Goal: Submit feedback/report problem: Submit feedback/report problem

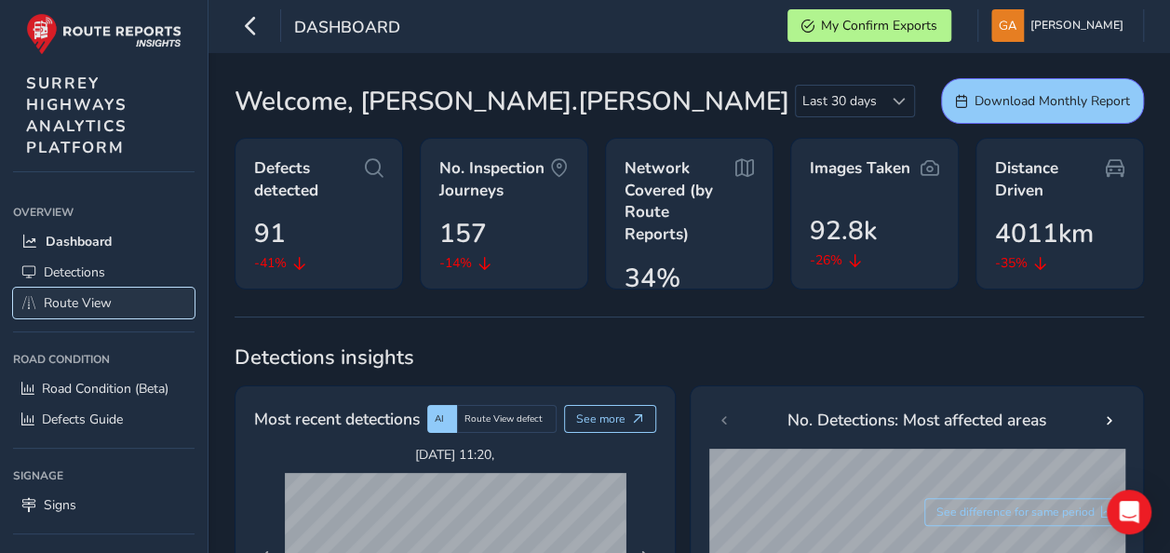
click at [100, 302] on span "Route View" at bounding box center [78, 303] width 68 height 18
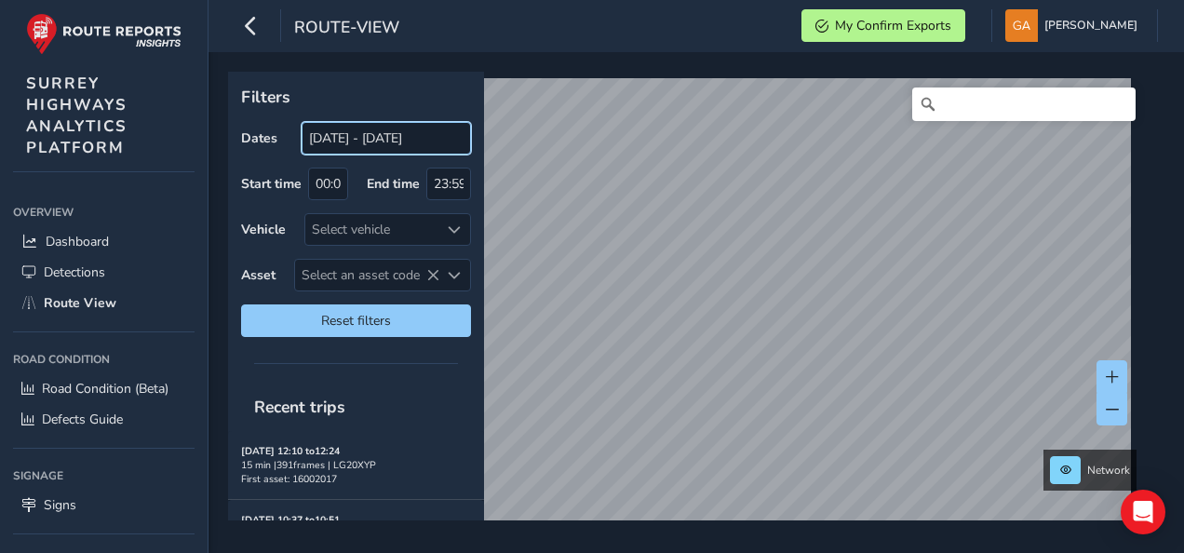
click at [392, 138] on input "05/08/2025 - 04/09/2025" at bounding box center [385, 138] width 169 height 33
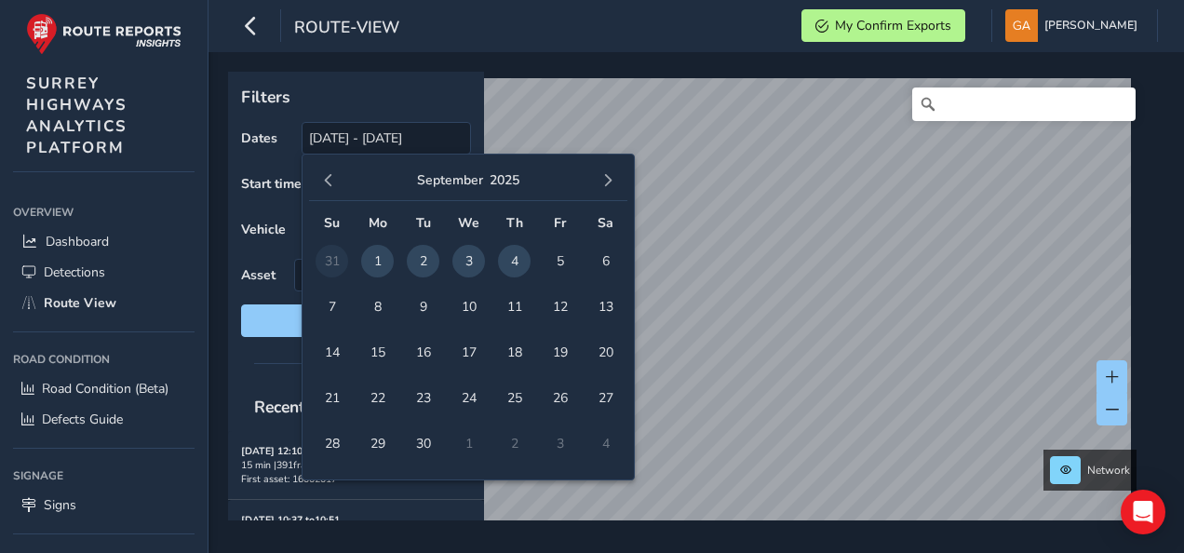
click at [518, 261] on span "4" at bounding box center [514, 261] width 33 height 33
type input "04/09/2025"
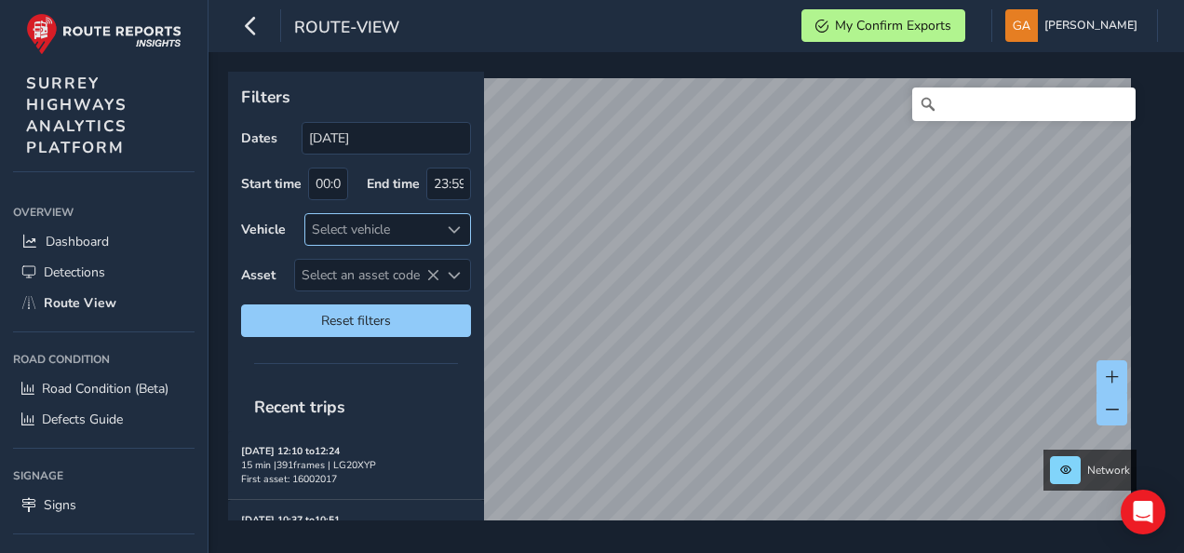
click at [452, 226] on span at bounding box center [454, 229] width 13 height 13
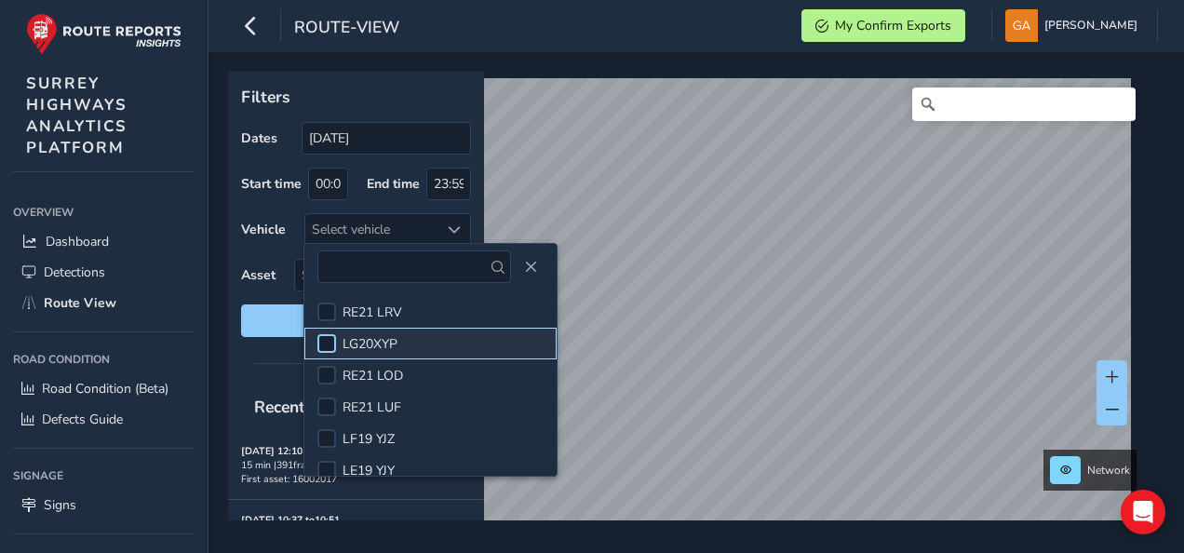
click at [324, 341] on div at bounding box center [326, 343] width 19 height 19
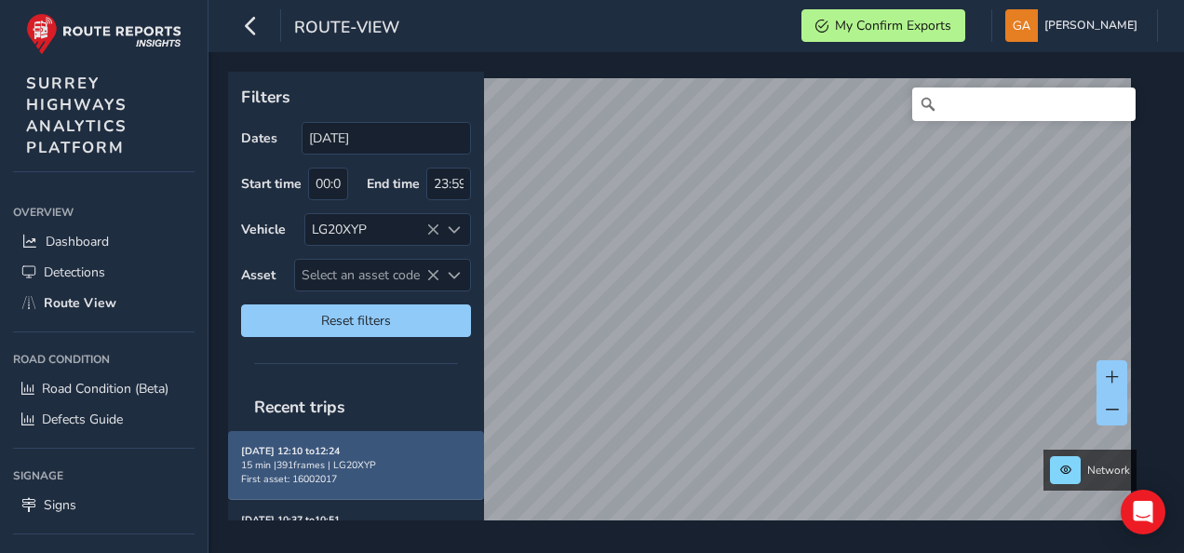
click at [326, 459] on div "15 min | 391 frames | LG20XYP" at bounding box center [356, 465] width 230 height 14
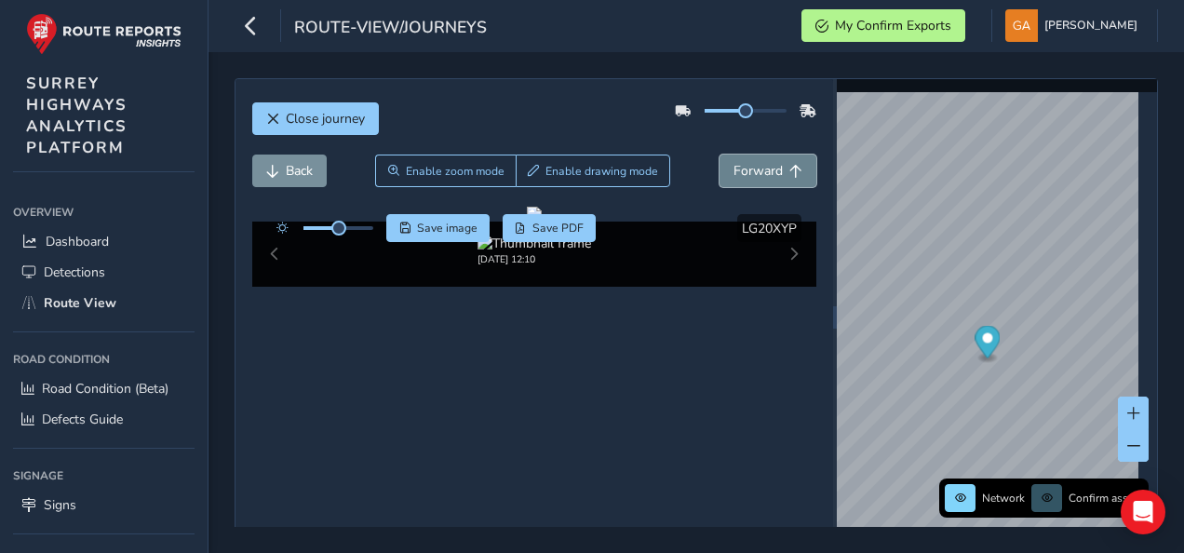
click at [756, 171] on span "Forward" at bounding box center [757, 171] width 49 height 18
click at [268, 115] on span "Close journey" at bounding box center [272, 119] width 13 height 13
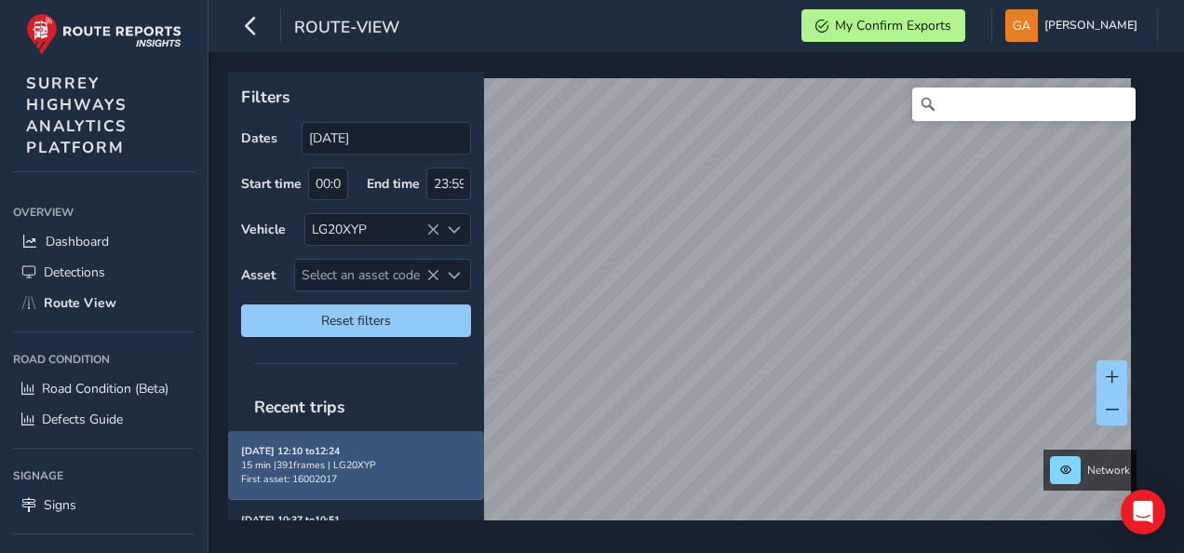
click at [305, 462] on div "15 min | 391 frames | LG20XYP" at bounding box center [356, 465] width 230 height 14
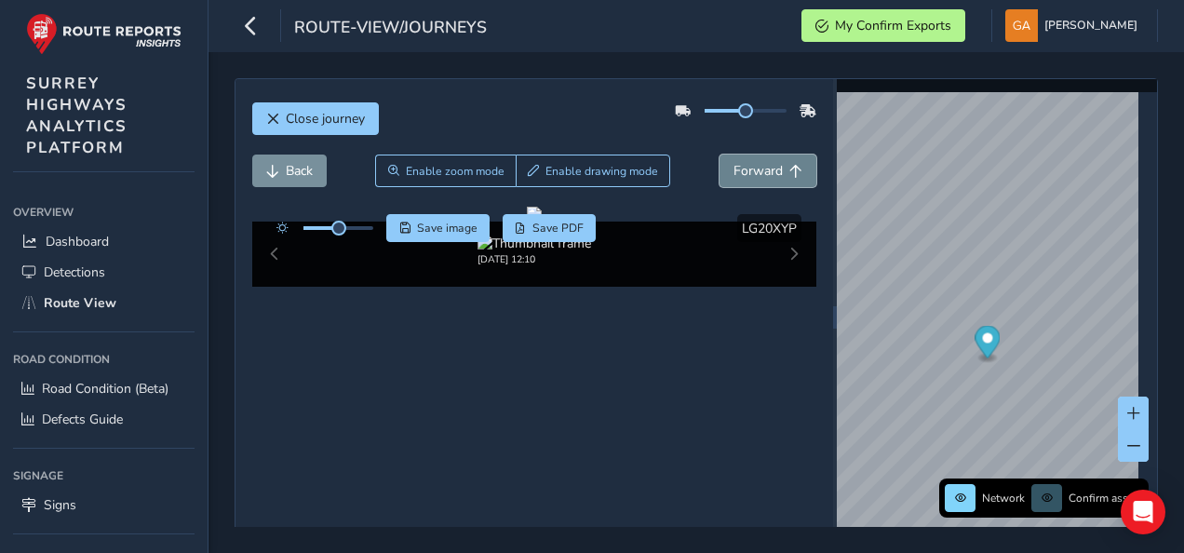
click at [763, 172] on span "Forward" at bounding box center [757, 171] width 49 height 18
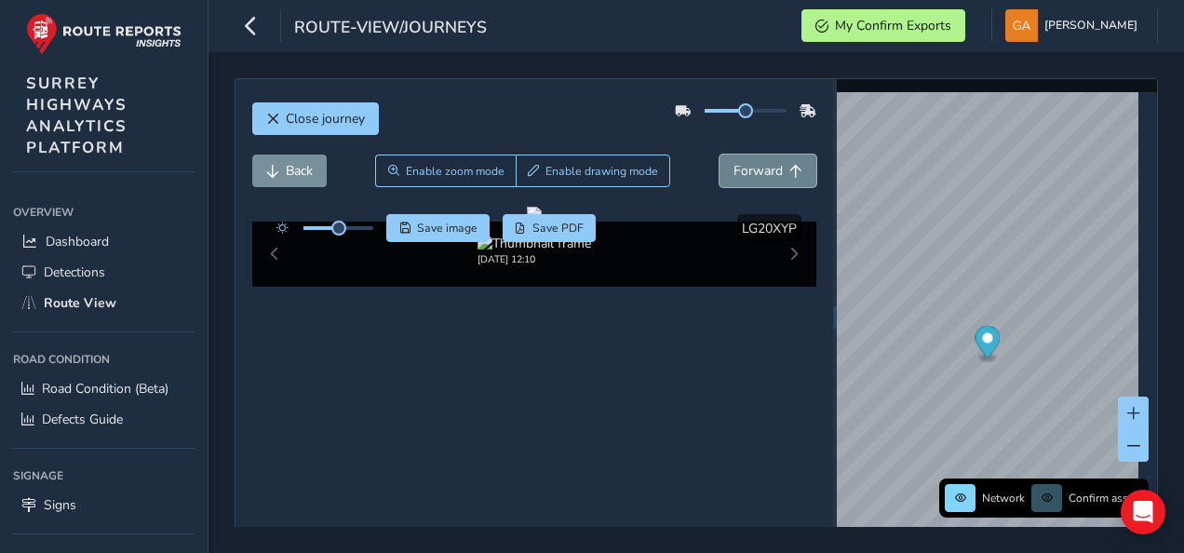
click at [763, 172] on span "Forward" at bounding box center [757, 171] width 49 height 18
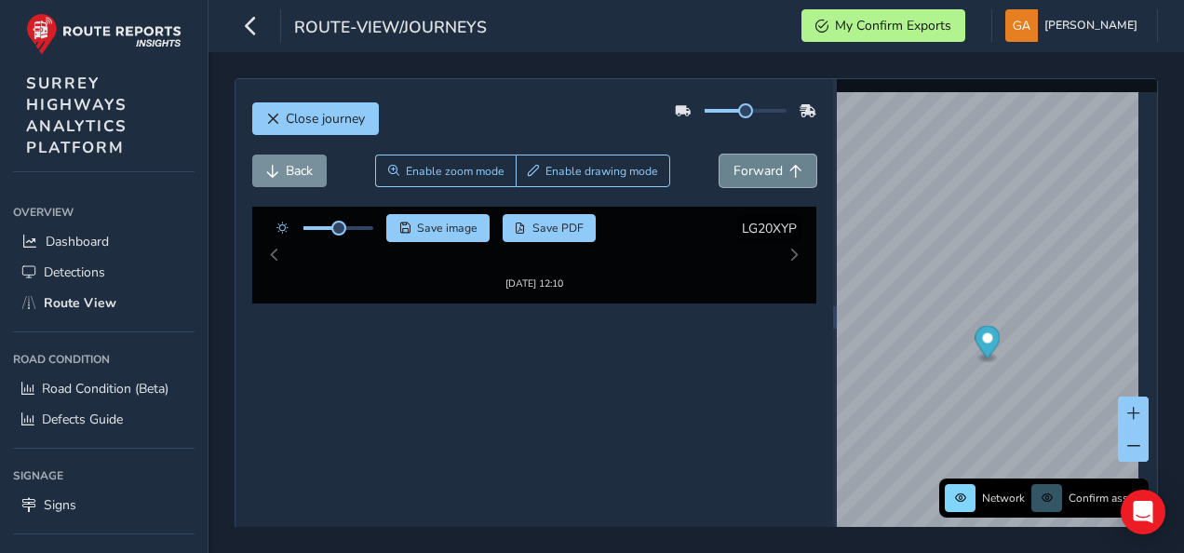
click at [763, 172] on span "Forward" at bounding box center [757, 171] width 49 height 18
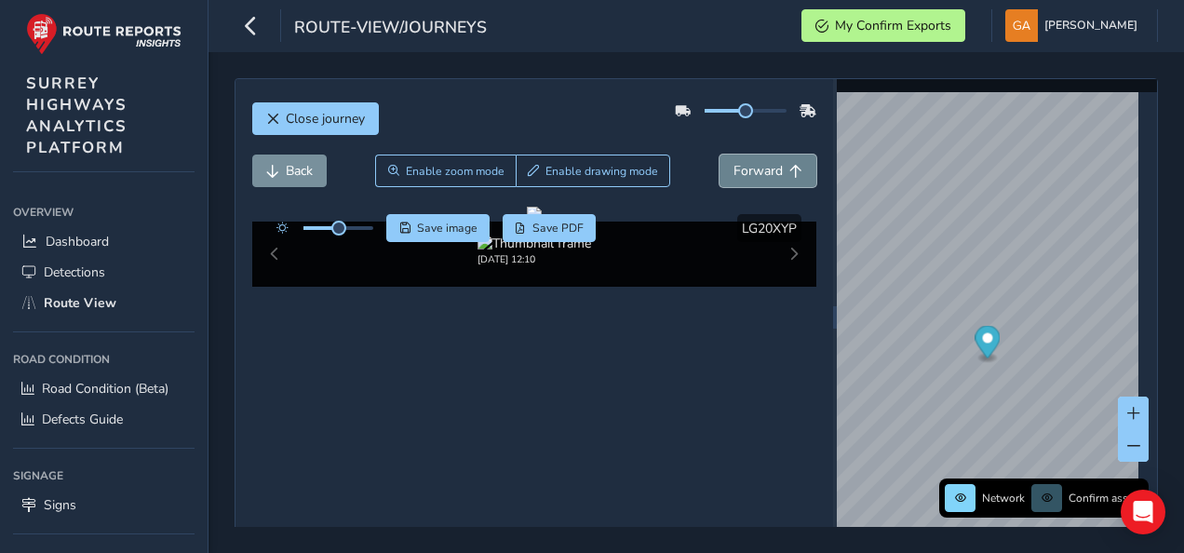
click at [763, 172] on span "Forward" at bounding box center [757, 171] width 49 height 18
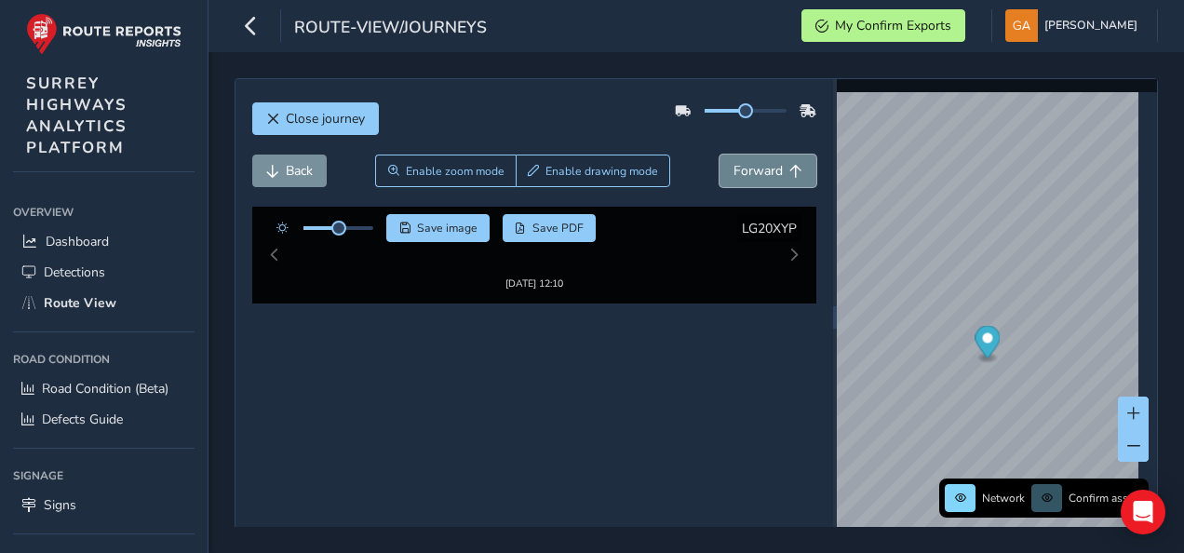
click at [763, 172] on span "Forward" at bounding box center [757, 171] width 49 height 18
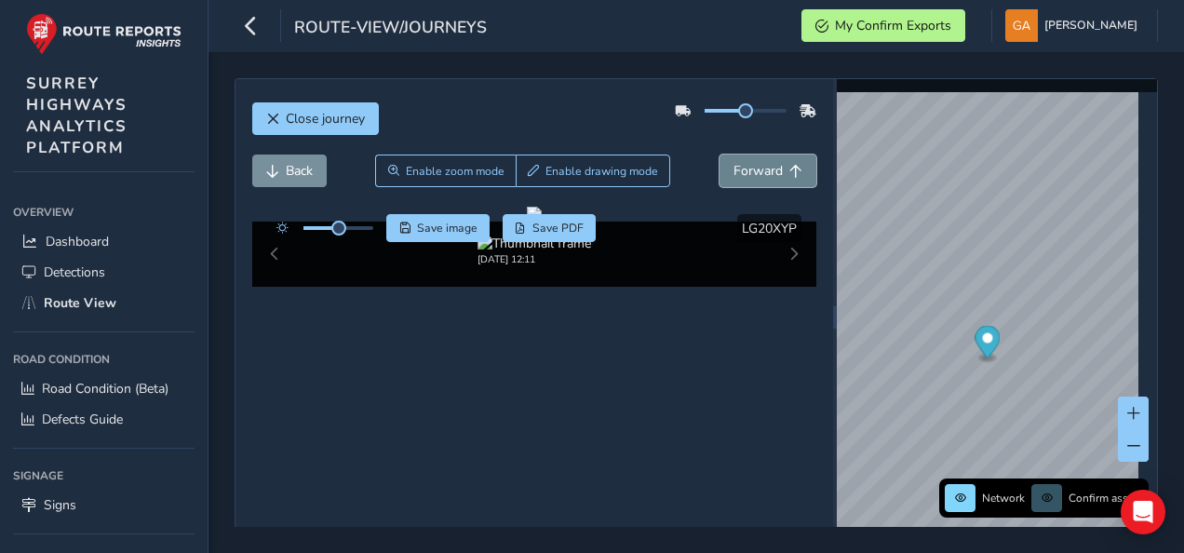
click at [763, 172] on span "Forward" at bounding box center [757, 171] width 49 height 18
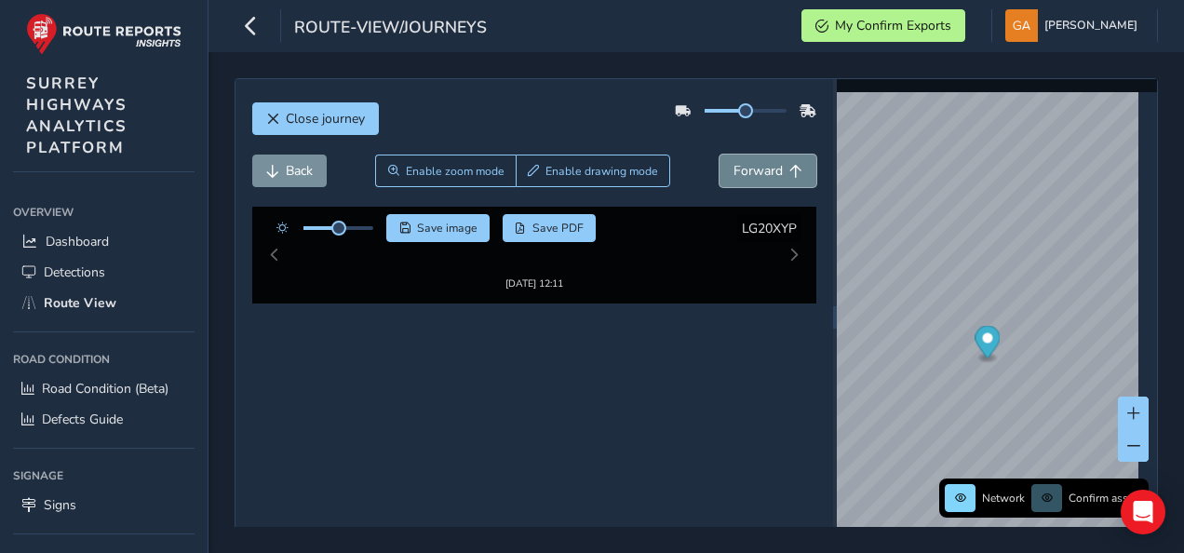
click at [763, 172] on span "Forward" at bounding box center [757, 171] width 49 height 18
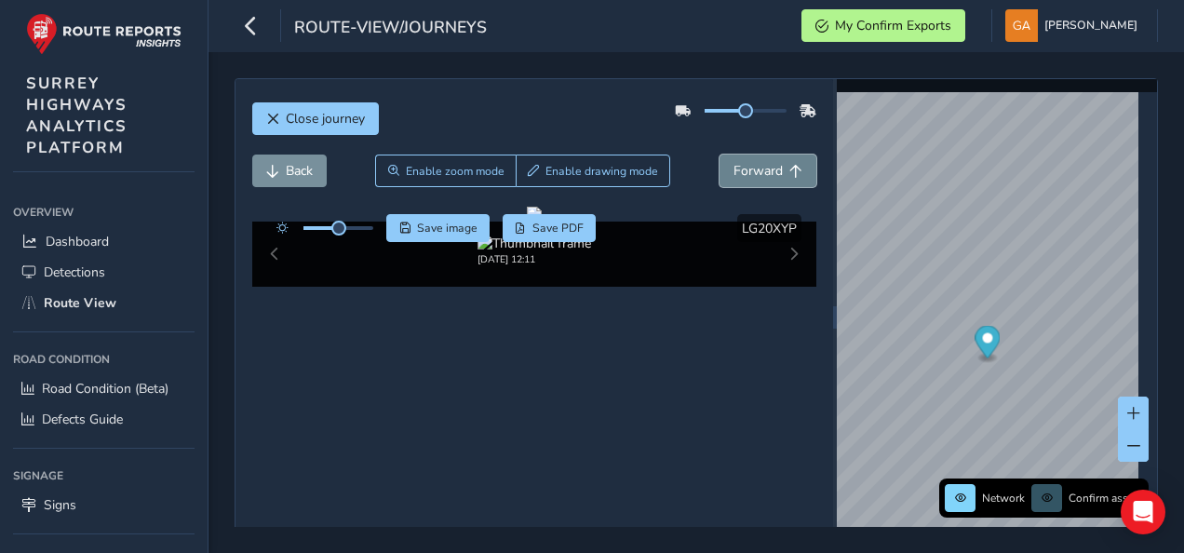
click at [763, 172] on span "Forward" at bounding box center [757, 171] width 49 height 18
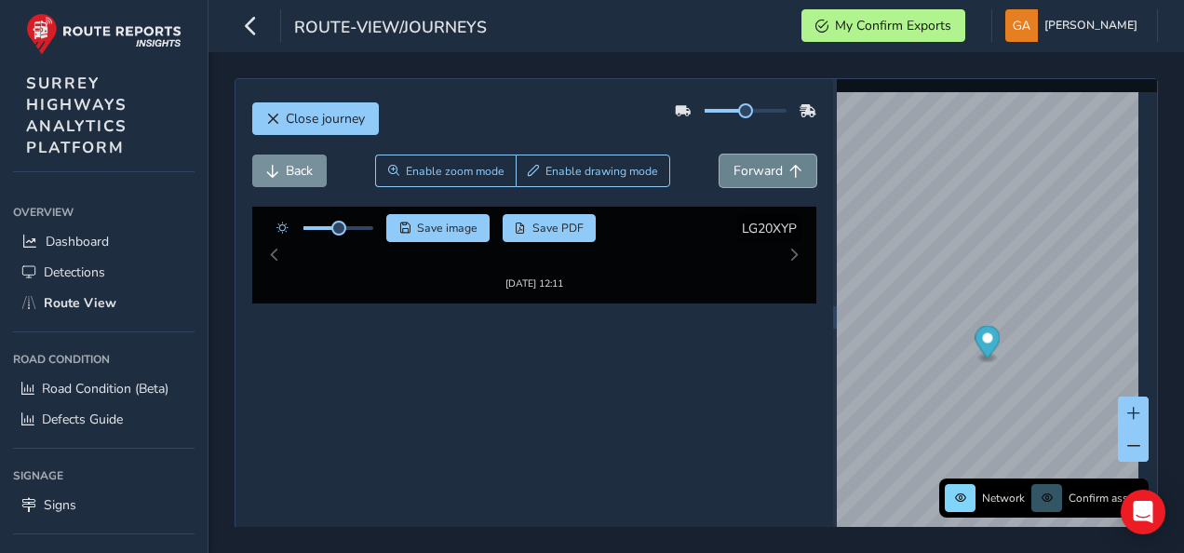
click at [763, 172] on span "Forward" at bounding box center [757, 171] width 49 height 18
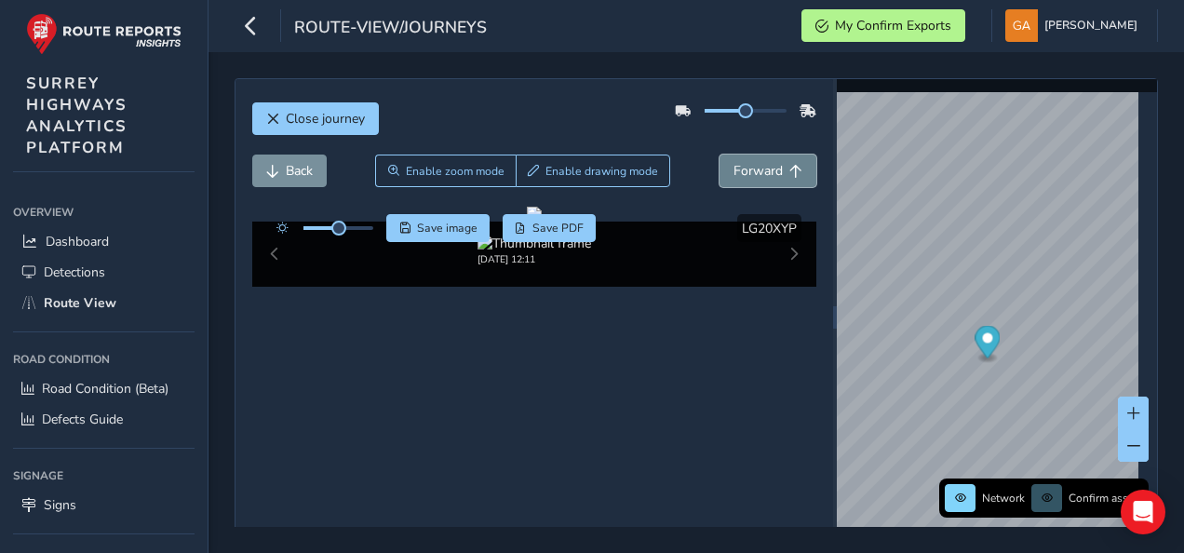
click at [763, 172] on span "Forward" at bounding box center [757, 171] width 49 height 18
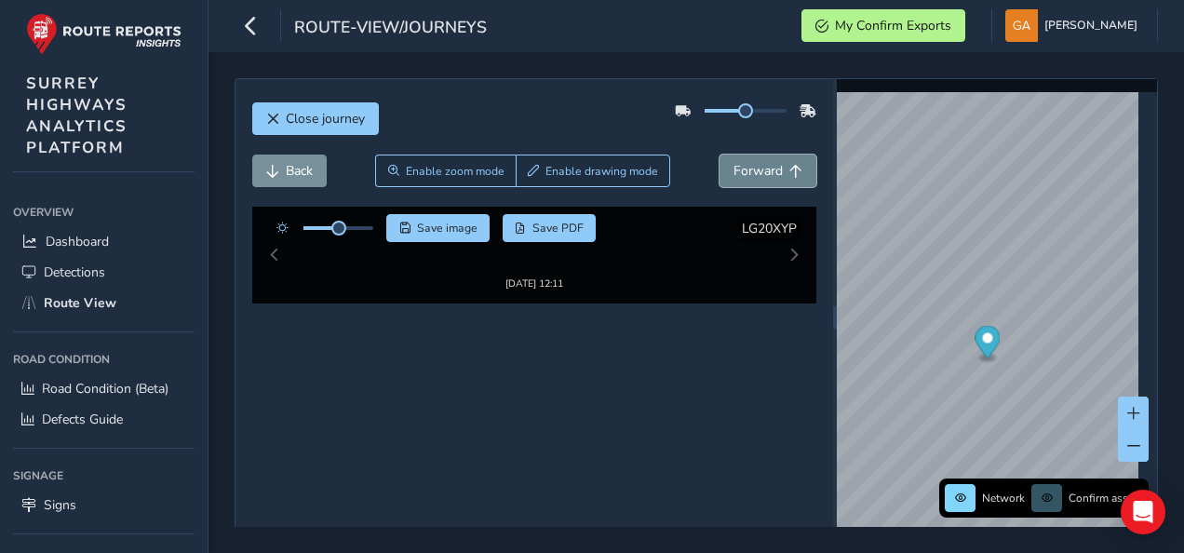
click at [763, 172] on span "Forward" at bounding box center [757, 171] width 49 height 18
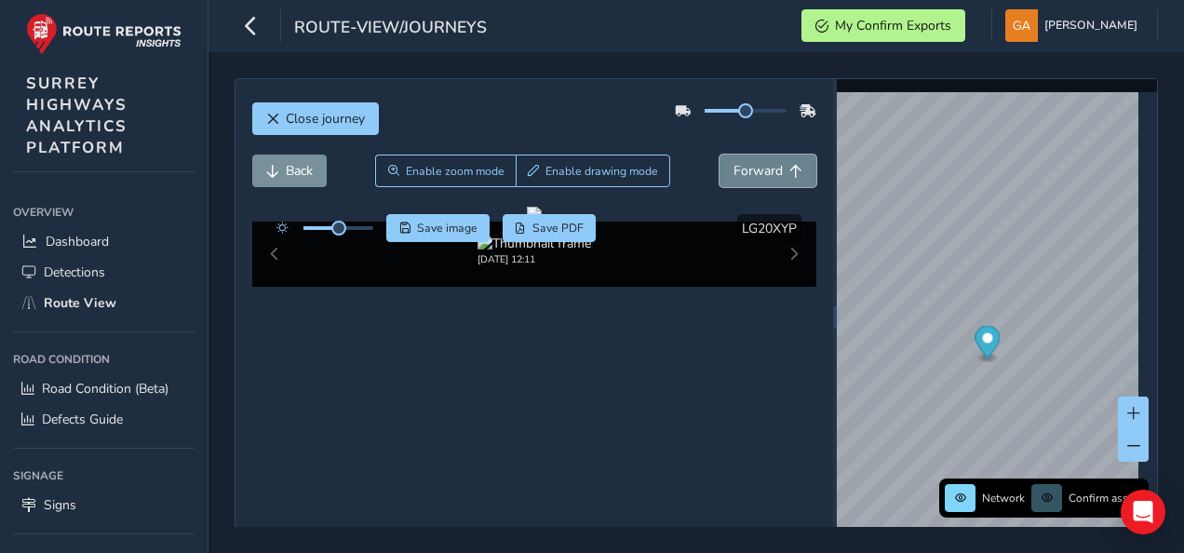
click at [763, 172] on span "Forward" at bounding box center [757, 171] width 49 height 18
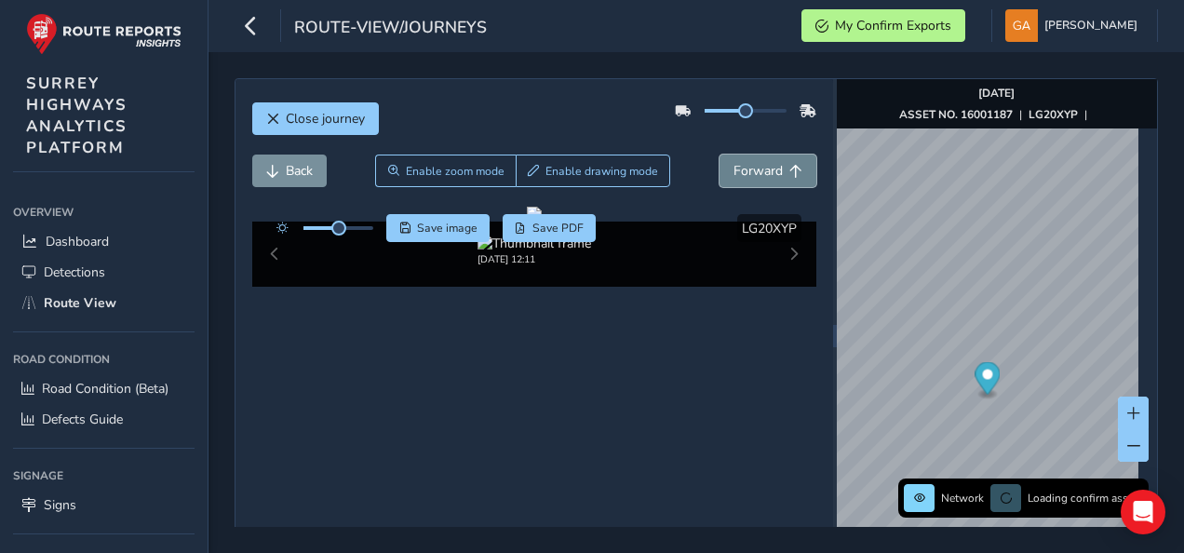
click at [763, 172] on span "Forward" at bounding box center [757, 171] width 49 height 18
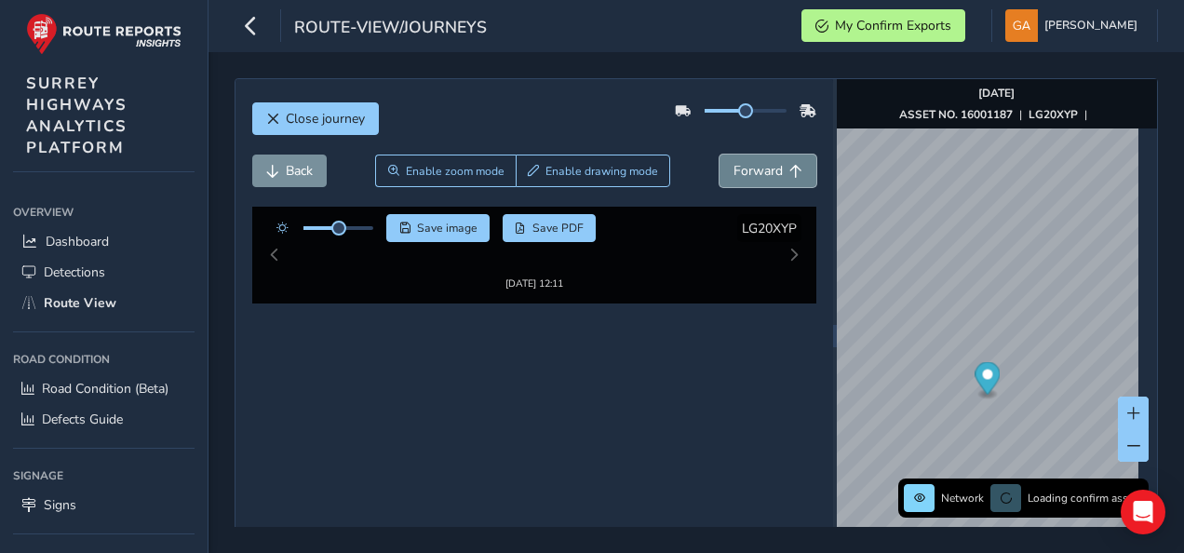
click at [763, 172] on span "Forward" at bounding box center [757, 171] width 49 height 18
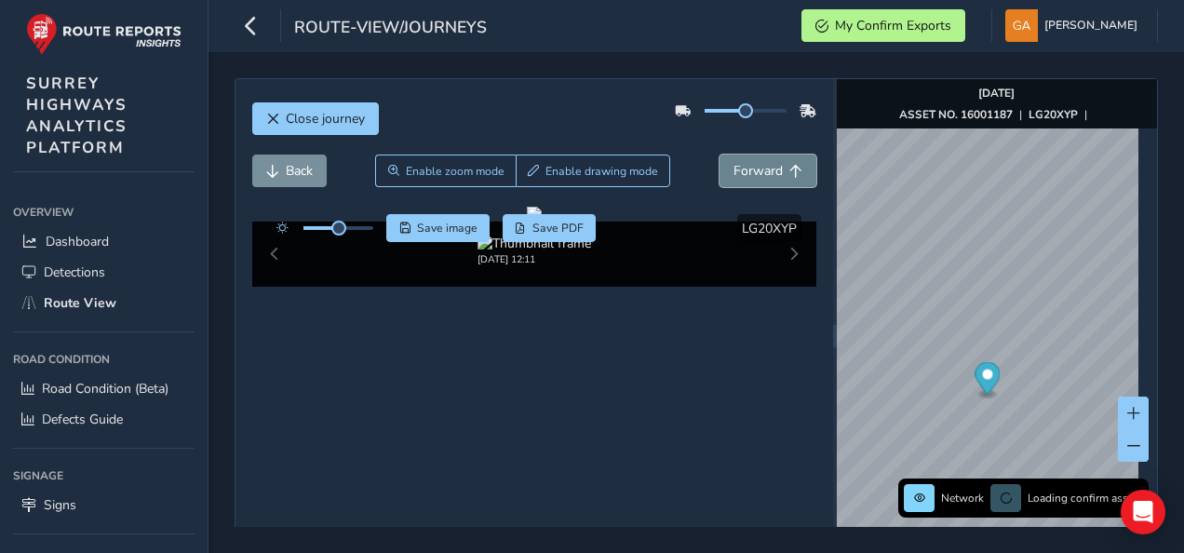
click at [763, 172] on span "Forward" at bounding box center [757, 171] width 49 height 18
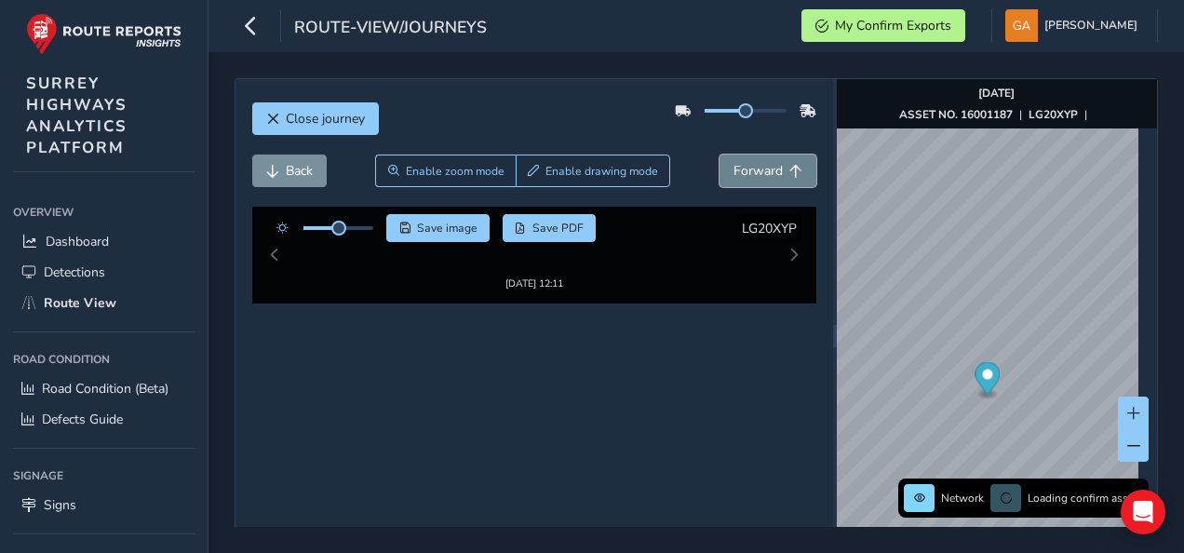
click at [763, 172] on span "Forward" at bounding box center [757, 171] width 49 height 18
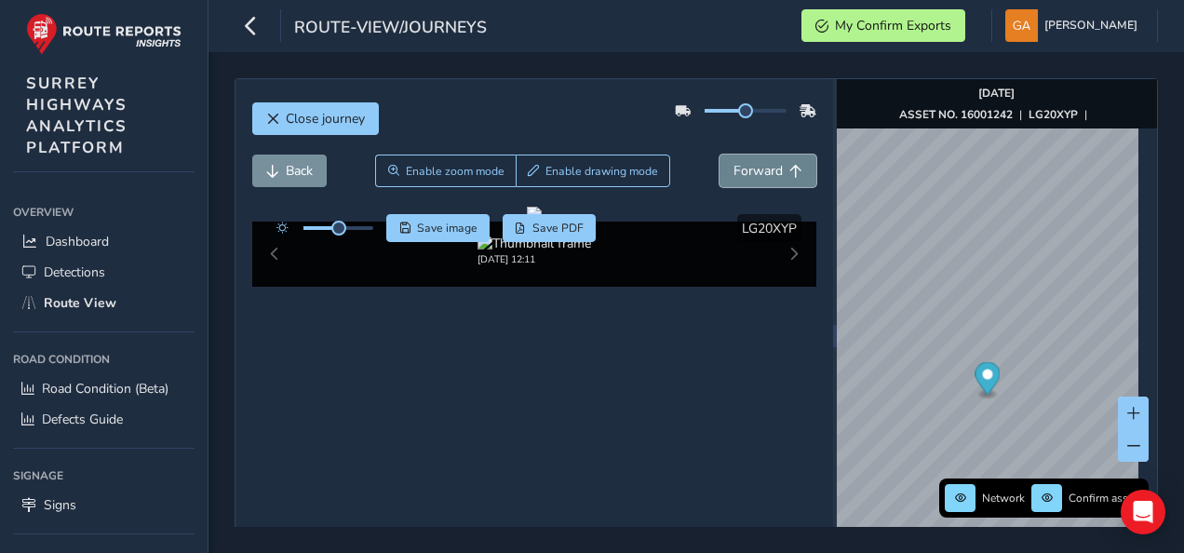
click at [763, 172] on span "Forward" at bounding box center [757, 171] width 49 height 18
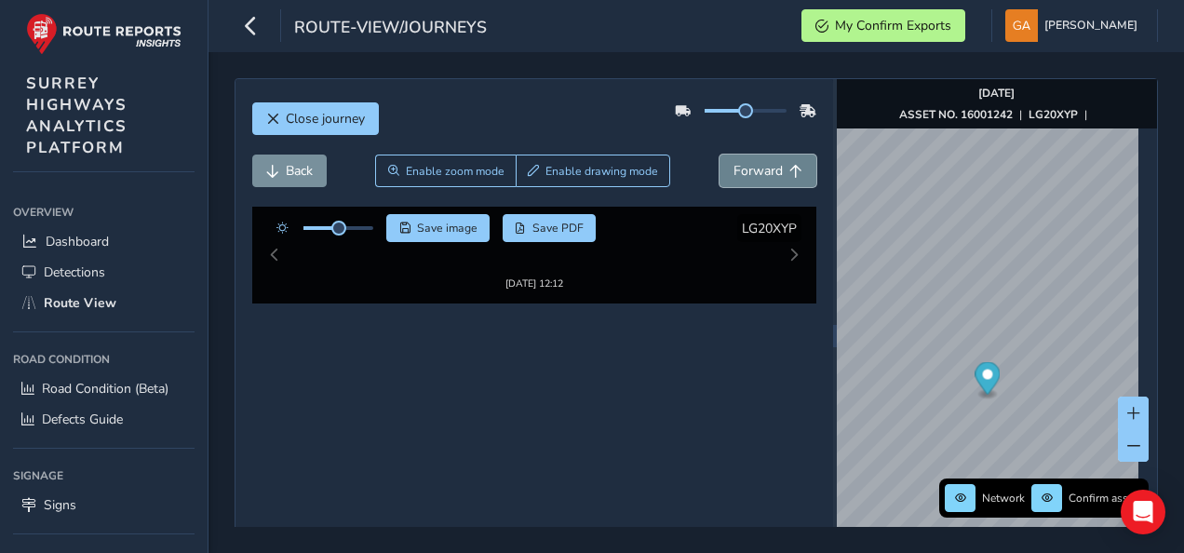
click at [763, 172] on span "Forward" at bounding box center [757, 171] width 49 height 18
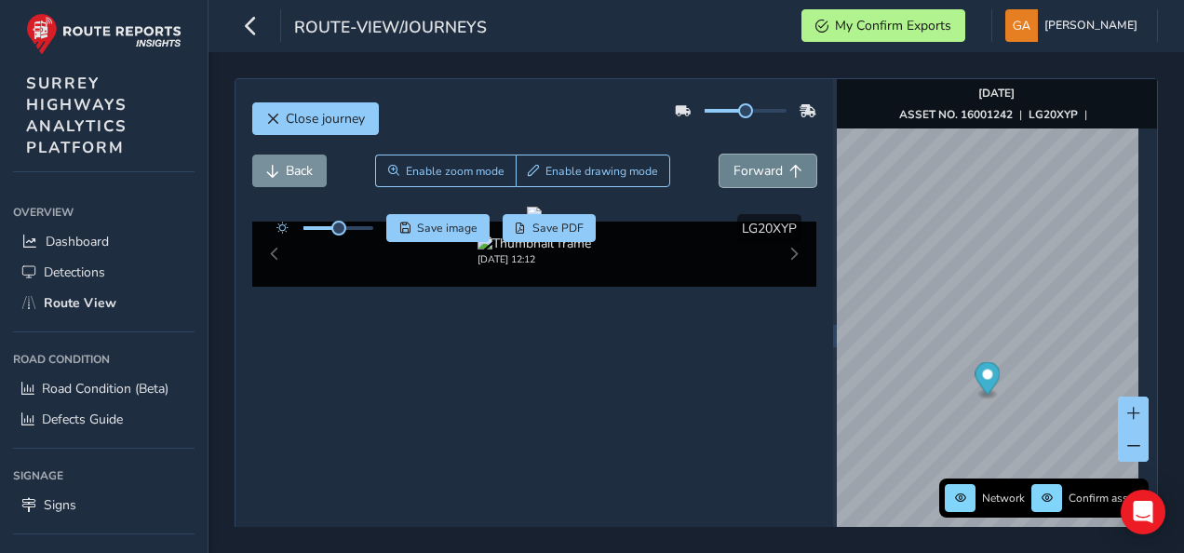
click at [763, 172] on span "Forward" at bounding box center [757, 171] width 49 height 18
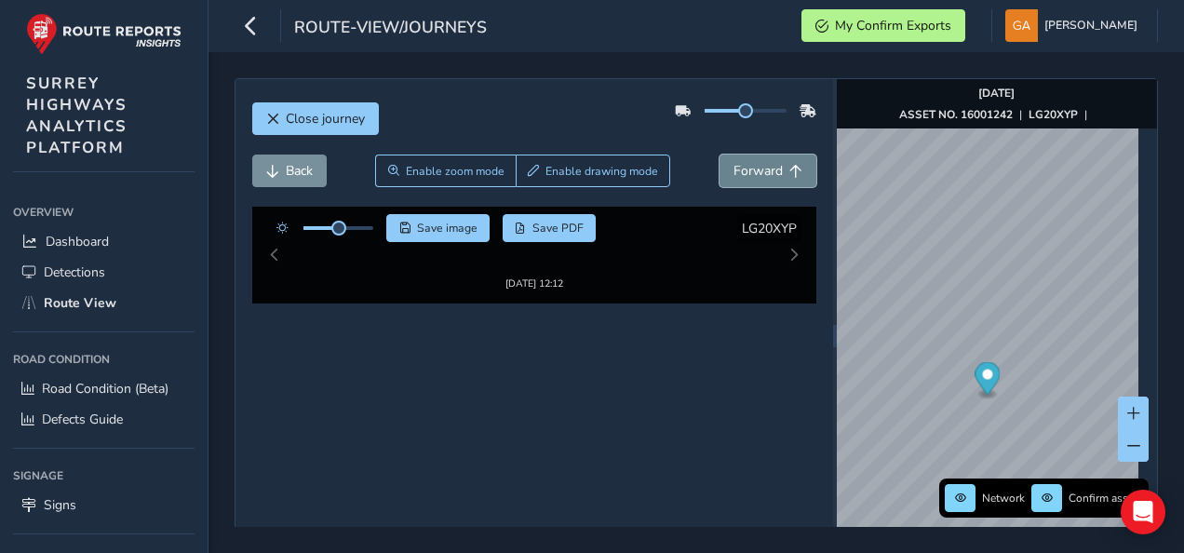
click at [763, 172] on span "Forward" at bounding box center [757, 171] width 49 height 18
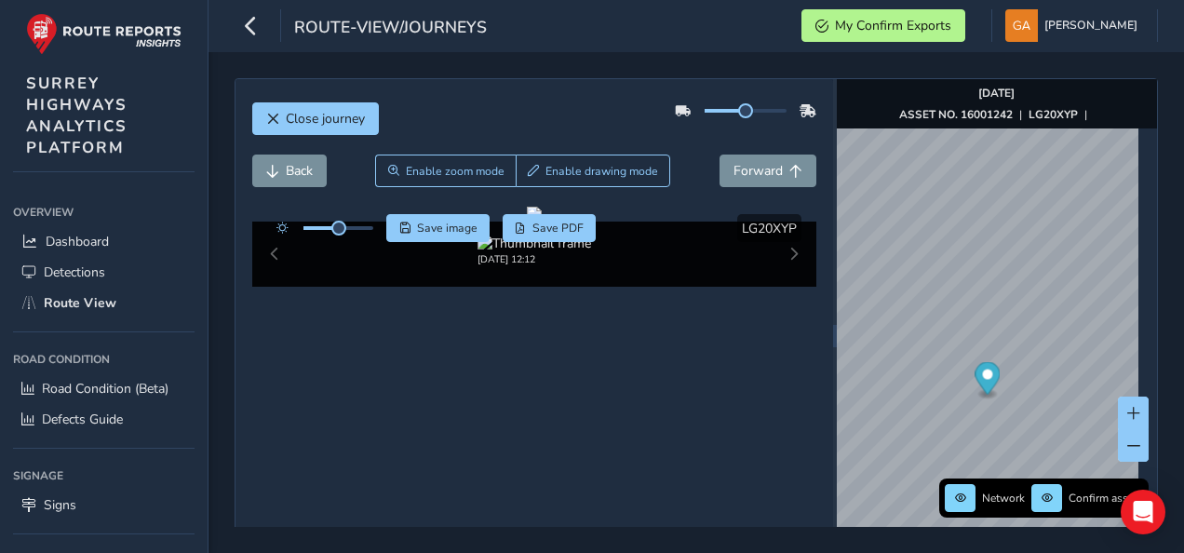
click at [799, 112] on icon at bounding box center [807, 109] width 17 height 13
drag, startPoint x: 738, startPoint y: 112, endPoint x: 773, endPoint y: 113, distance: 35.4
click at [774, 113] on span at bounding box center [781, 110] width 15 height 15
click at [763, 173] on span "Forward" at bounding box center [757, 171] width 49 height 18
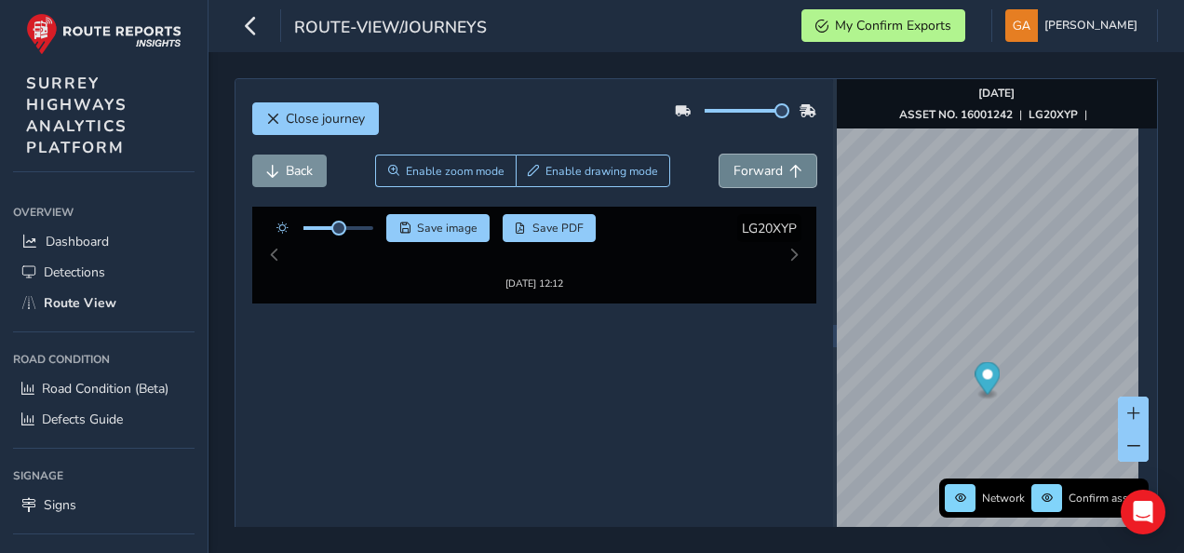
click at [763, 173] on span "Forward" at bounding box center [757, 171] width 49 height 18
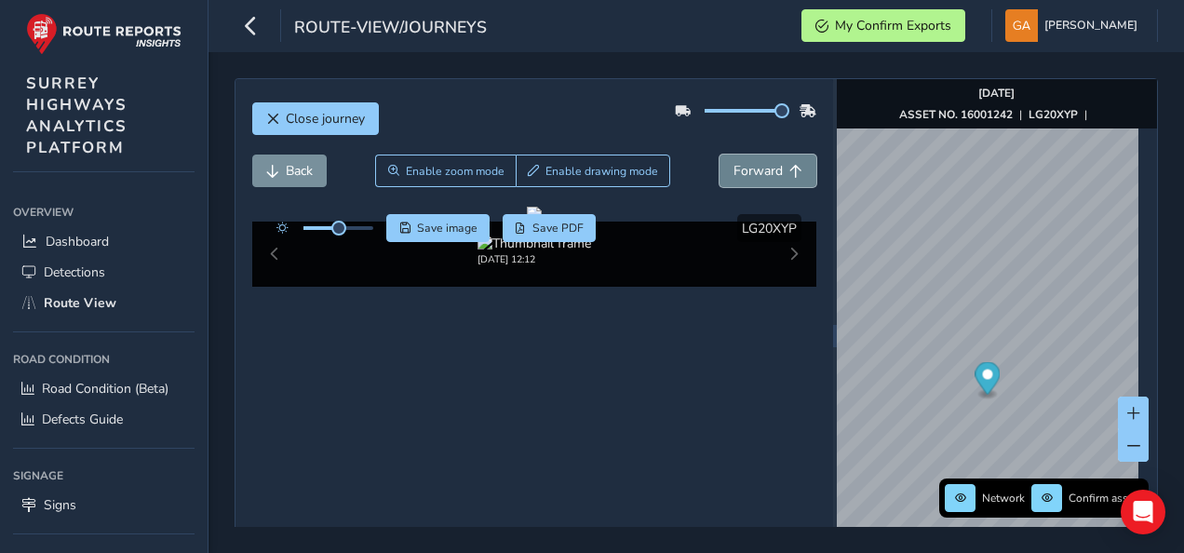
click at [763, 173] on span "Forward" at bounding box center [757, 171] width 49 height 18
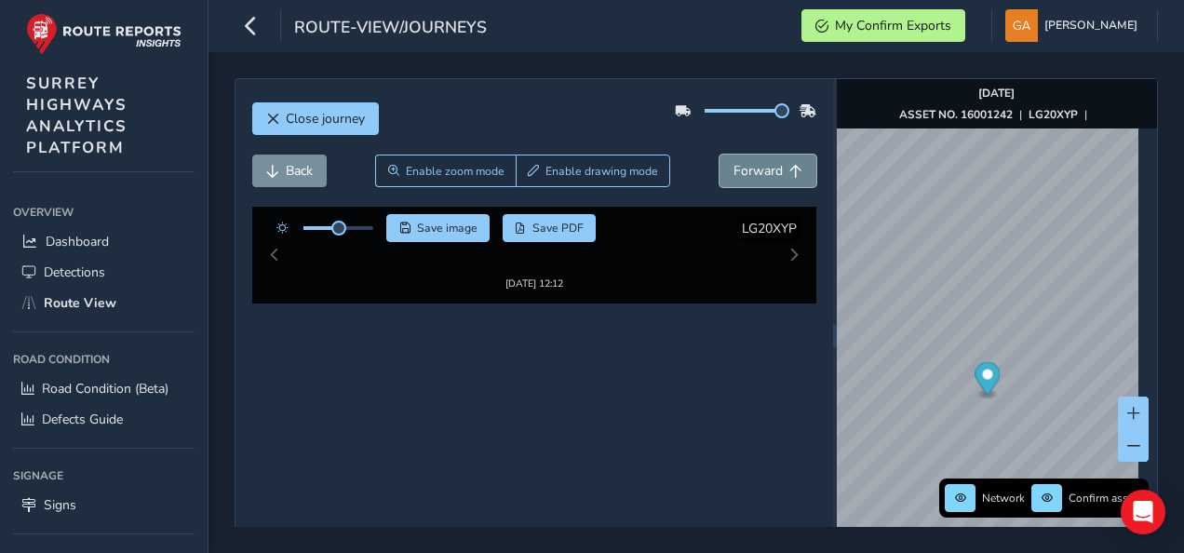
click at [763, 173] on span "Forward" at bounding box center [757, 171] width 49 height 18
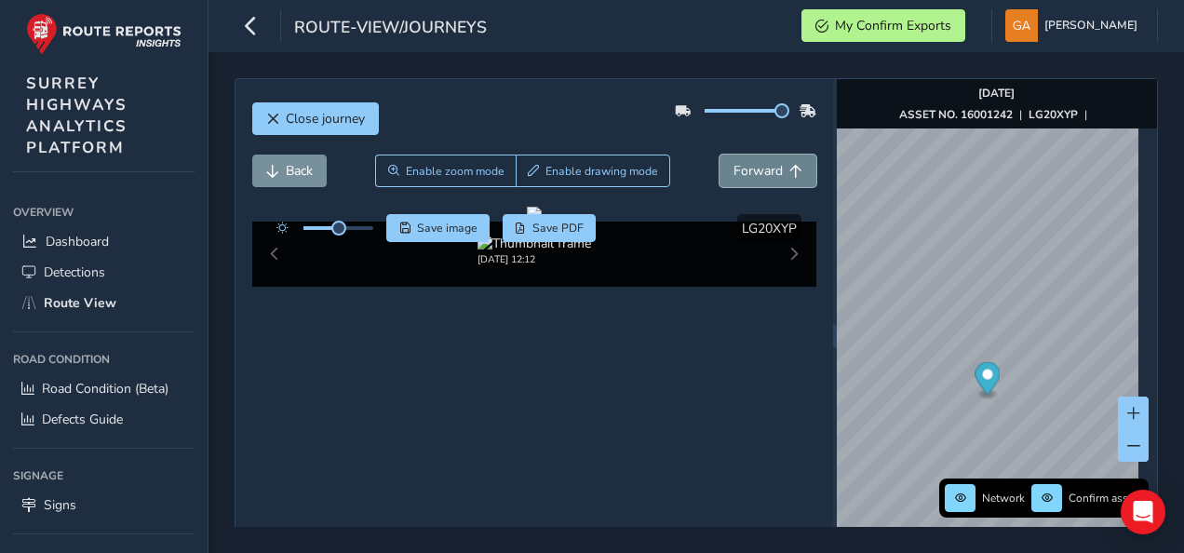
click at [763, 173] on span "Forward" at bounding box center [757, 171] width 49 height 18
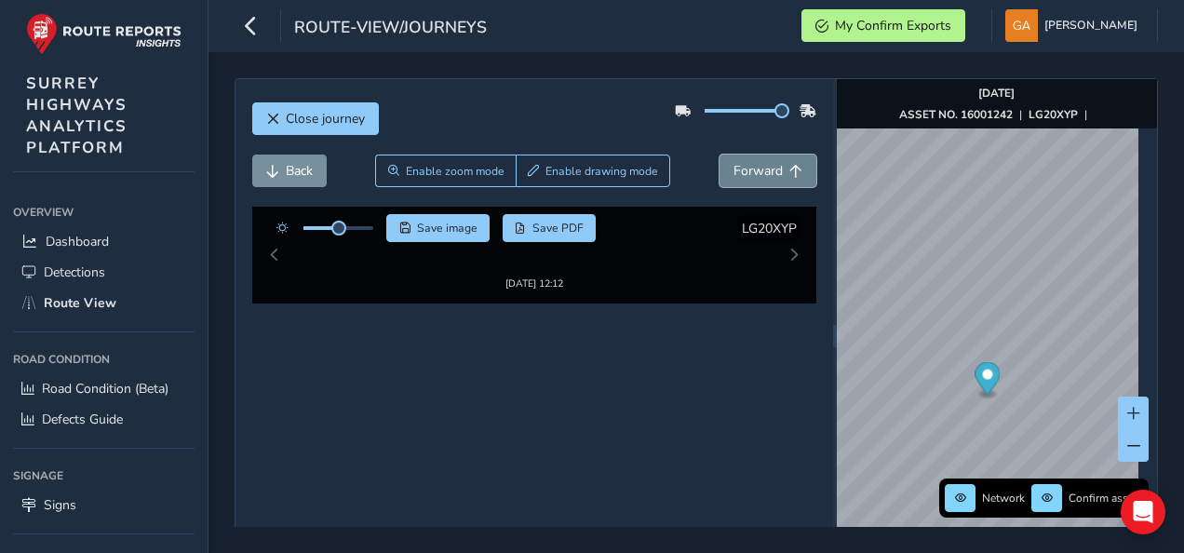
click at [763, 173] on span "Forward" at bounding box center [757, 171] width 49 height 18
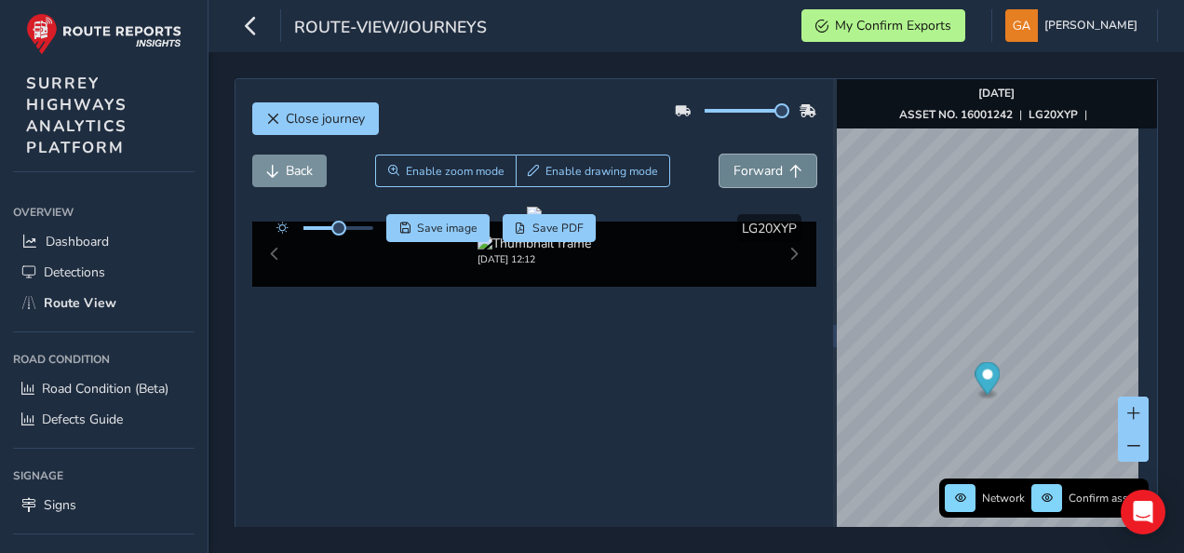
click at [763, 173] on span "Forward" at bounding box center [757, 171] width 49 height 18
click at [764, 166] on span "Forward" at bounding box center [757, 171] width 49 height 18
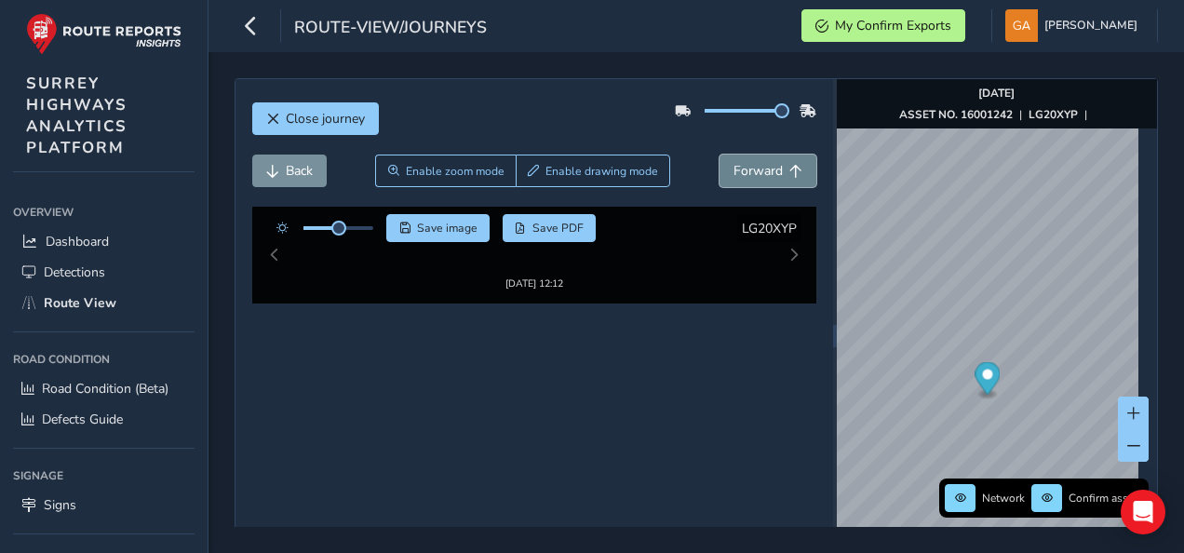
click at [764, 166] on span "Forward" at bounding box center [757, 171] width 49 height 18
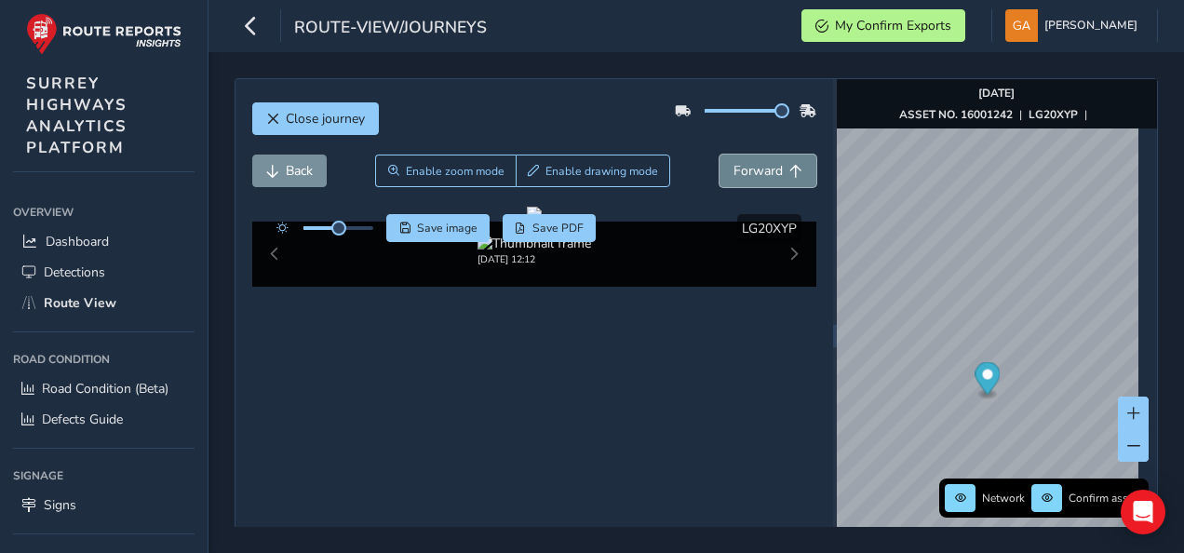
click at [764, 166] on span "Forward" at bounding box center [757, 171] width 49 height 18
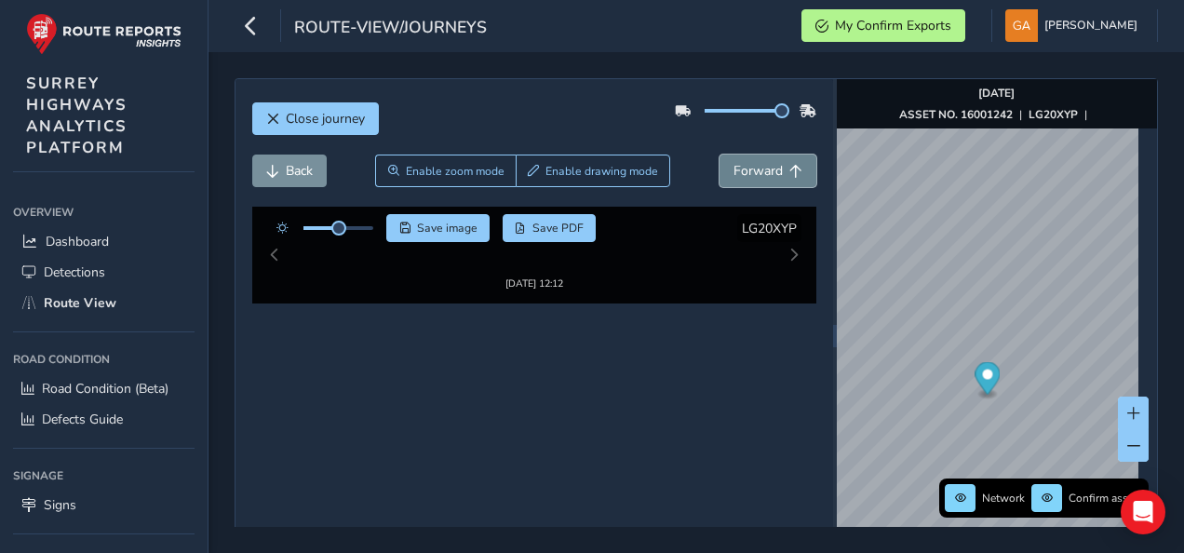
click at [764, 166] on span "Forward" at bounding box center [757, 171] width 49 height 18
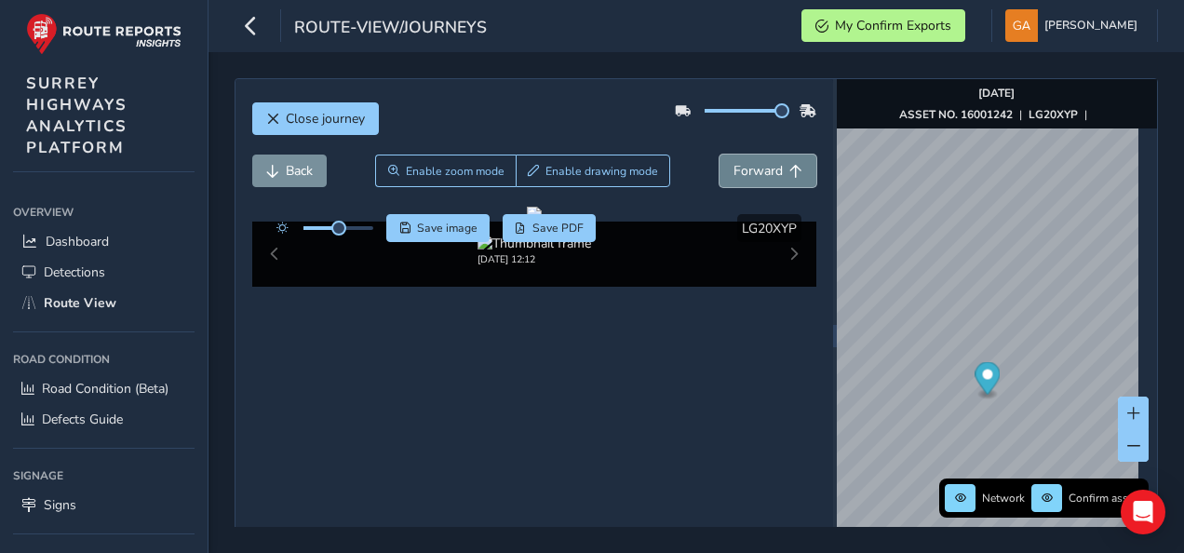
click at [764, 166] on span "Forward" at bounding box center [757, 171] width 49 height 18
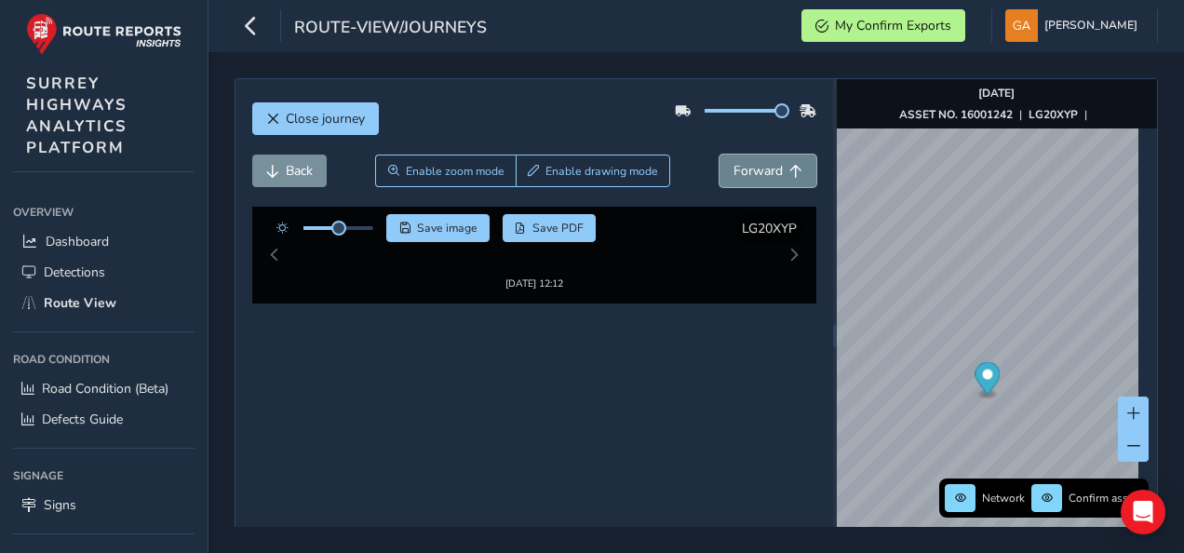
click at [764, 166] on span "Forward" at bounding box center [757, 171] width 49 height 18
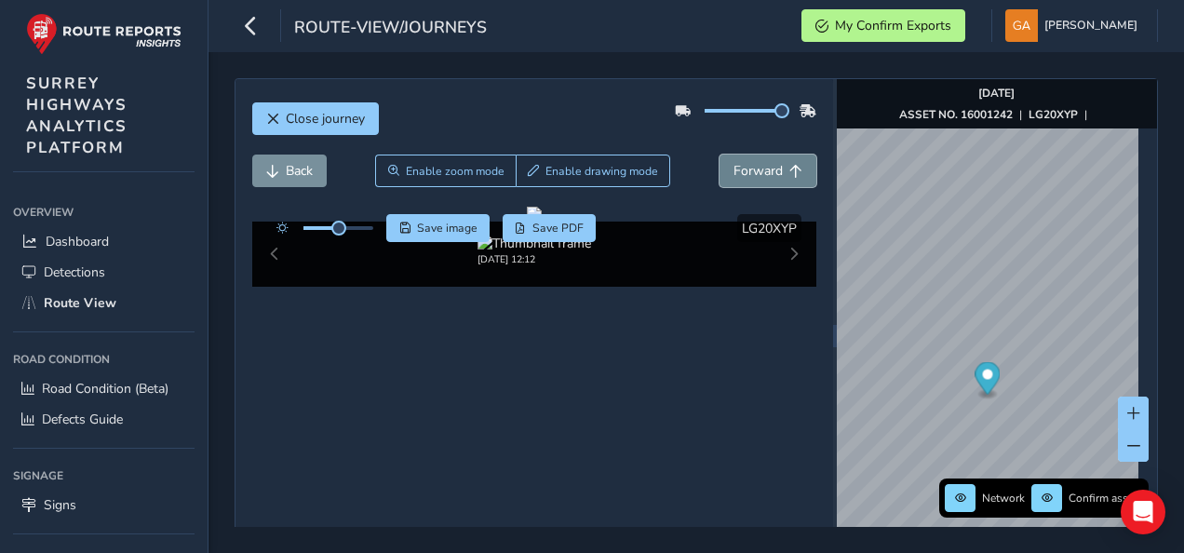
click at [764, 166] on span "Forward" at bounding box center [757, 171] width 49 height 18
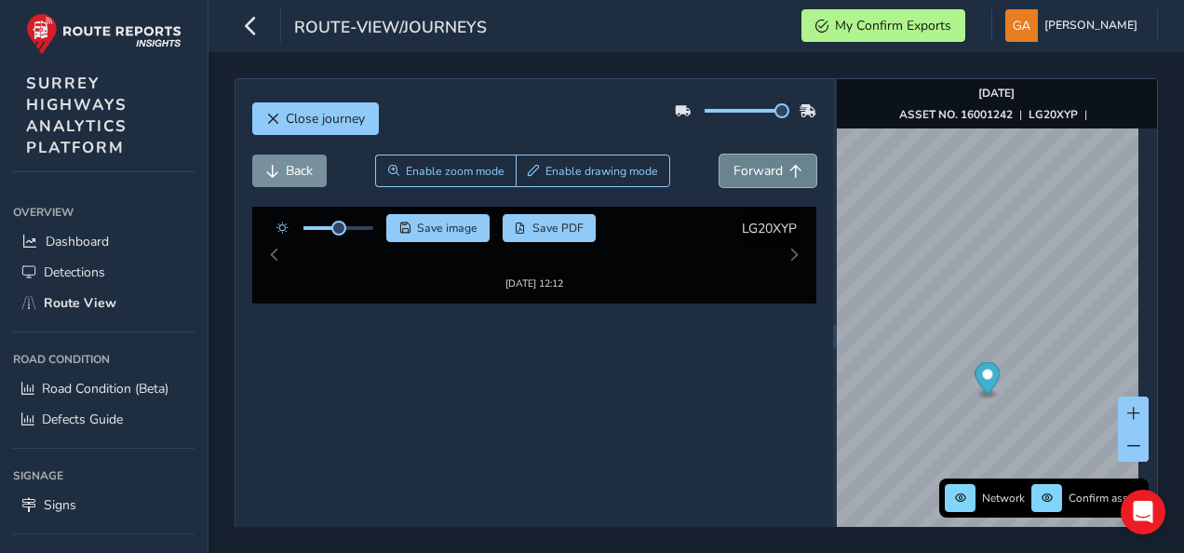
click at [764, 166] on span "Forward" at bounding box center [757, 171] width 49 height 18
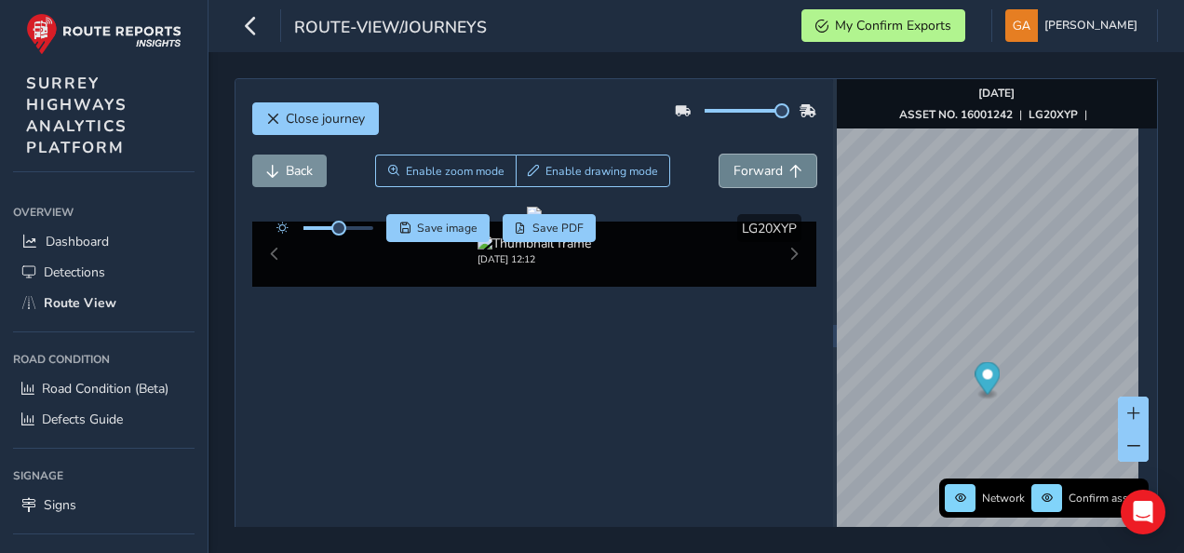
click at [764, 166] on span "Forward" at bounding box center [757, 171] width 49 height 18
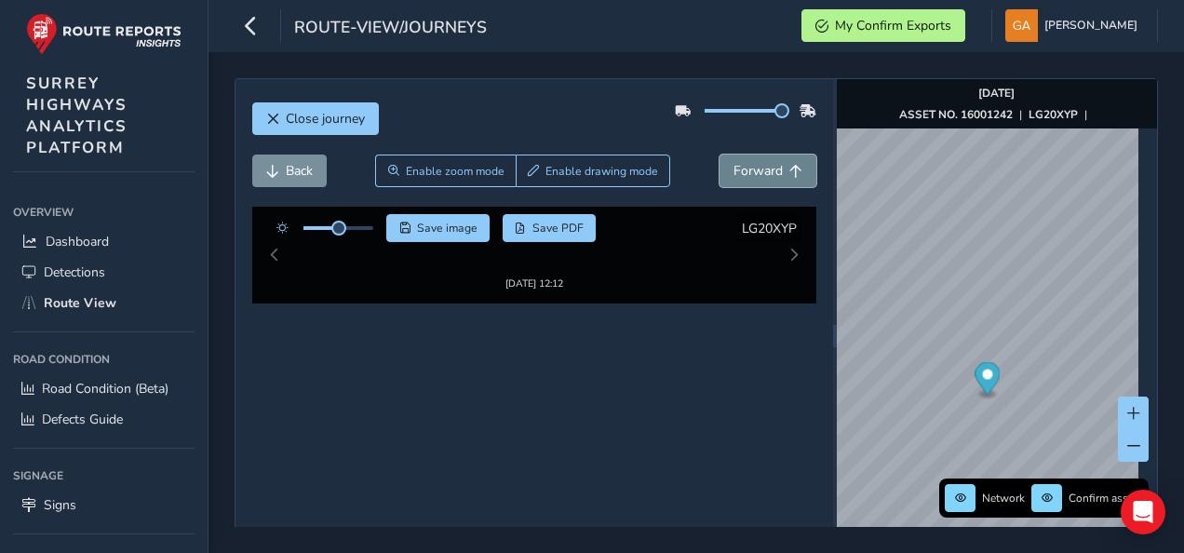
click at [764, 166] on span "Forward" at bounding box center [757, 171] width 49 height 18
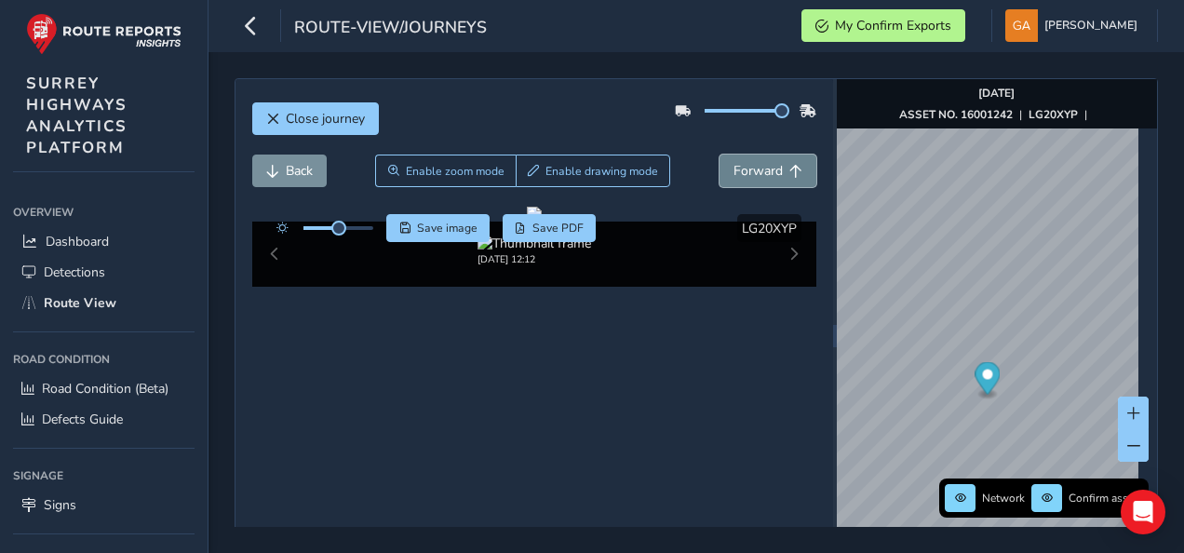
click at [764, 166] on span "Forward" at bounding box center [757, 171] width 49 height 18
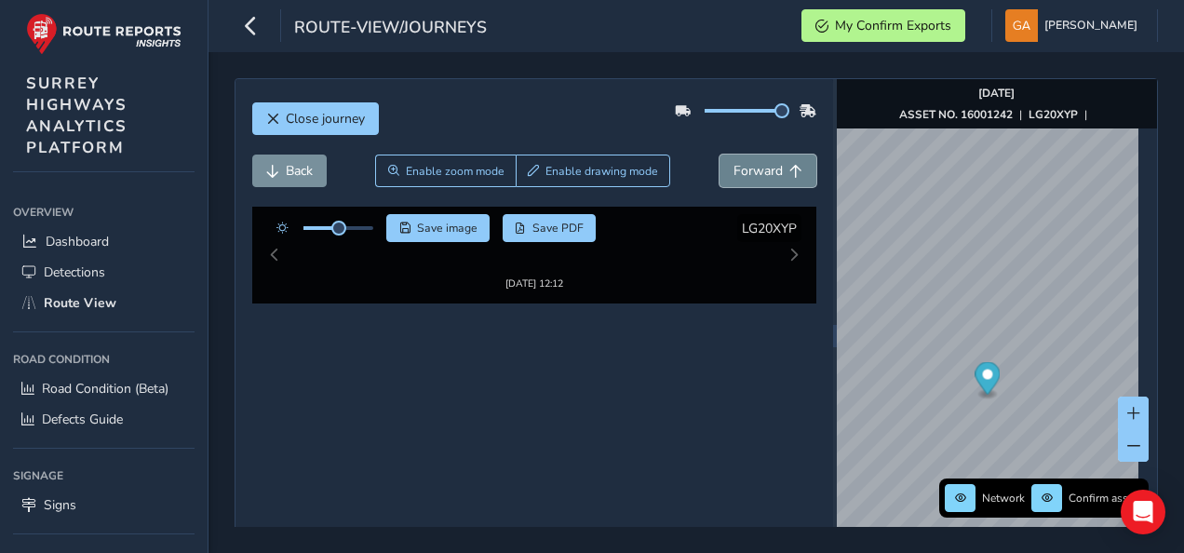
click at [764, 166] on span "Forward" at bounding box center [757, 171] width 49 height 18
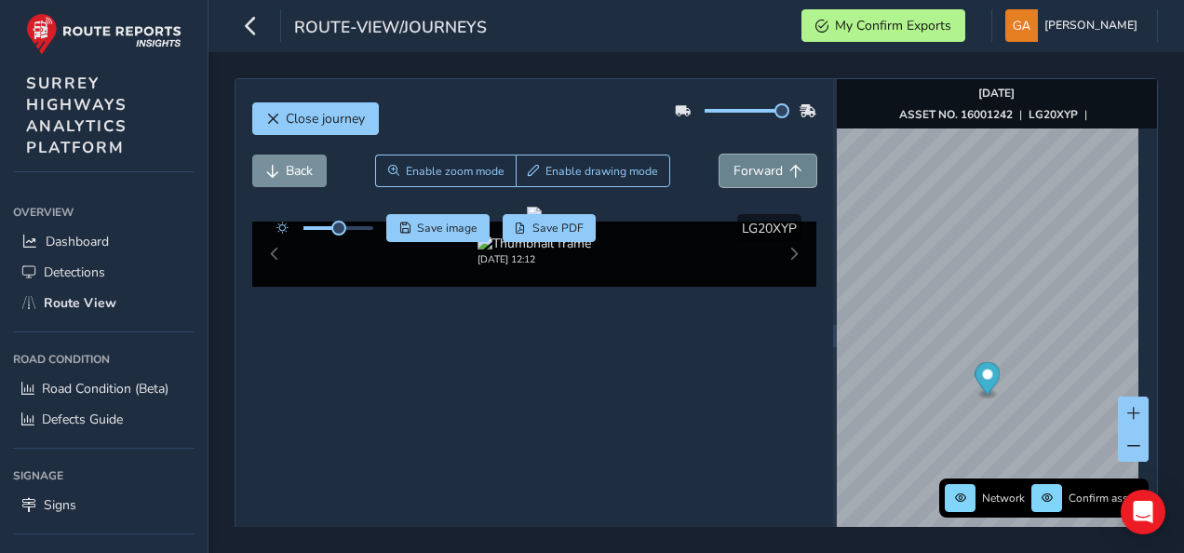
click at [764, 166] on span "Forward" at bounding box center [757, 171] width 49 height 18
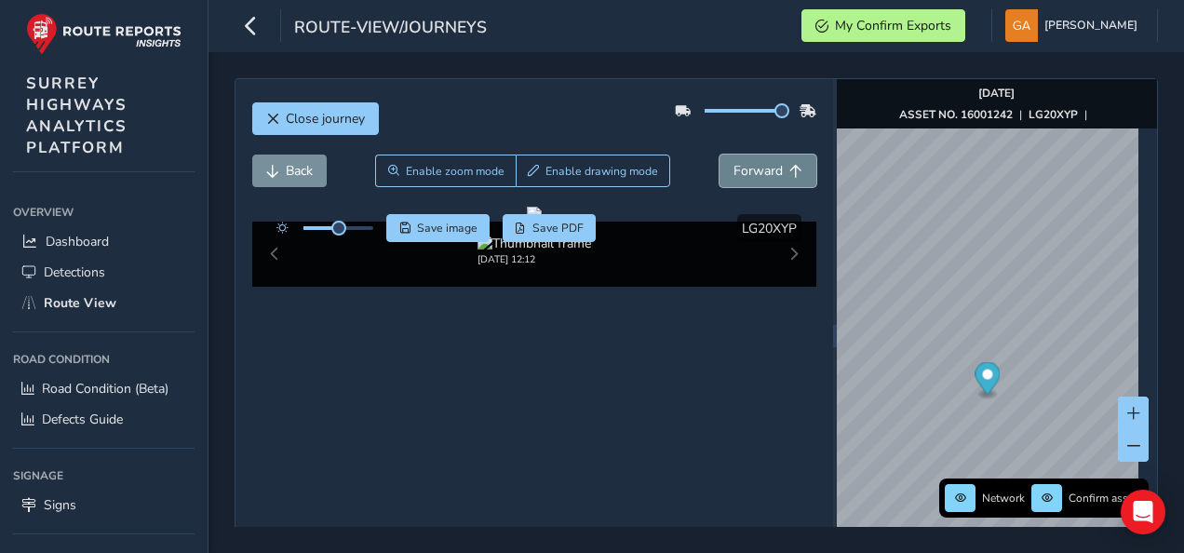
click at [764, 166] on span "Forward" at bounding box center [757, 171] width 49 height 18
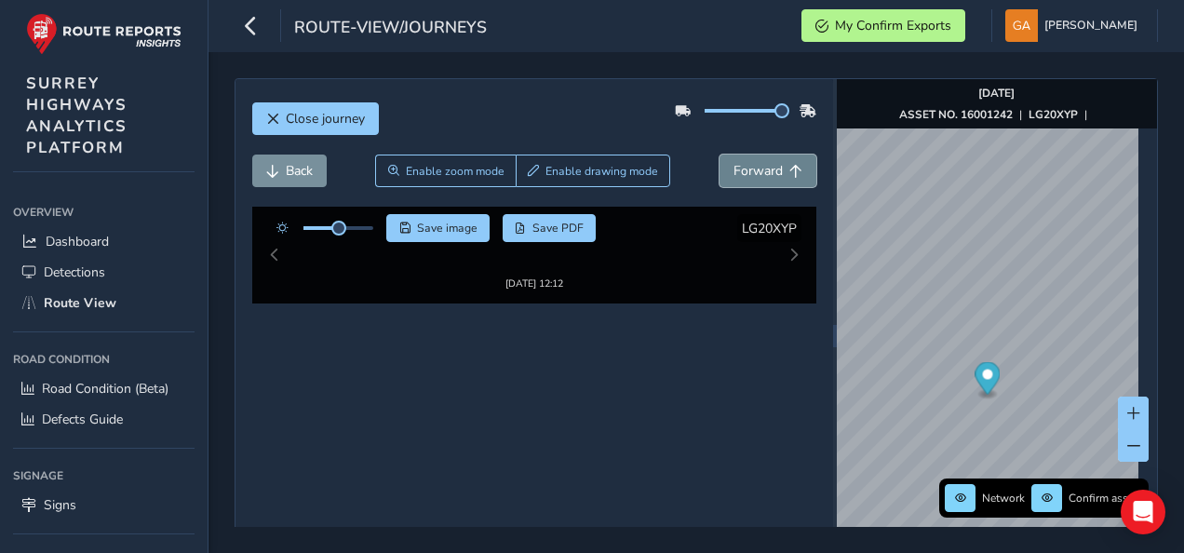
click at [764, 166] on span "Forward" at bounding box center [757, 171] width 49 height 18
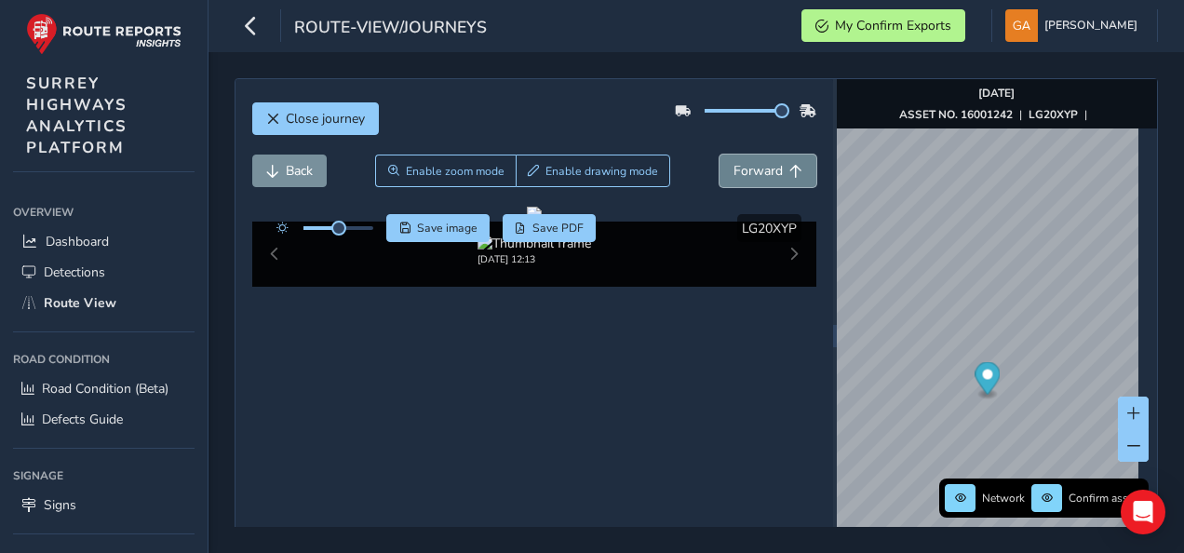
click at [764, 166] on span "Forward" at bounding box center [757, 171] width 49 height 18
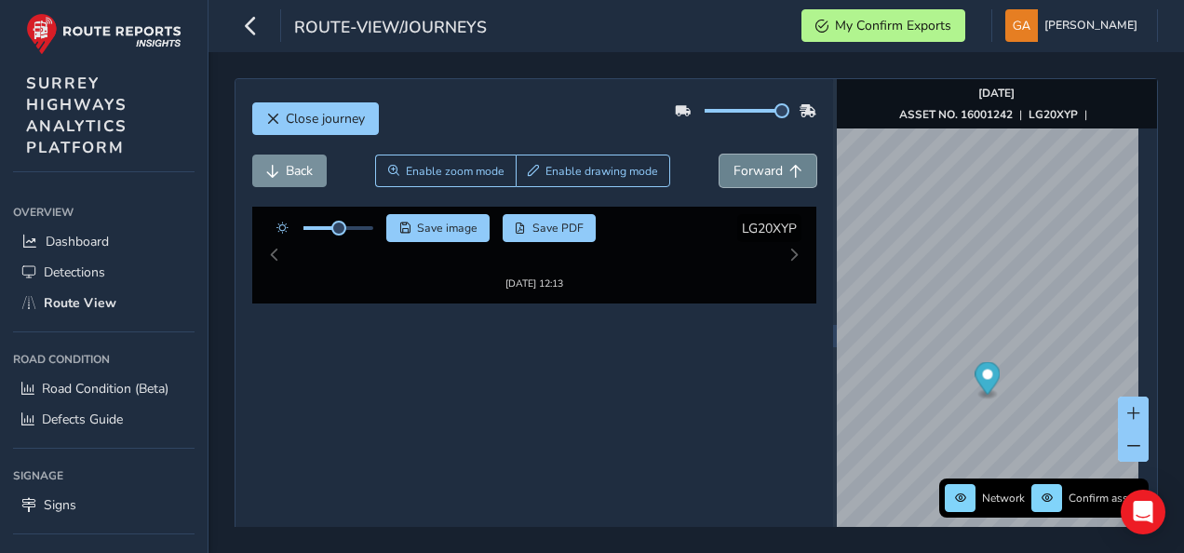
click at [764, 166] on span "Forward" at bounding box center [757, 171] width 49 height 18
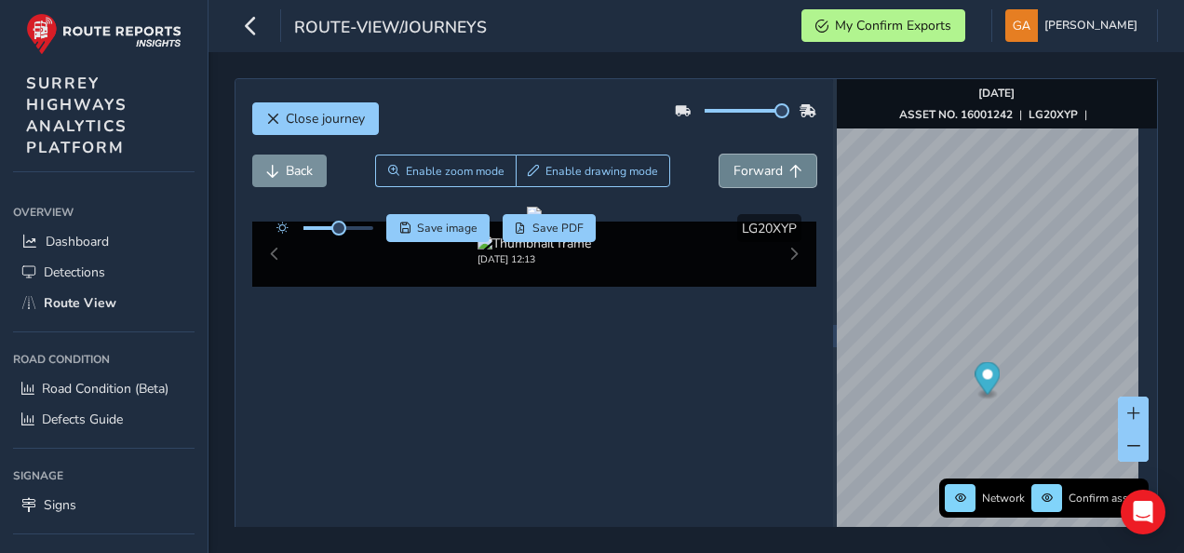
click at [764, 166] on span "Forward" at bounding box center [757, 171] width 49 height 18
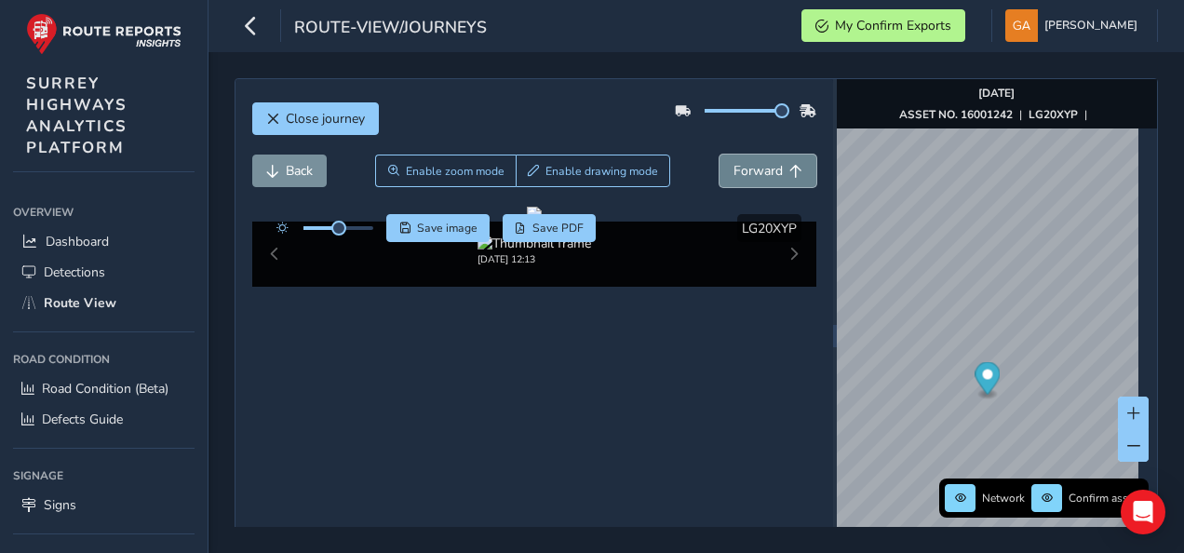
click at [764, 166] on span "Forward" at bounding box center [757, 171] width 49 height 18
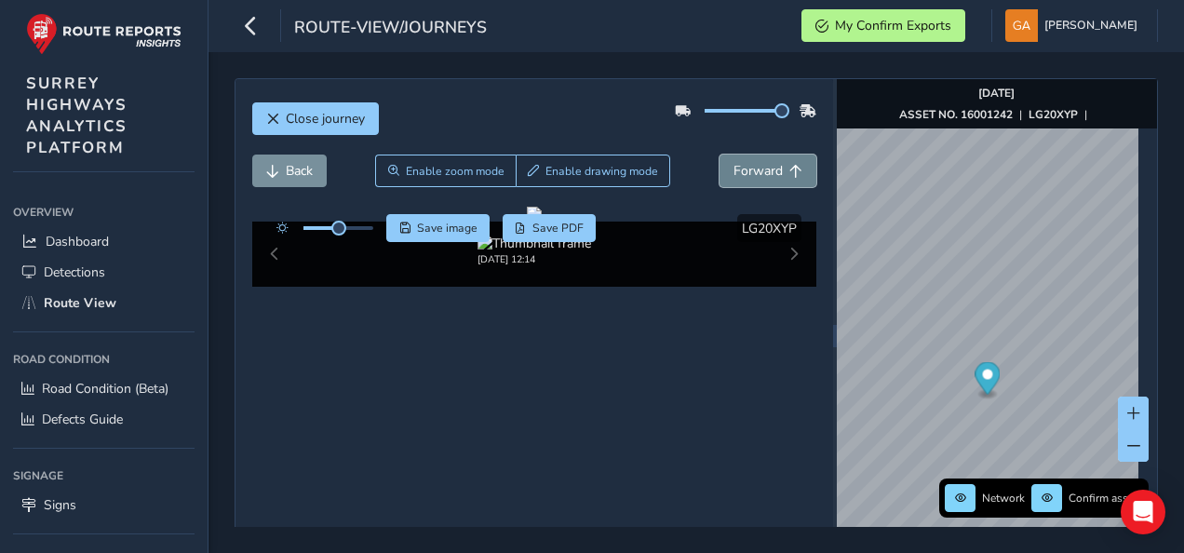
click at [764, 166] on span "Forward" at bounding box center [757, 171] width 49 height 18
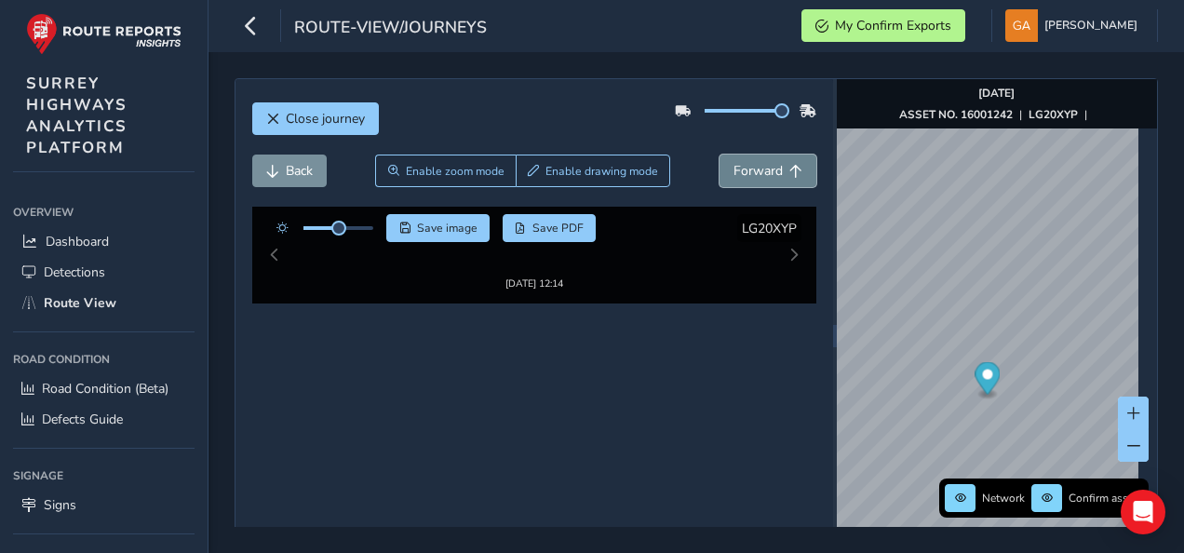
click at [764, 166] on span "Forward" at bounding box center [757, 171] width 49 height 18
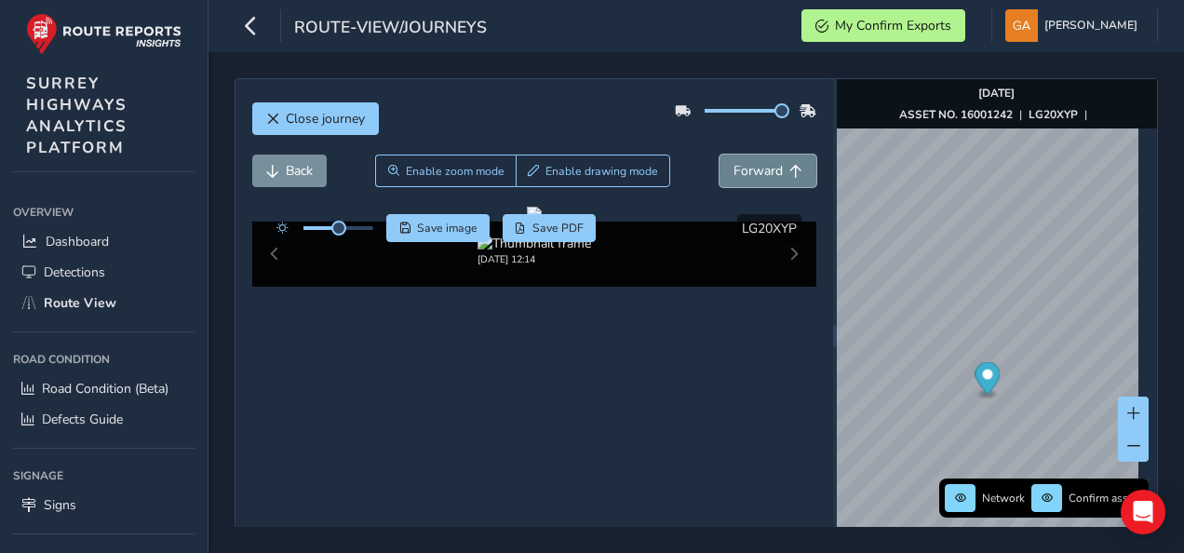
click at [764, 166] on span "Forward" at bounding box center [757, 171] width 49 height 18
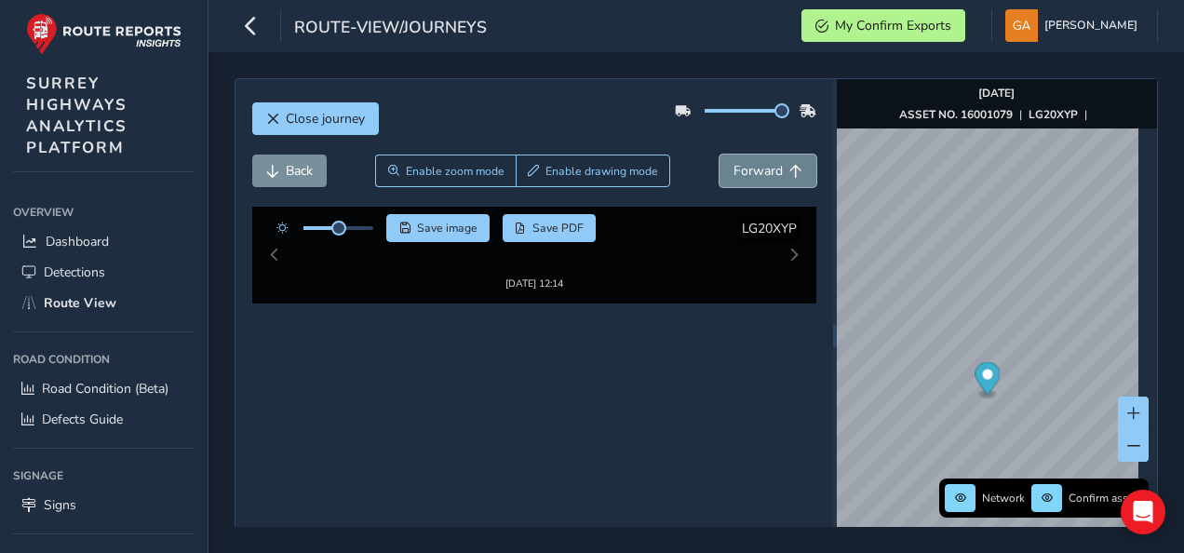
click at [764, 166] on span "Forward" at bounding box center [757, 171] width 49 height 18
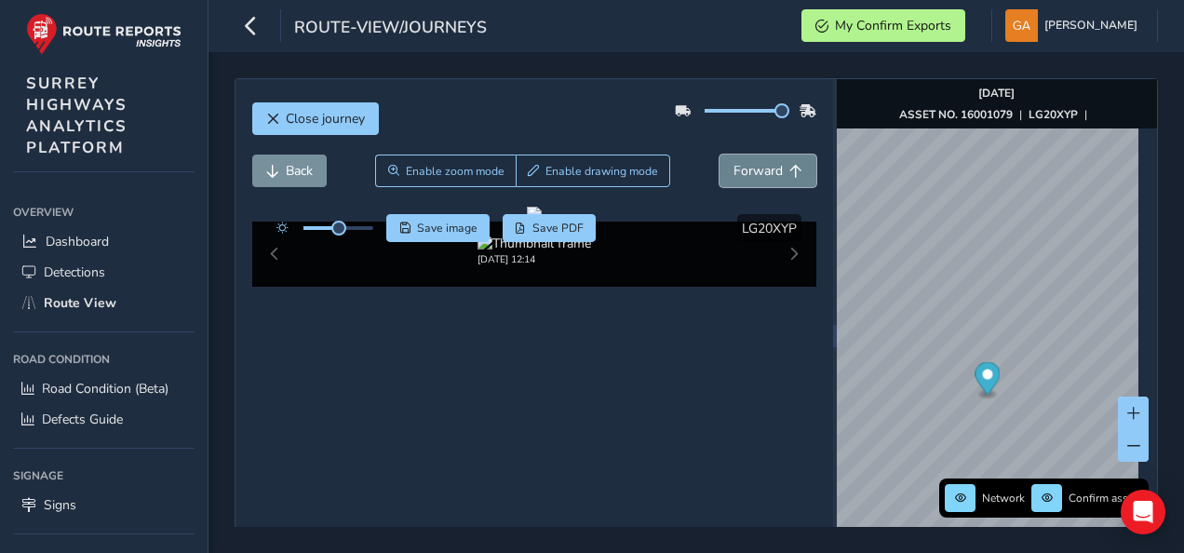
click at [764, 166] on span "Forward" at bounding box center [757, 171] width 49 height 18
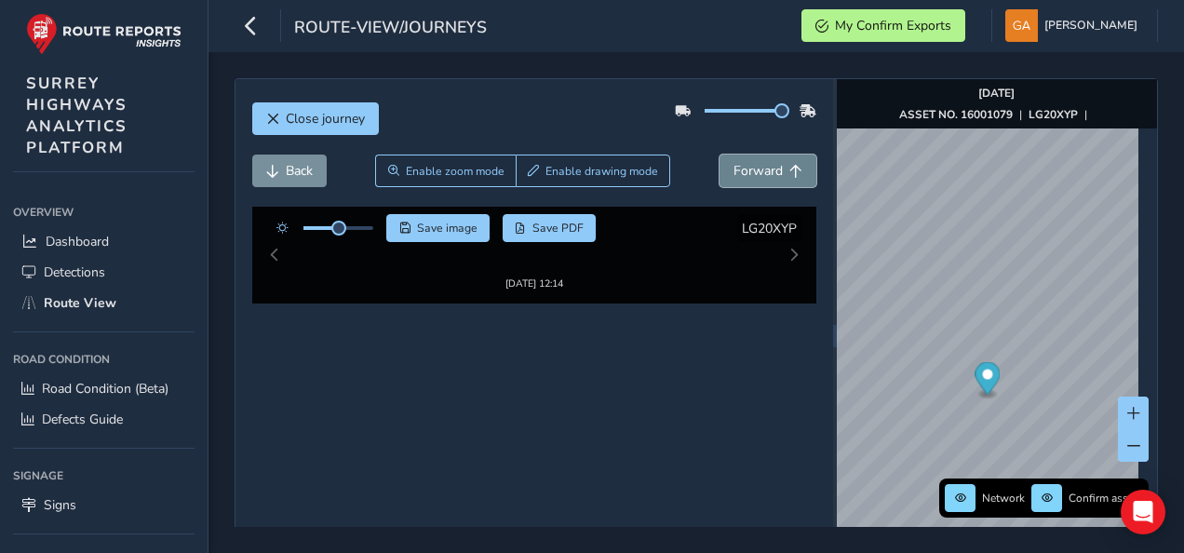
click at [764, 166] on span "Forward" at bounding box center [757, 171] width 49 height 18
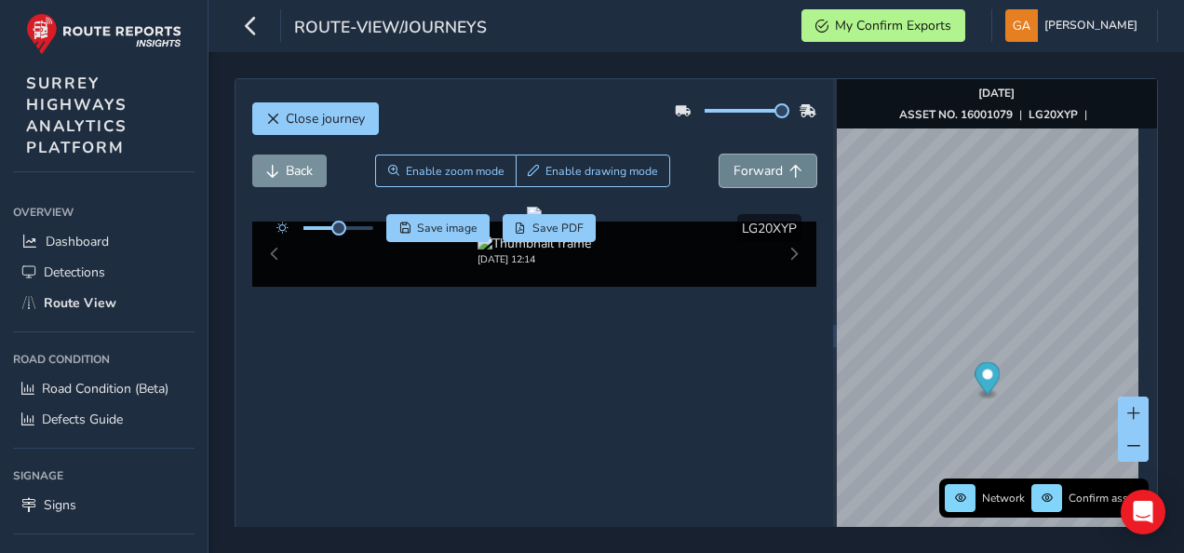
click at [764, 166] on span "Forward" at bounding box center [757, 171] width 49 height 18
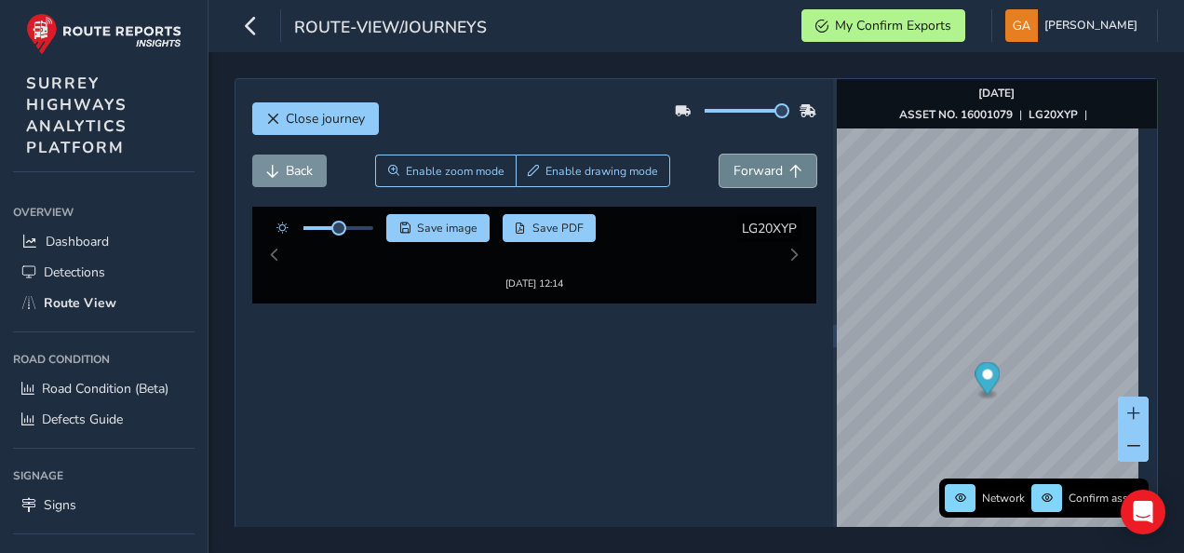
click at [764, 166] on span "Forward" at bounding box center [757, 171] width 49 height 18
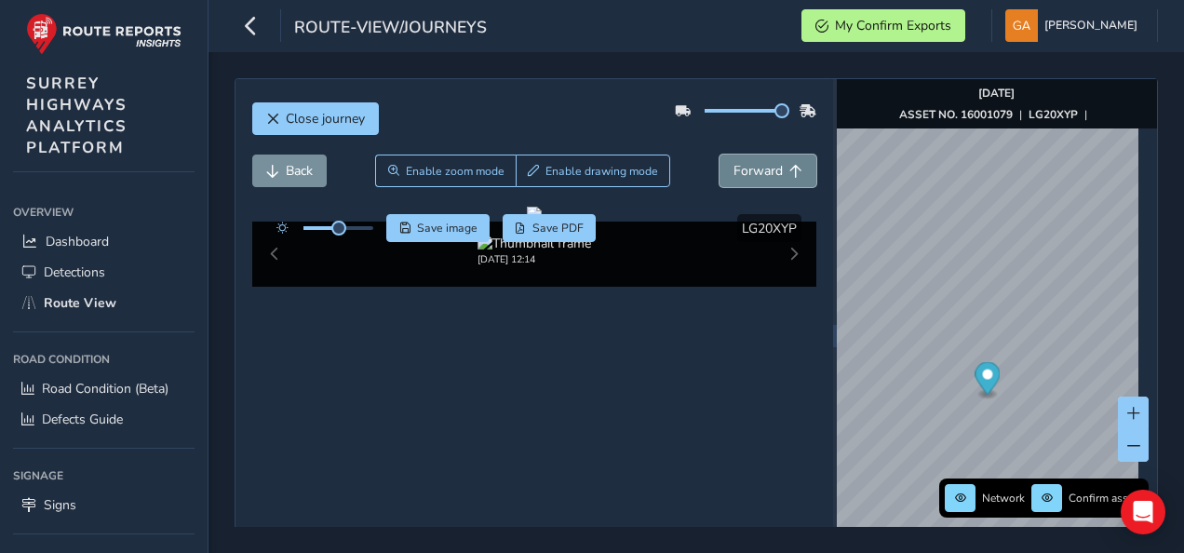
click at [764, 166] on span "Forward" at bounding box center [757, 171] width 49 height 18
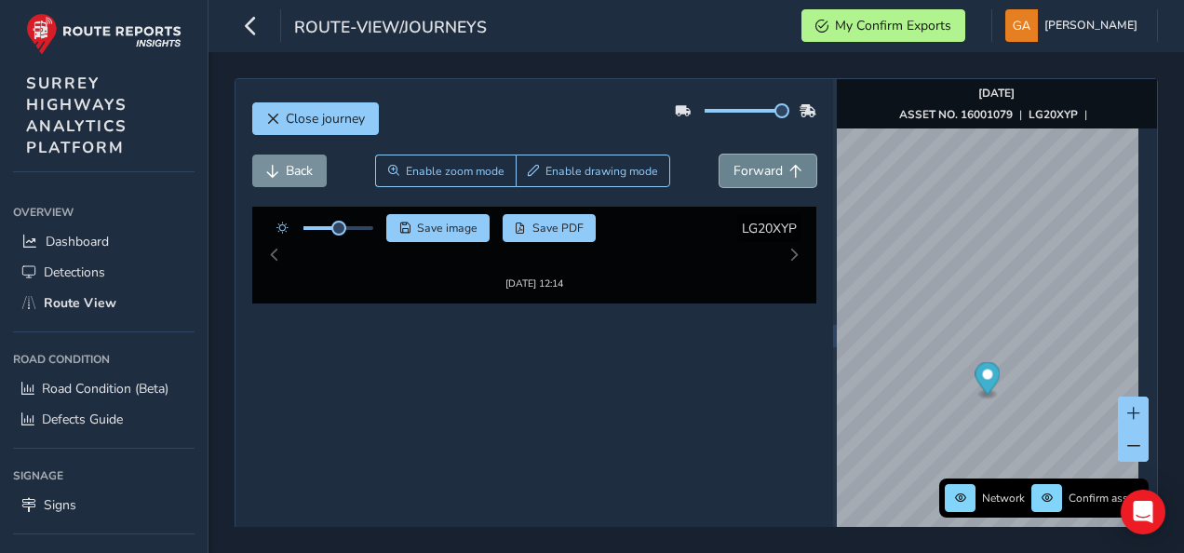
click at [764, 166] on span "Forward" at bounding box center [757, 171] width 49 height 18
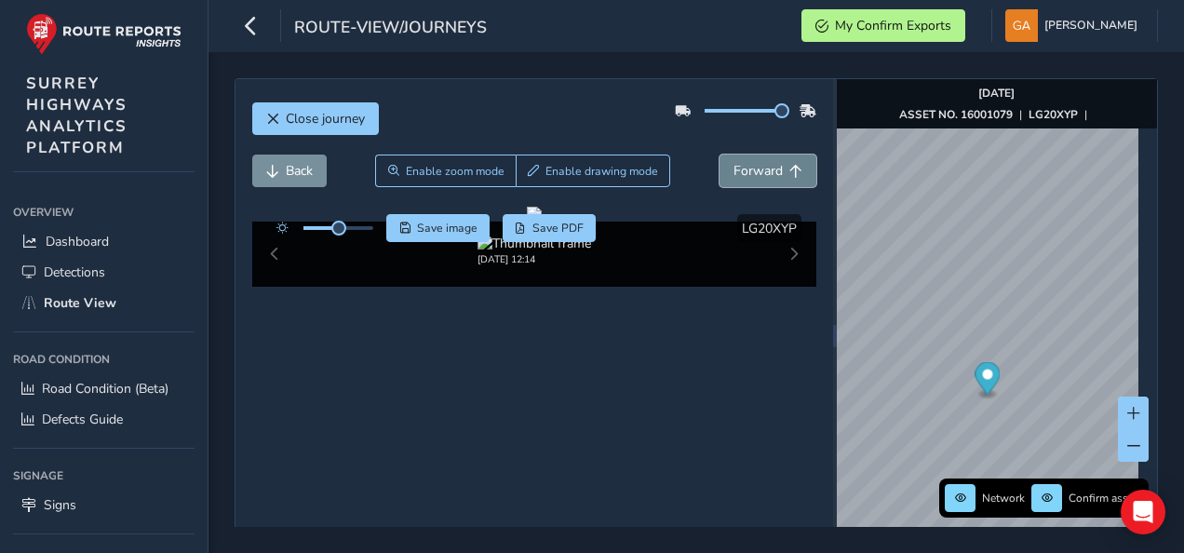
click at [764, 166] on span "Forward" at bounding box center [757, 171] width 49 height 18
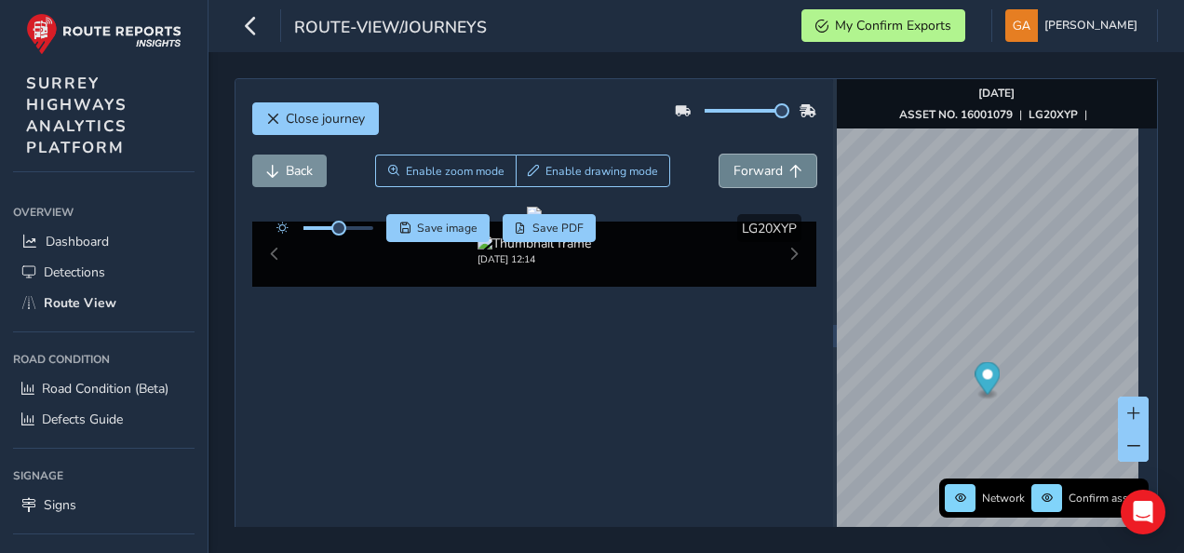
click at [764, 166] on span "Forward" at bounding box center [757, 171] width 49 height 18
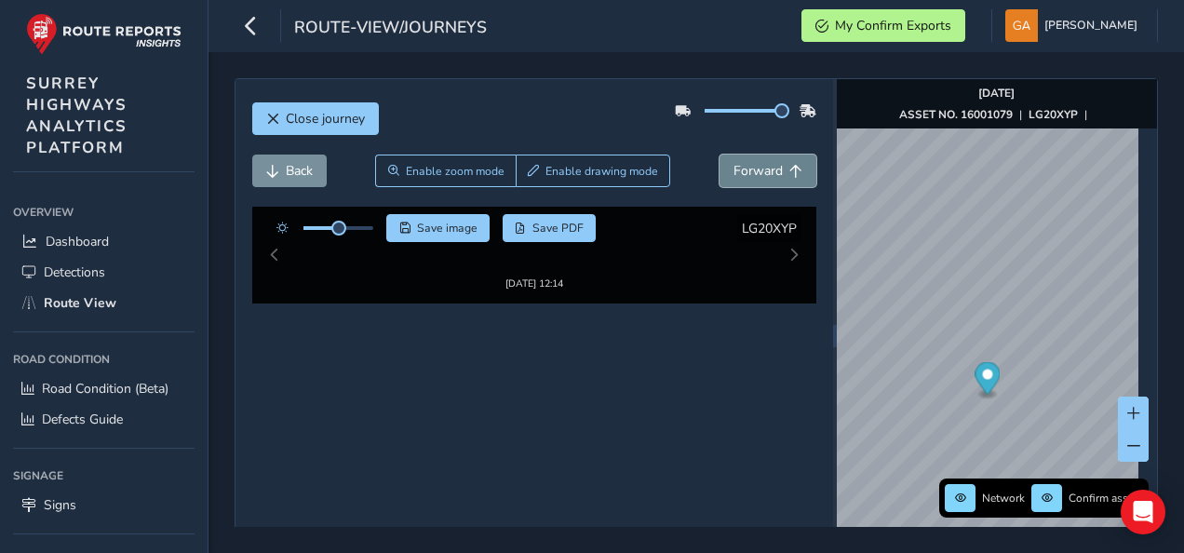
click at [764, 166] on span "Forward" at bounding box center [757, 171] width 49 height 18
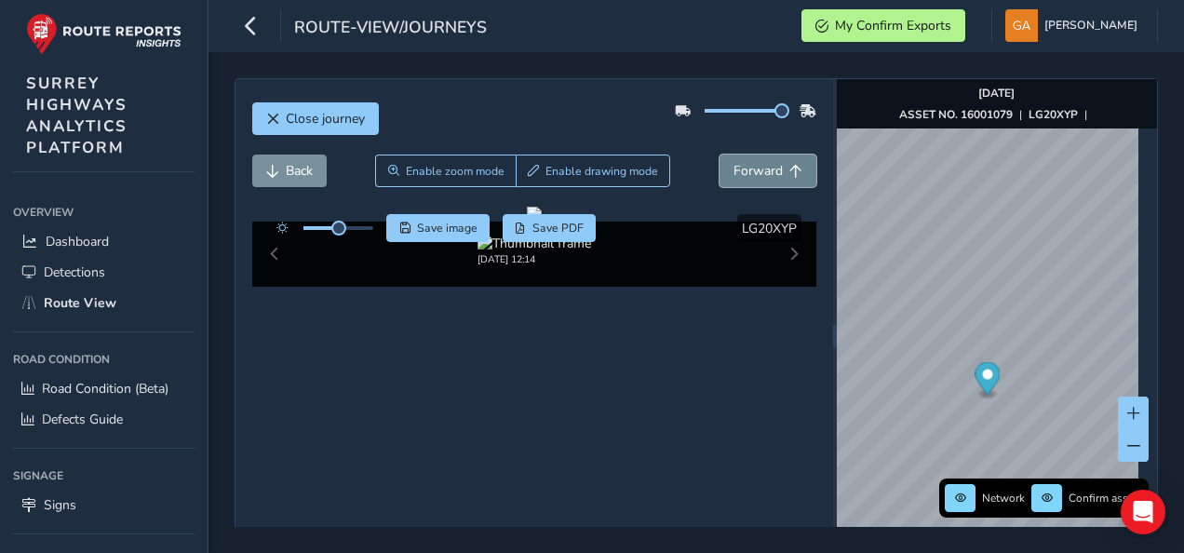
click at [764, 166] on span "Forward" at bounding box center [757, 171] width 49 height 18
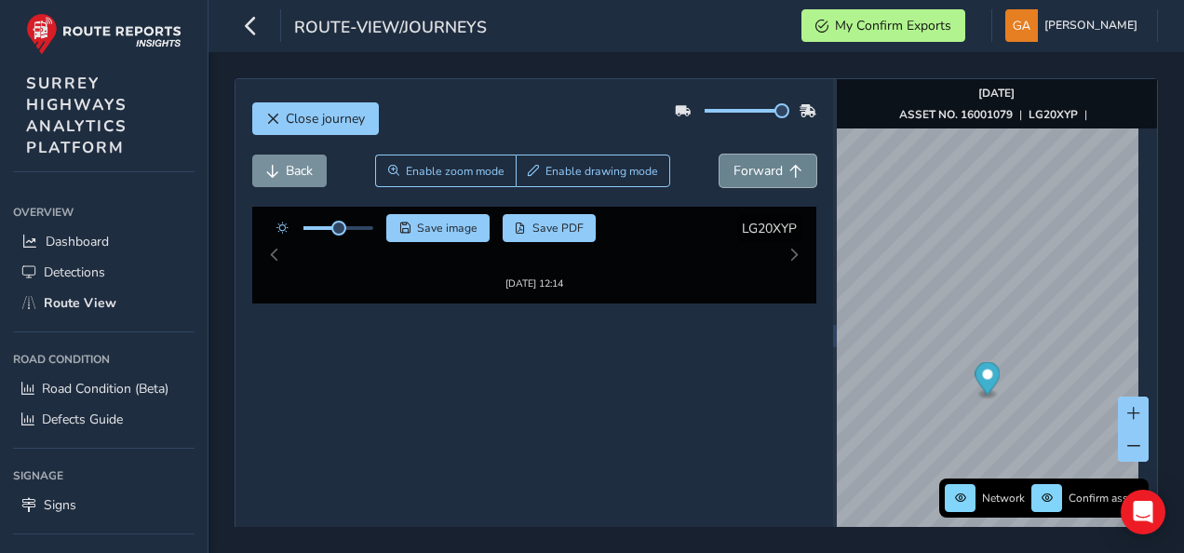
click at [764, 166] on span "Forward" at bounding box center [757, 171] width 49 height 18
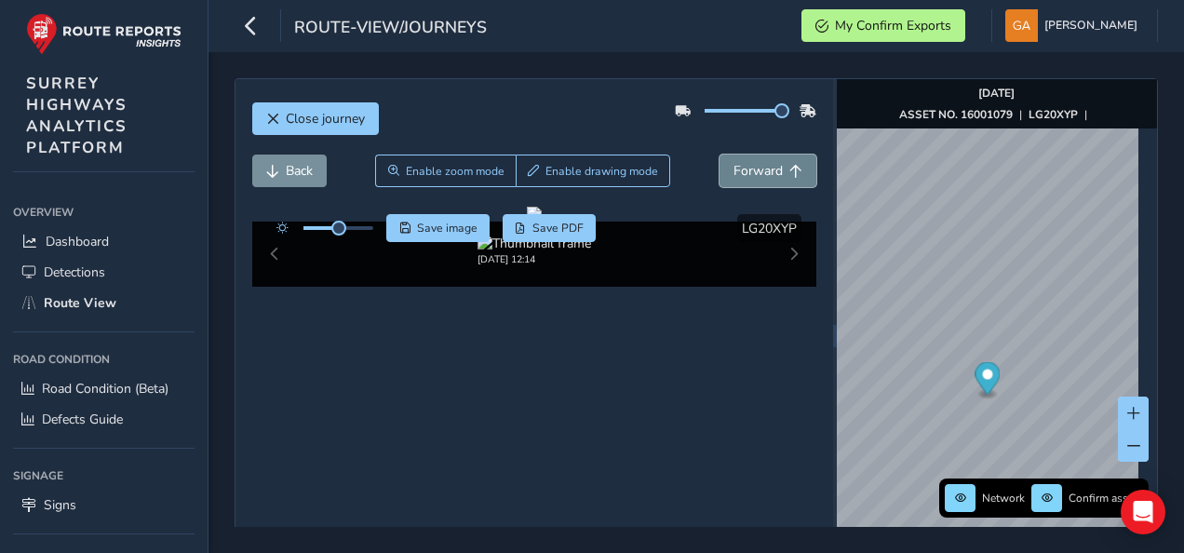
click at [764, 166] on span "Forward" at bounding box center [757, 171] width 49 height 18
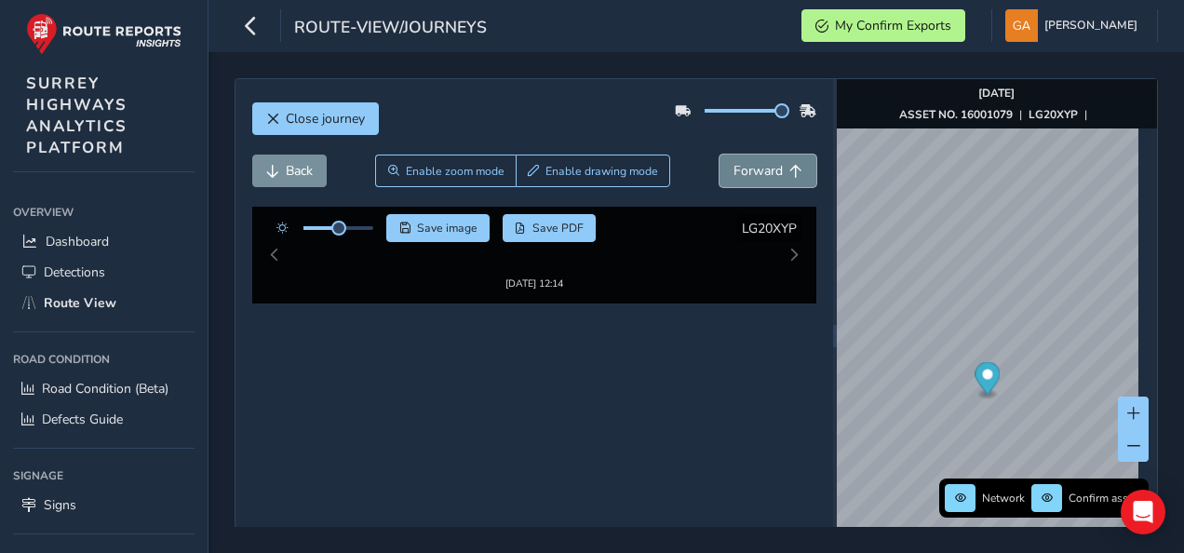
click at [764, 166] on span "Forward" at bounding box center [757, 171] width 49 height 18
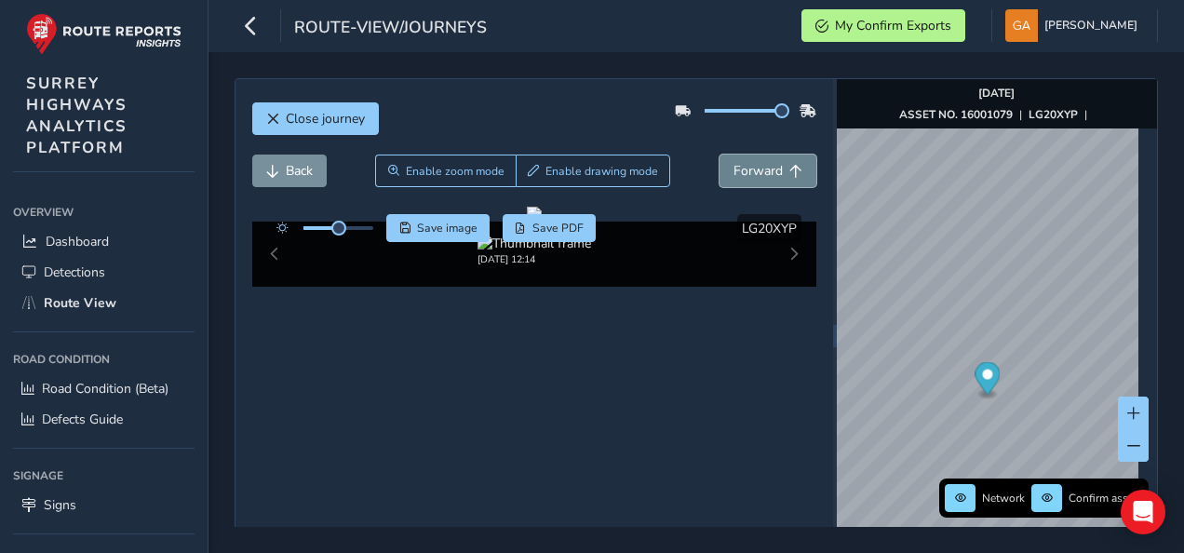
click at [764, 166] on span "Forward" at bounding box center [757, 171] width 49 height 18
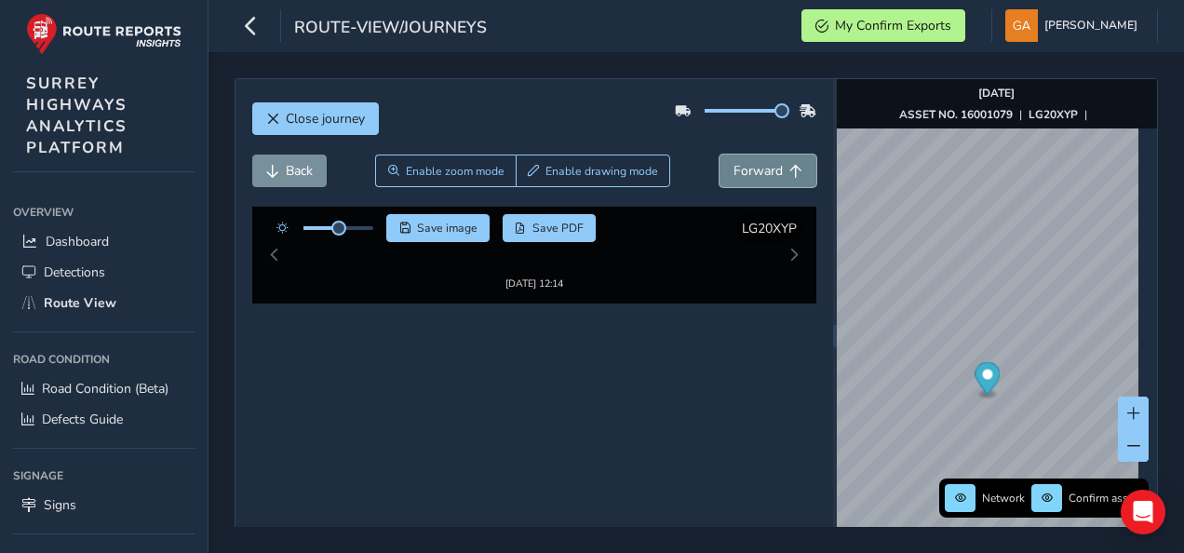
click at [764, 166] on span "Forward" at bounding box center [757, 171] width 49 height 18
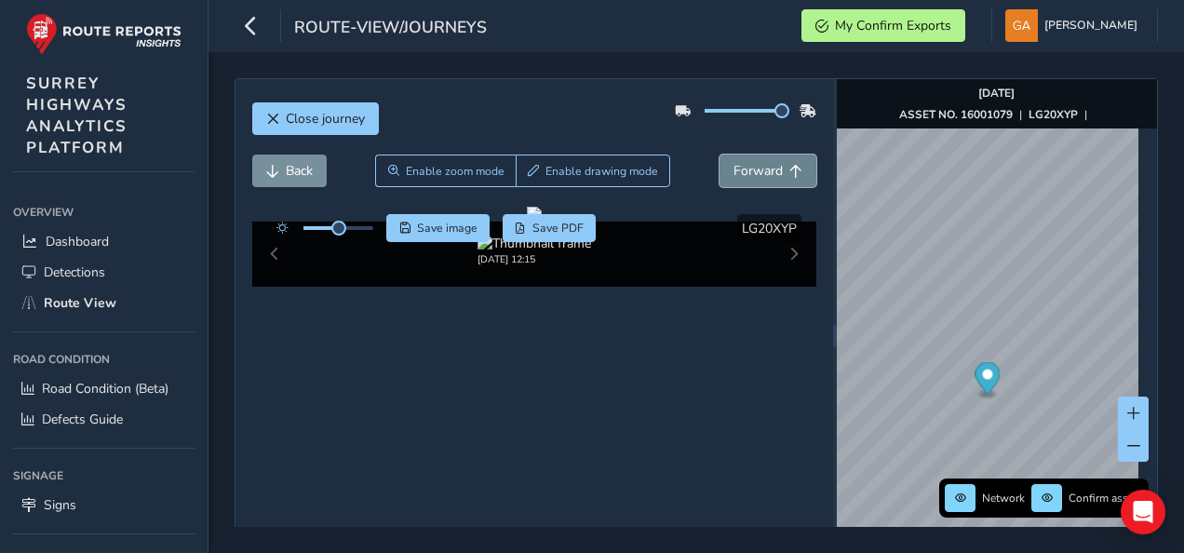
click at [764, 166] on span "Forward" at bounding box center [757, 171] width 49 height 18
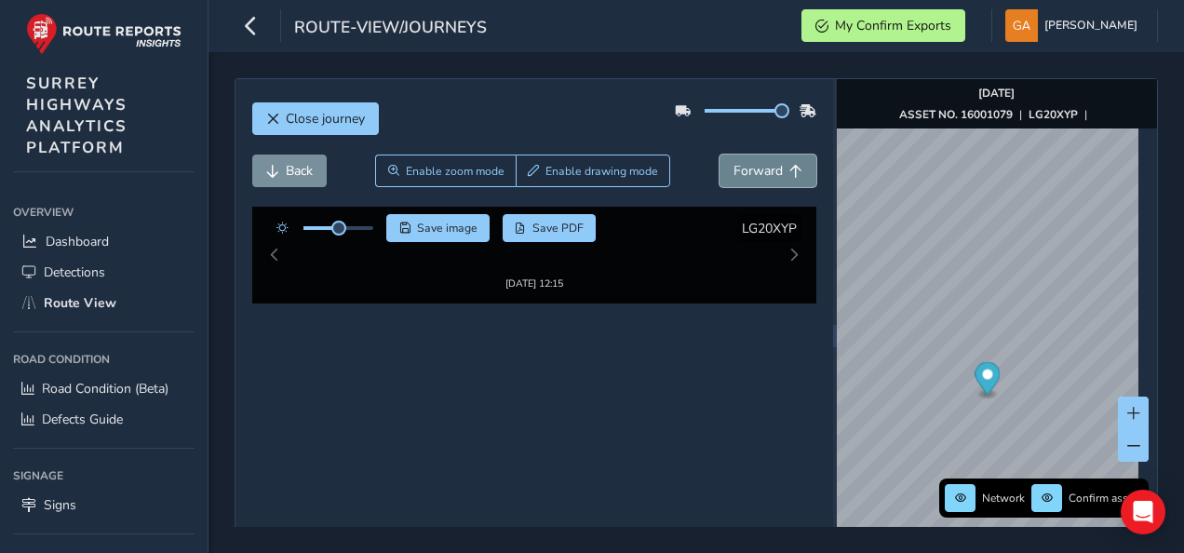
click at [764, 166] on span "Forward" at bounding box center [757, 171] width 49 height 18
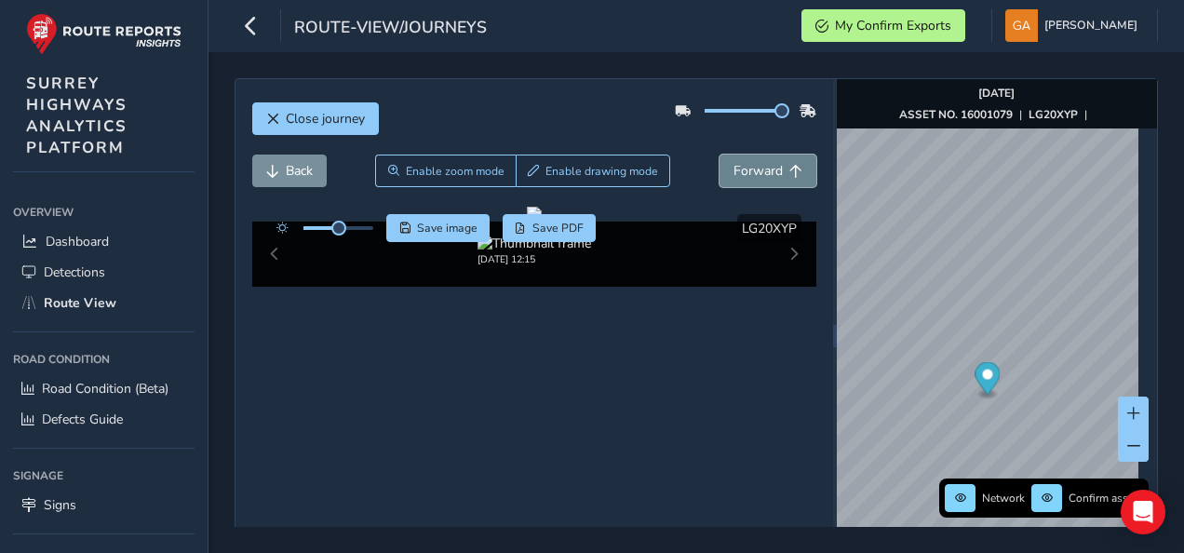
click at [764, 166] on span "Forward" at bounding box center [757, 171] width 49 height 18
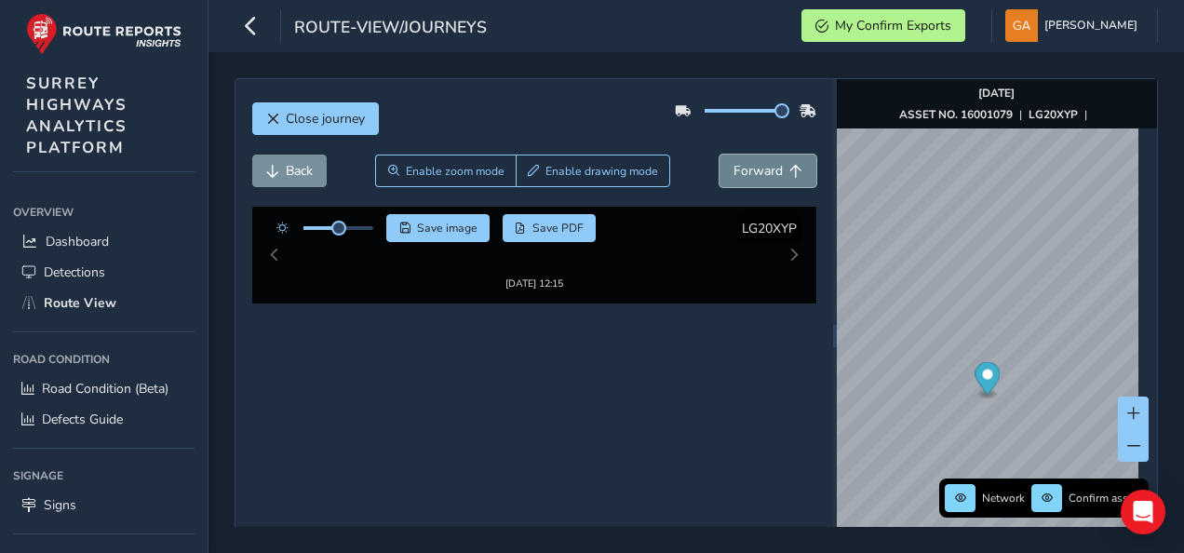
click at [764, 166] on span "Forward" at bounding box center [757, 171] width 49 height 18
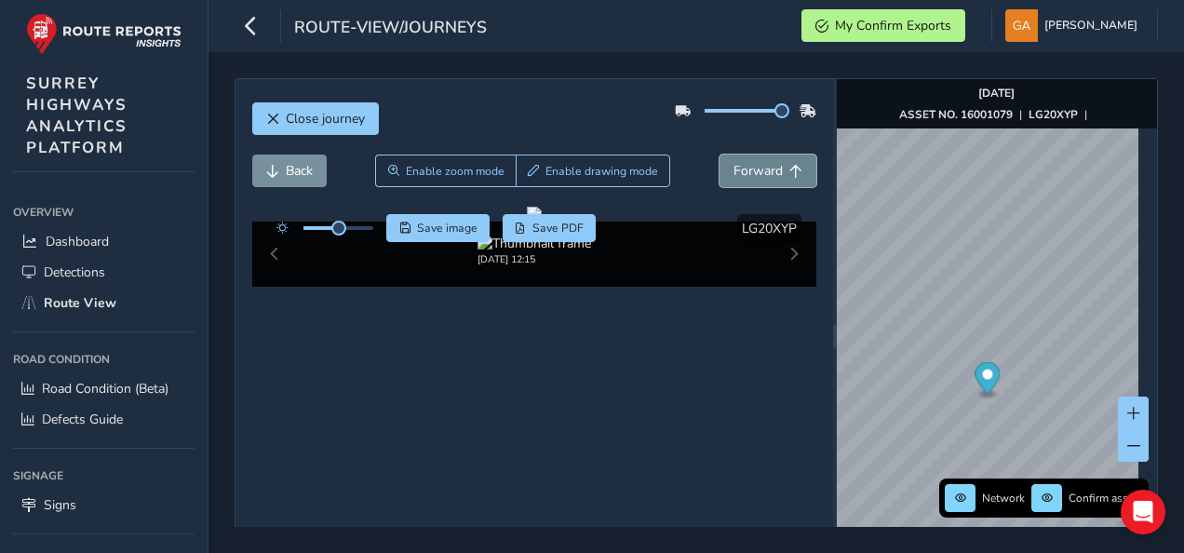
click at [764, 166] on span "Forward" at bounding box center [757, 171] width 49 height 18
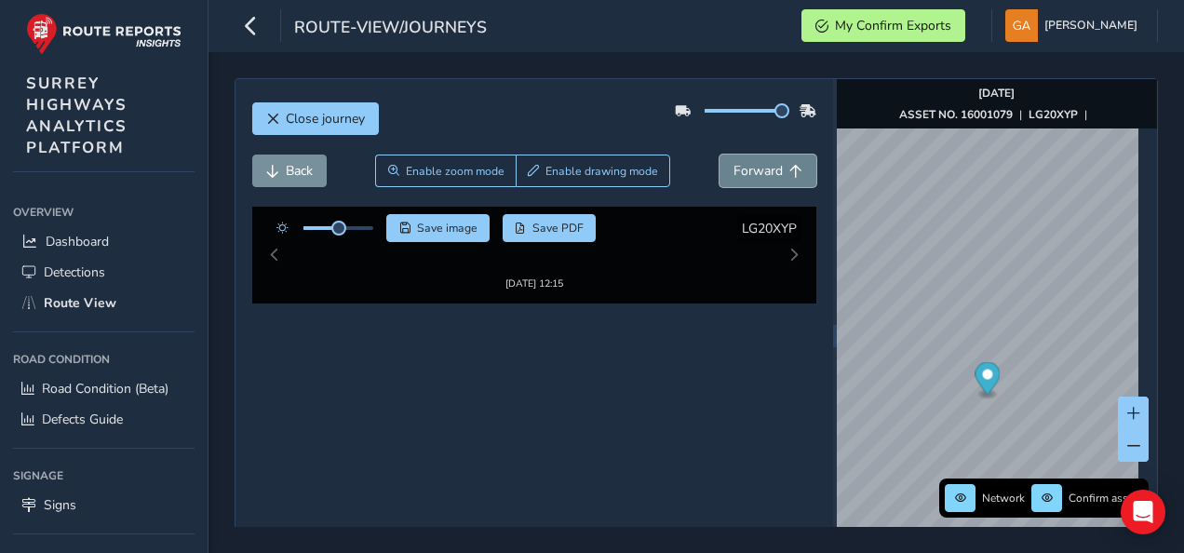
click at [764, 166] on span "Forward" at bounding box center [757, 171] width 49 height 18
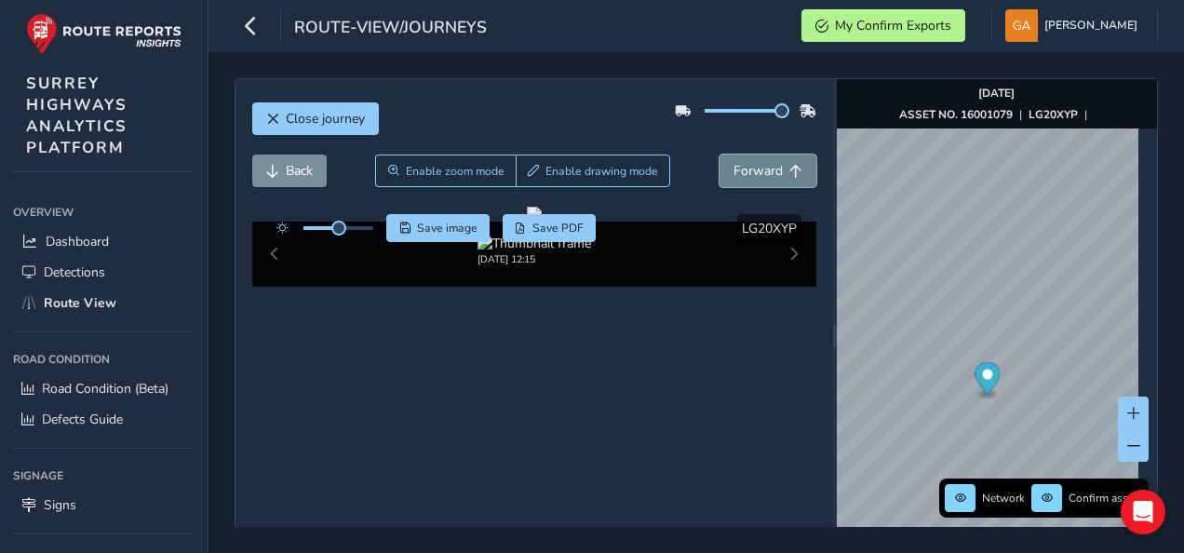
click at [764, 166] on span "Forward" at bounding box center [757, 171] width 49 height 18
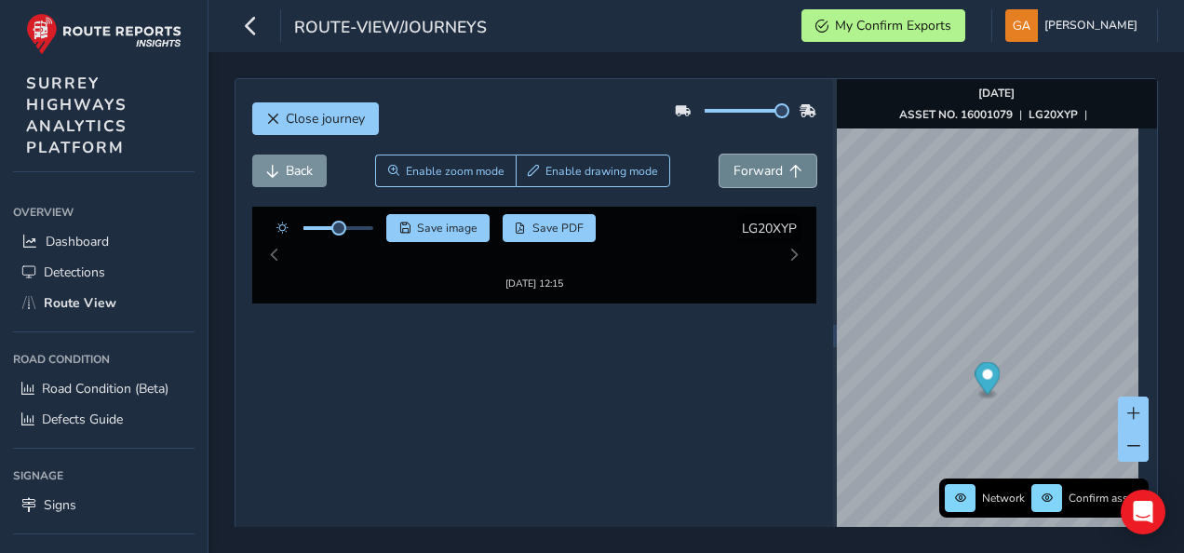
click at [764, 166] on span "Forward" at bounding box center [757, 171] width 49 height 18
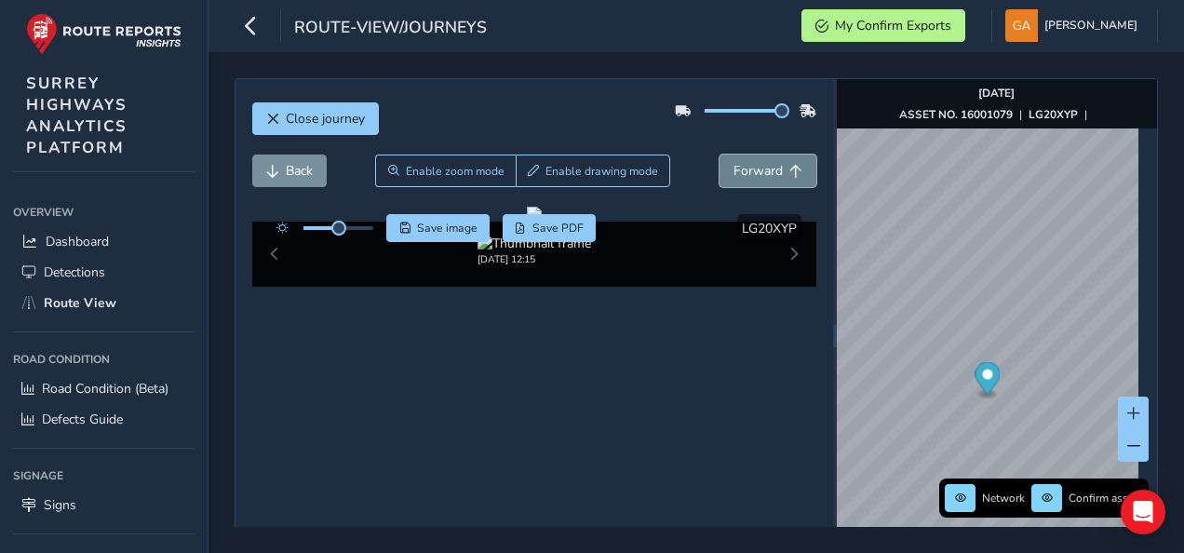
click at [764, 166] on span "Forward" at bounding box center [757, 171] width 49 height 18
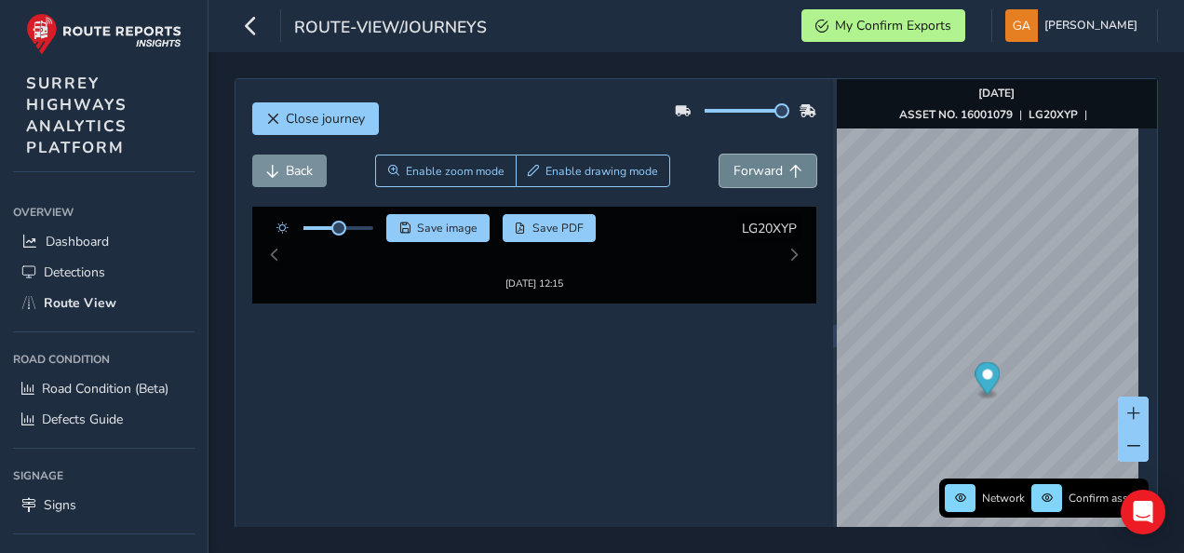
click at [764, 166] on span "Forward" at bounding box center [757, 171] width 49 height 18
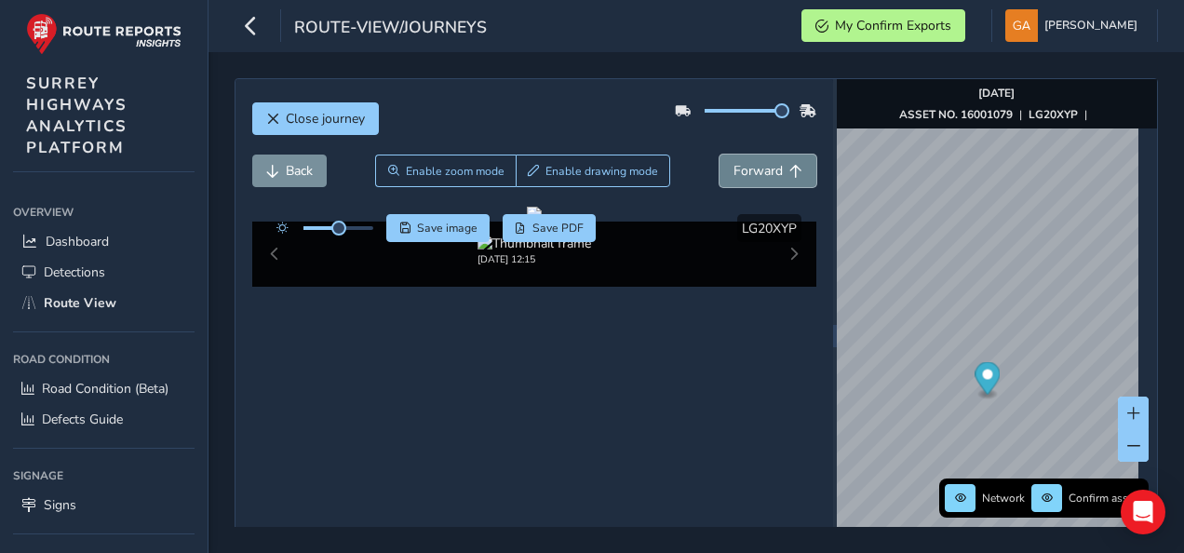
click at [764, 166] on span "Forward" at bounding box center [757, 171] width 49 height 18
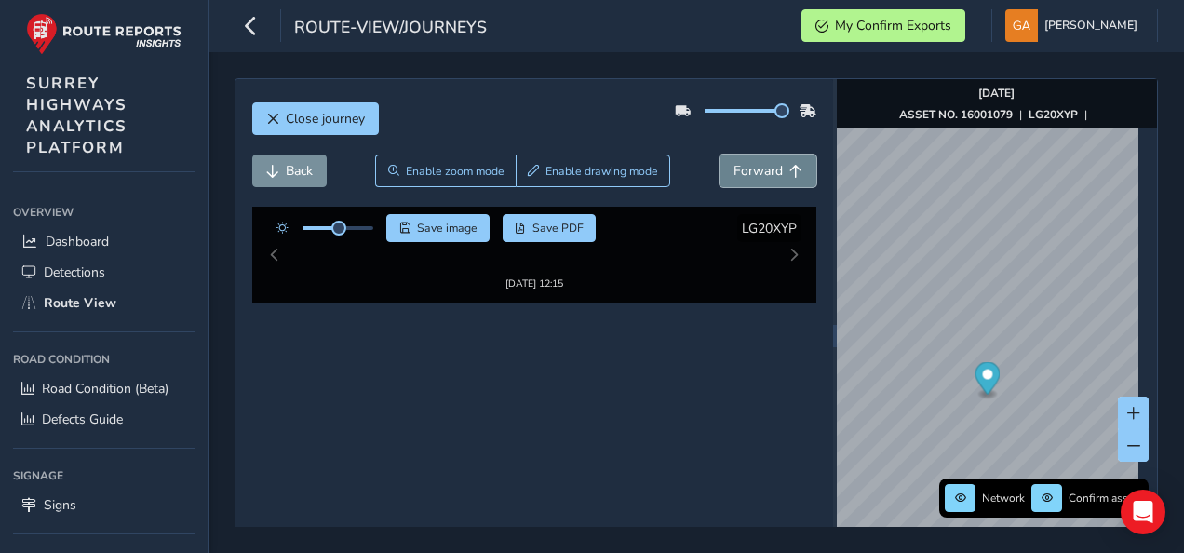
click at [764, 166] on span "Forward" at bounding box center [757, 171] width 49 height 18
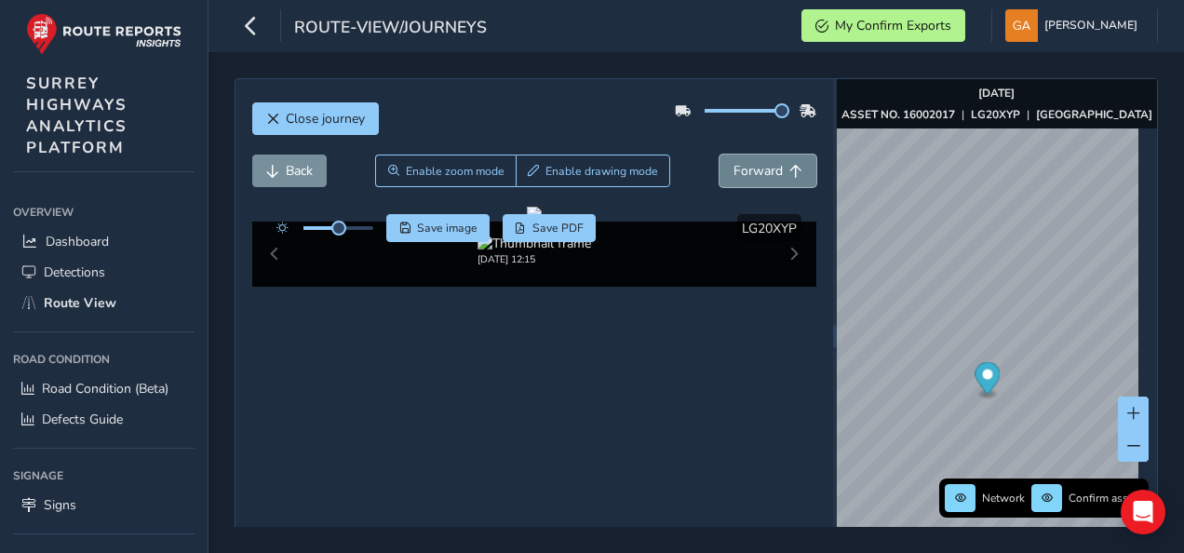
click at [764, 166] on span "Forward" at bounding box center [757, 171] width 49 height 18
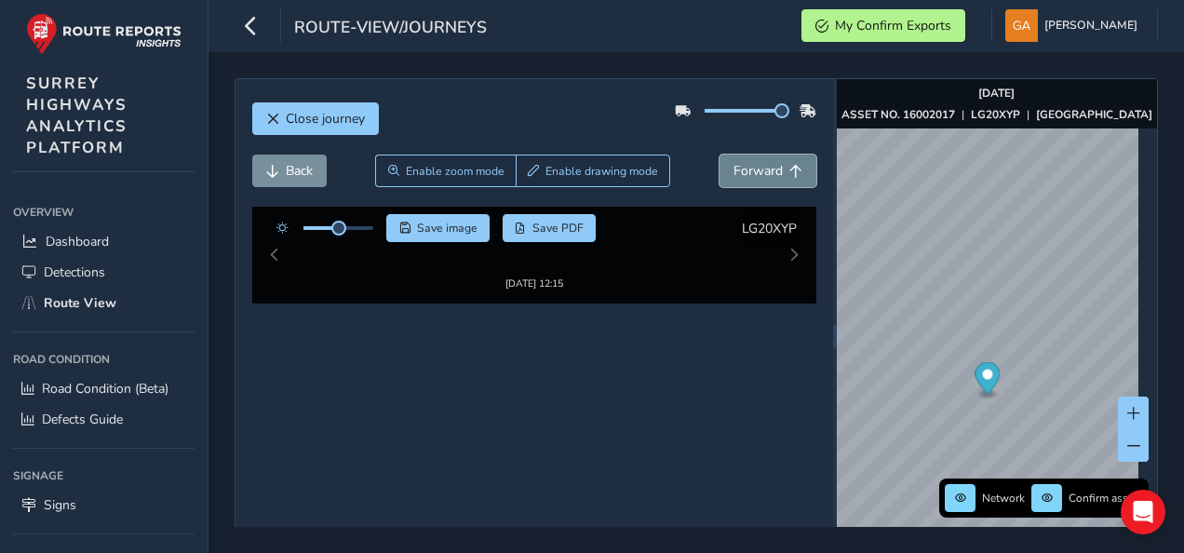
click at [764, 166] on span "Forward" at bounding box center [757, 171] width 49 height 18
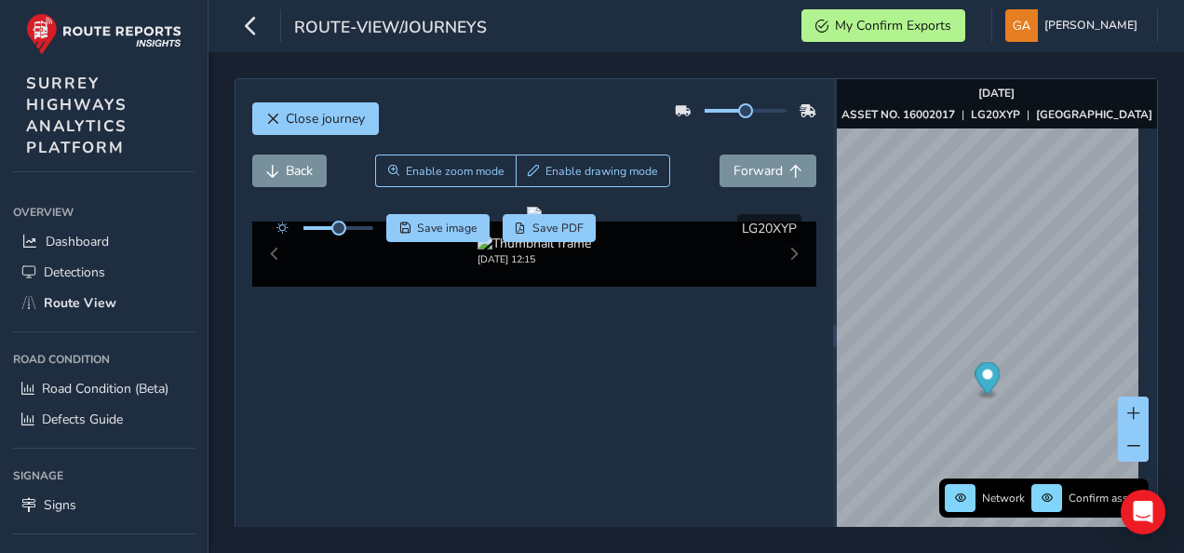
drag, startPoint x: 770, startPoint y: 113, endPoint x: 737, endPoint y: 117, distance: 33.8
click at [738, 117] on span at bounding box center [745, 110] width 15 height 15
click at [742, 168] on span "Forward" at bounding box center [757, 171] width 49 height 18
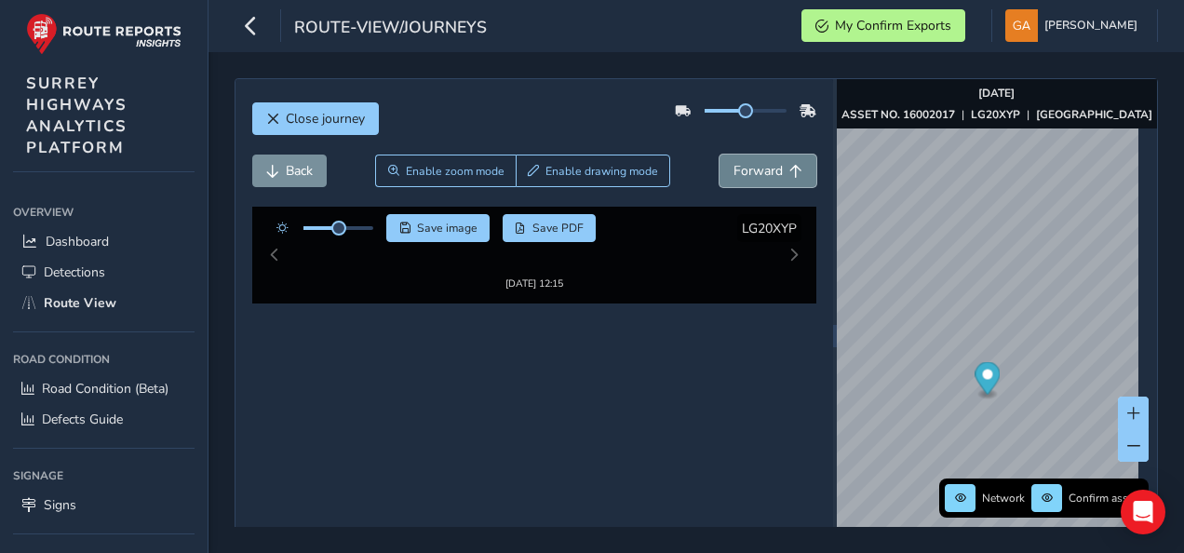
click at [742, 168] on span "Forward" at bounding box center [757, 171] width 49 height 18
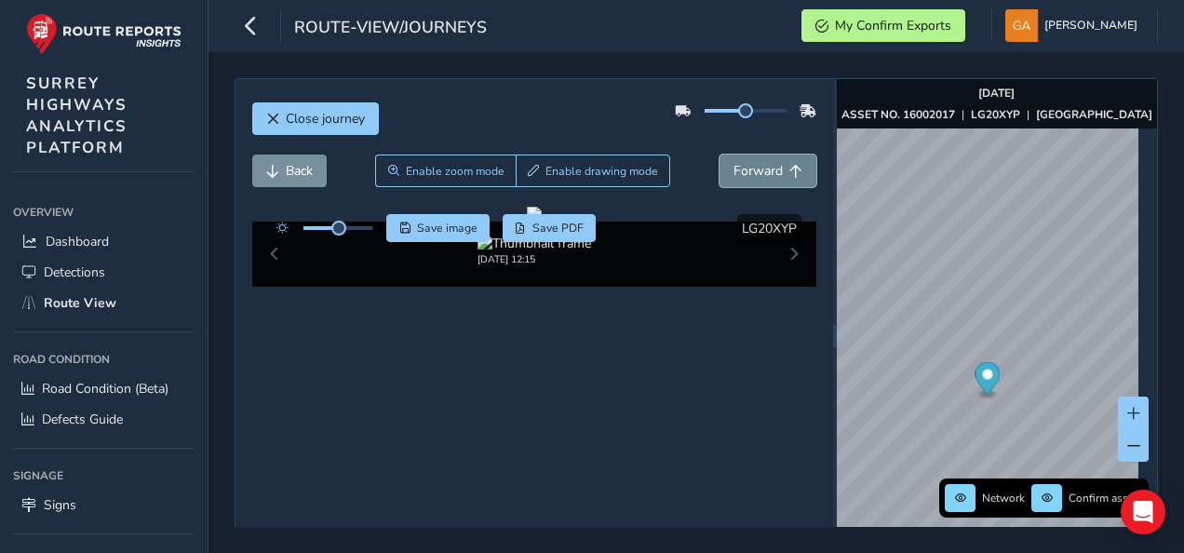
click at [742, 168] on span "Forward" at bounding box center [757, 171] width 49 height 18
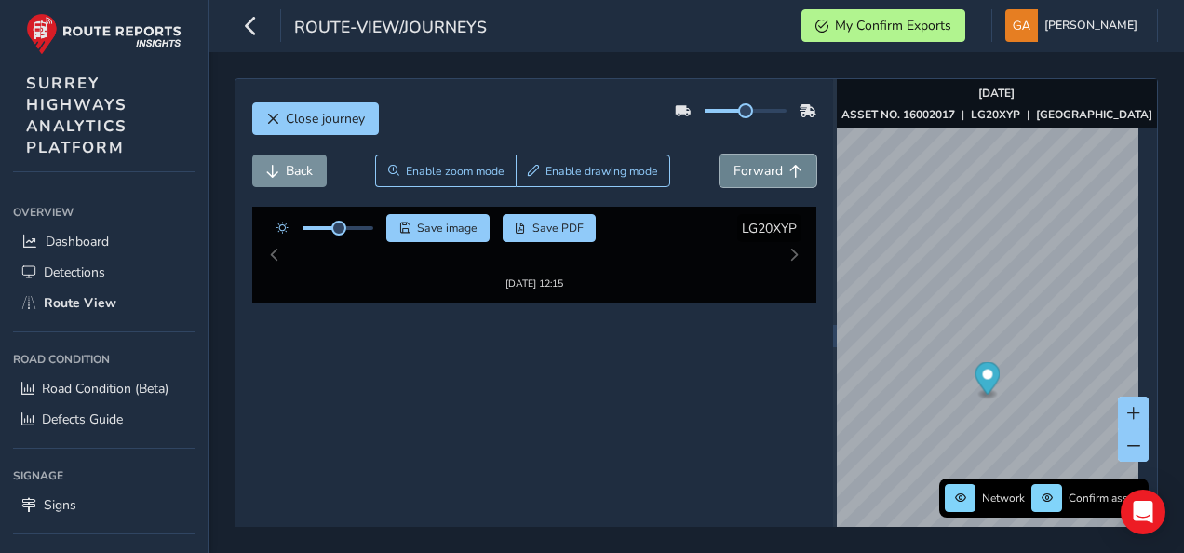
click at [742, 168] on span "Forward" at bounding box center [757, 171] width 49 height 18
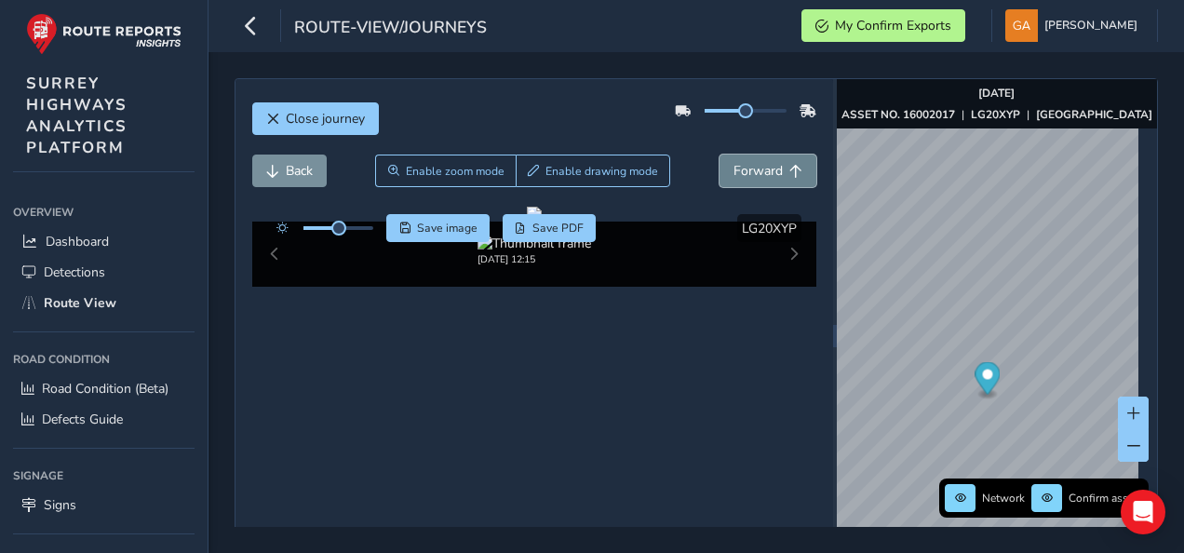
click at [742, 168] on span "Forward" at bounding box center [757, 171] width 49 height 18
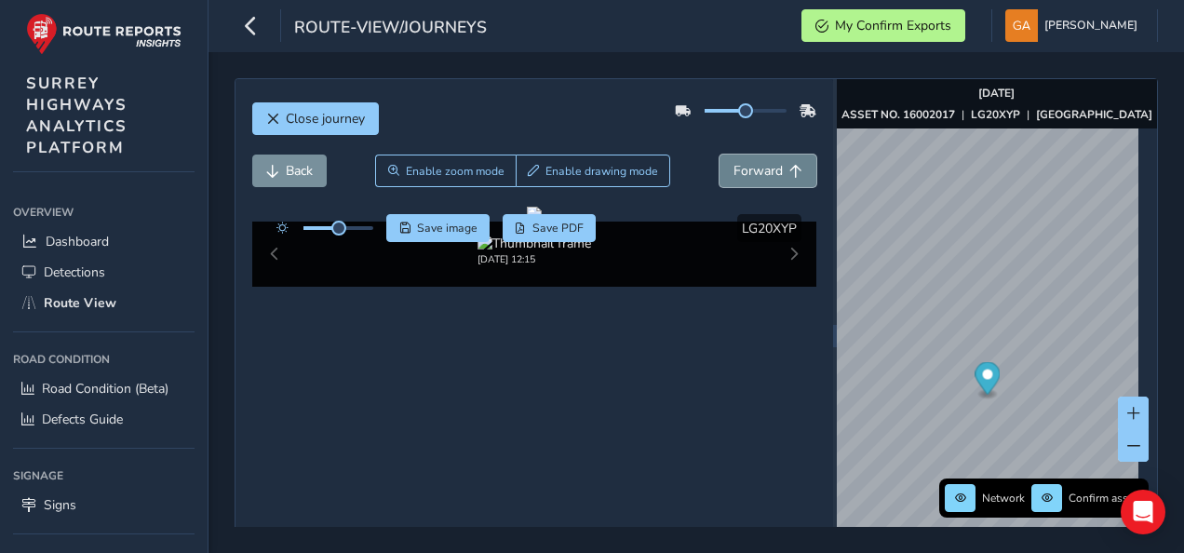
click at [742, 168] on span "Forward" at bounding box center [757, 171] width 49 height 18
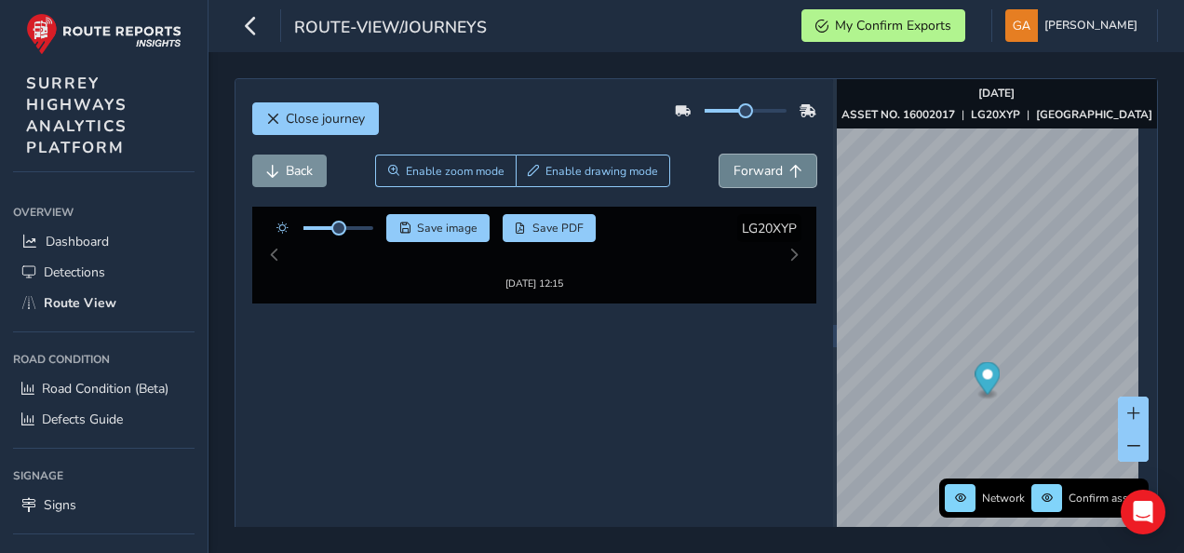
click at [742, 168] on span "Forward" at bounding box center [757, 171] width 49 height 18
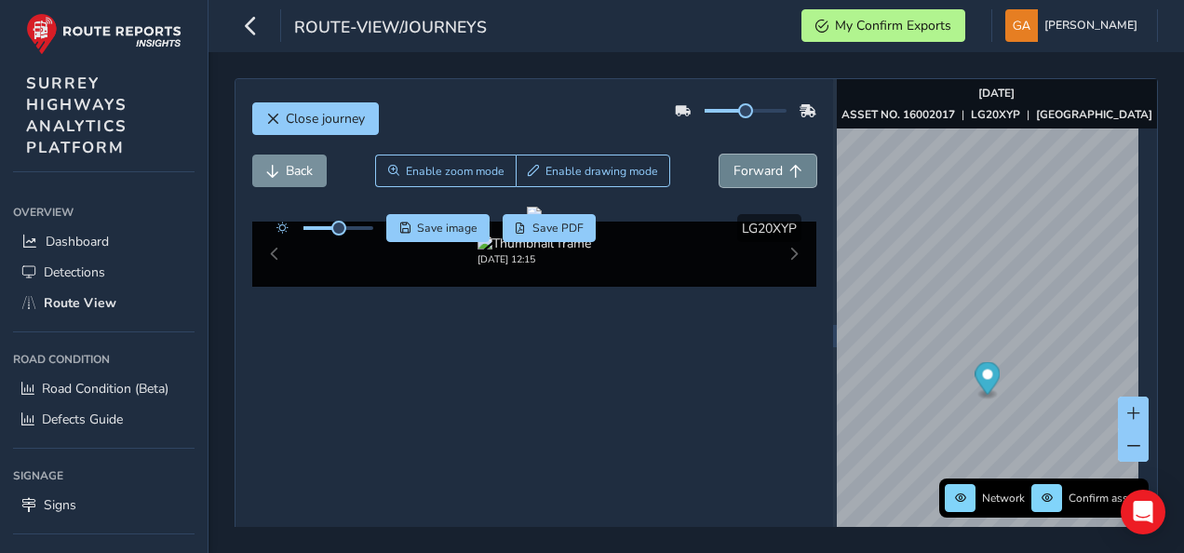
click at [742, 168] on span "Forward" at bounding box center [757, 171] width 49 height 18
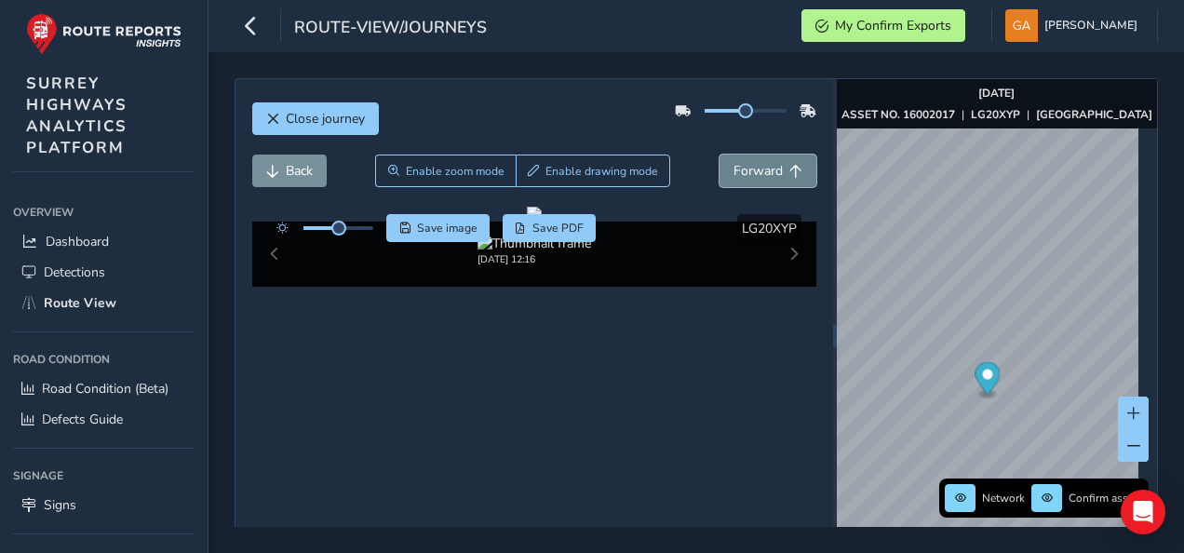
click at [742, 168] on span "Forward" at bounding box center [757, 171] width 49 height 18
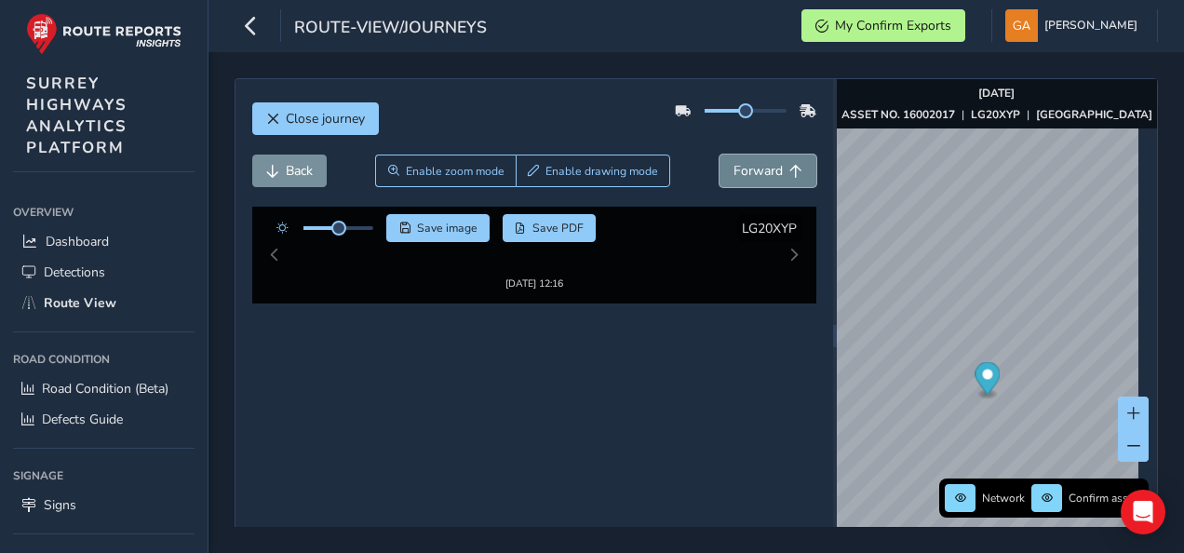
click at [742, 168] on span "Forward" at bounding box center [757, 171] width 49 height 18
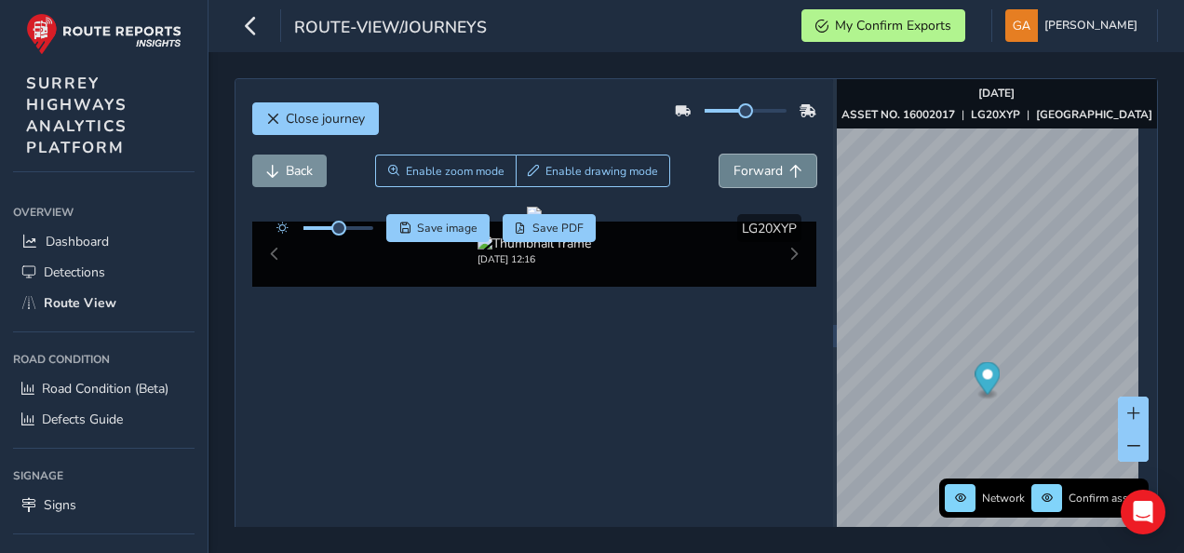
click at [742, 168] on span "Forward" at bounding box center [757, 171] width 49 height 18
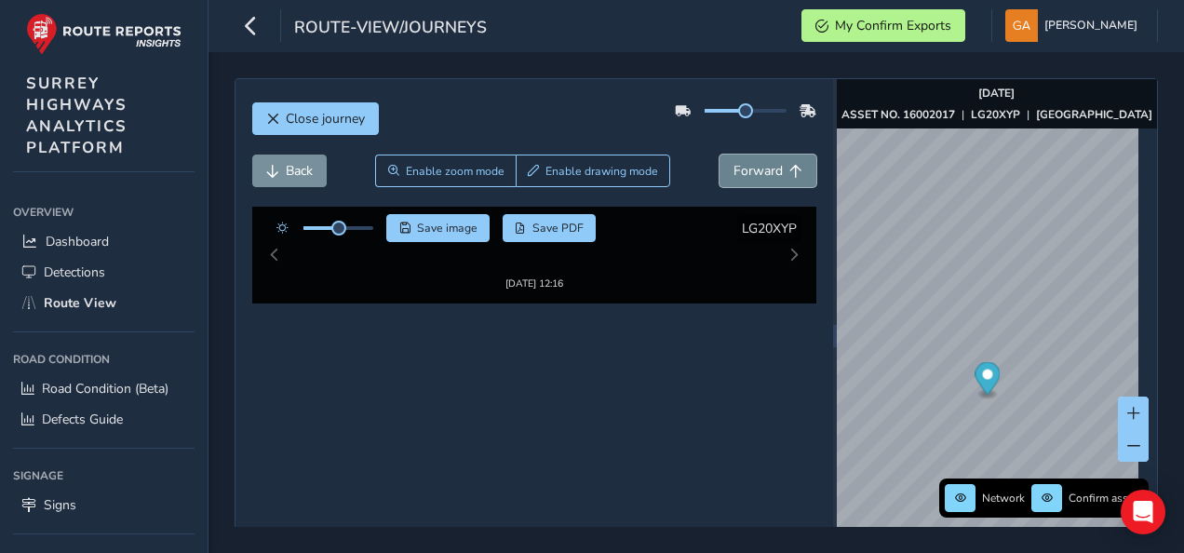
click at [742, 168] on span "Forward" at bounding box center [757, 171] width 49 height 18
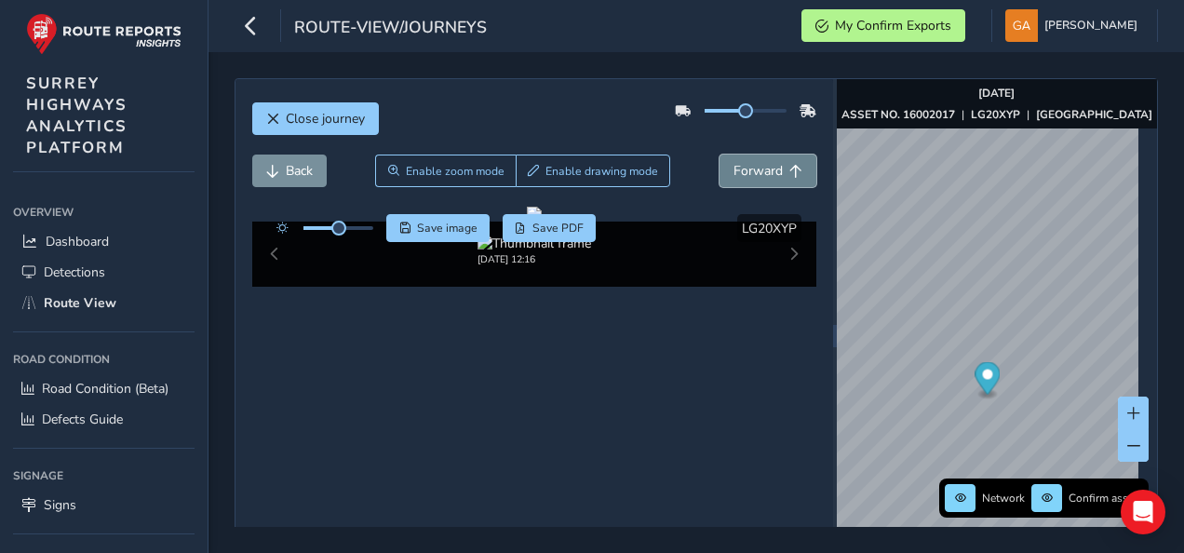
click at [742, 168] on span "Forward" at bounding box center [757, 171] width 49 height 18
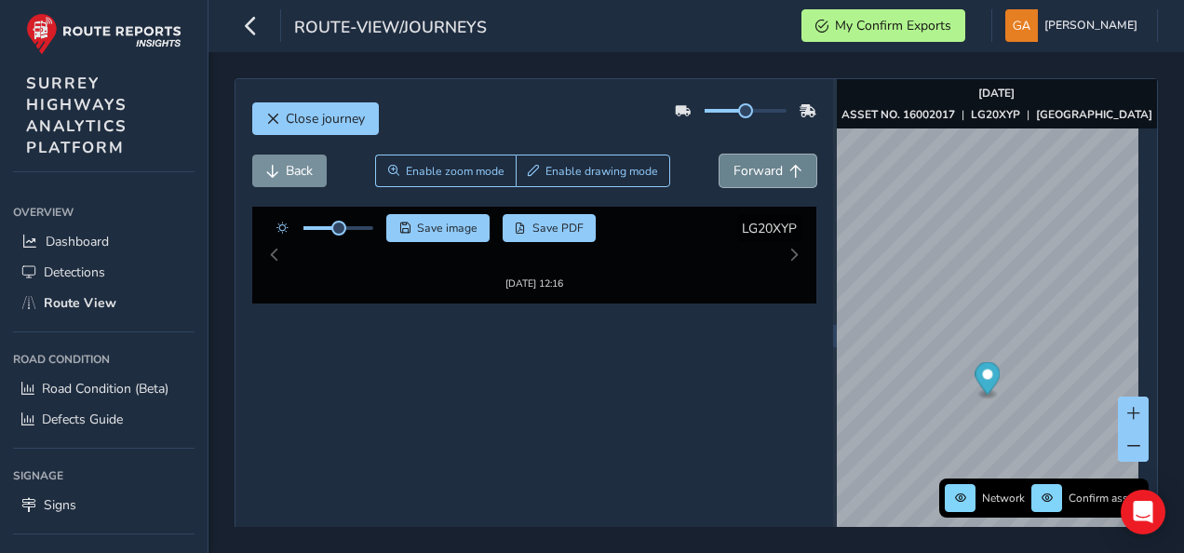
click at [742, 168] on span "Forward" at bounding box center [757, 171] width 49 height 18
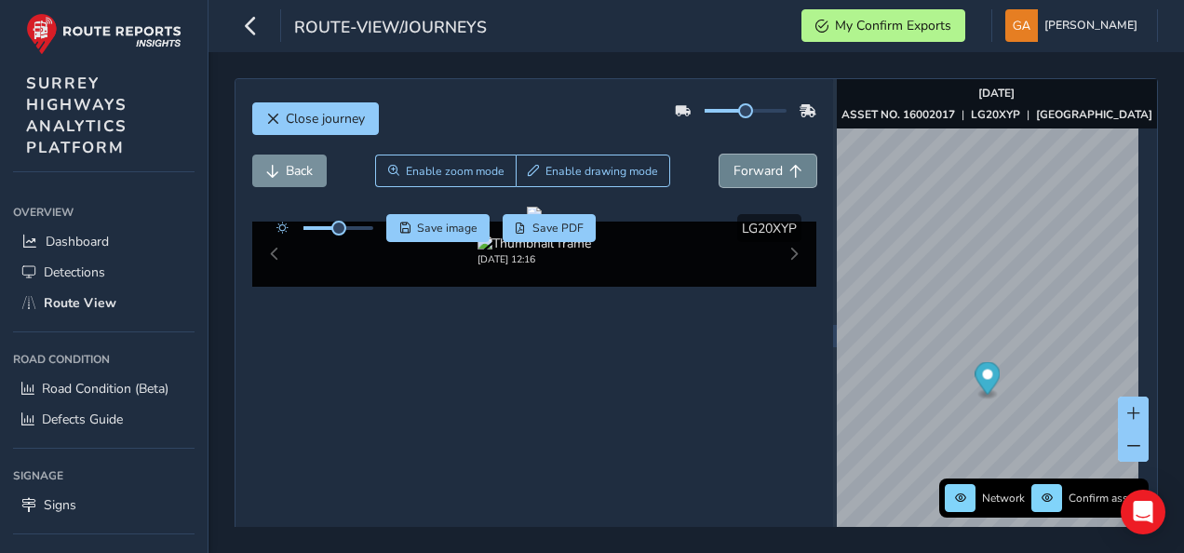
click at [742, 168] on span "Forward" at bounding box center [757, 171] width 49 height 18
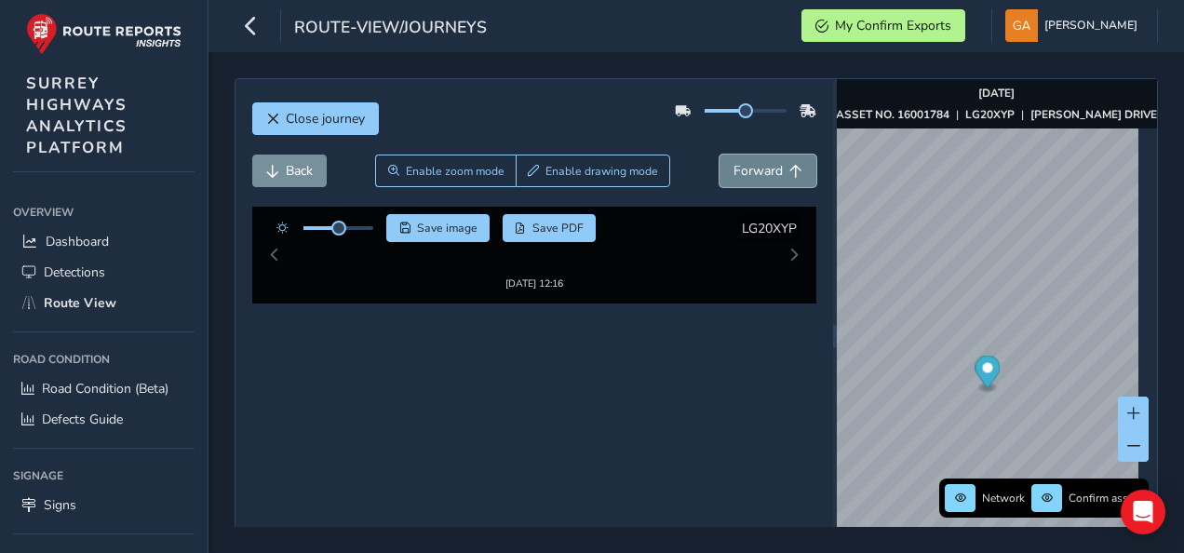
click at [742, 168] on span "Forward" at bounding box center [757, 171] width 49 height 18
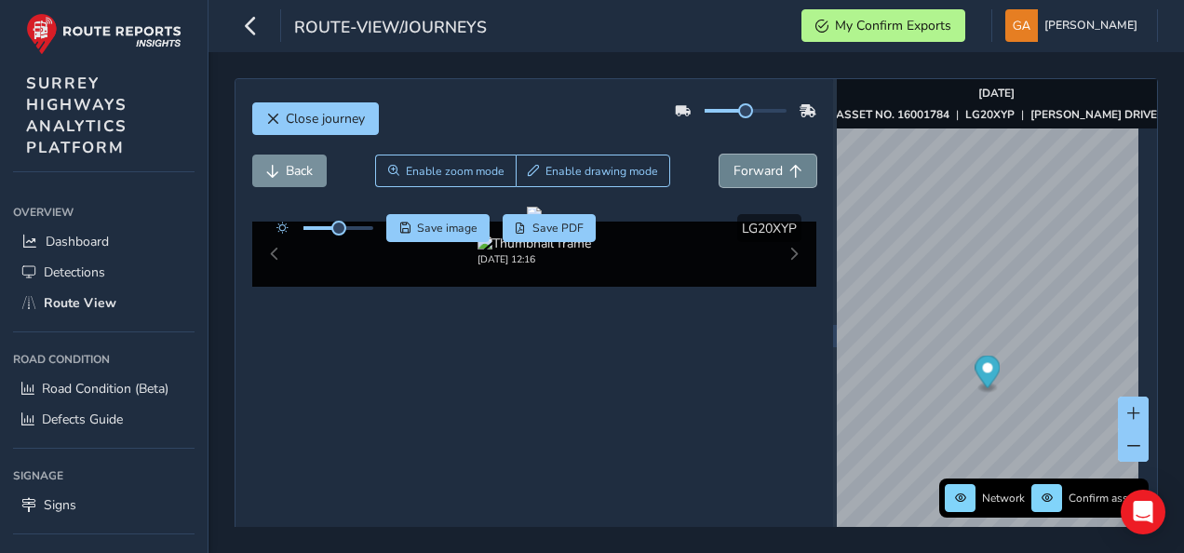
click at [742, 168] on span "Forward" at bounding box center [757, 171] width 49 height 18
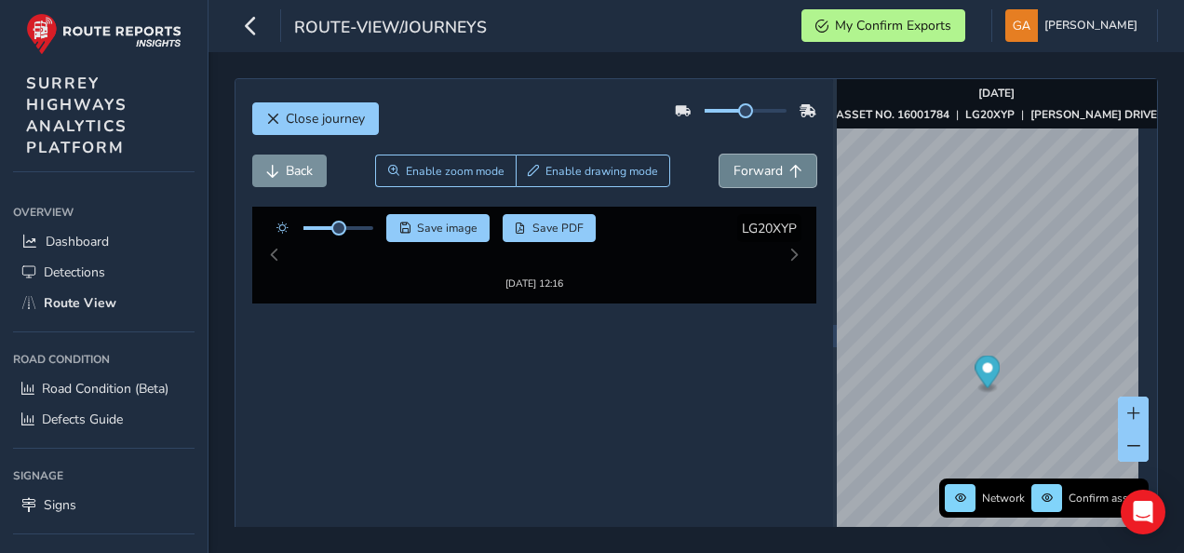
click at [742, 168] on span "Forward" at bounding box center [757, 171] width 49 height 18
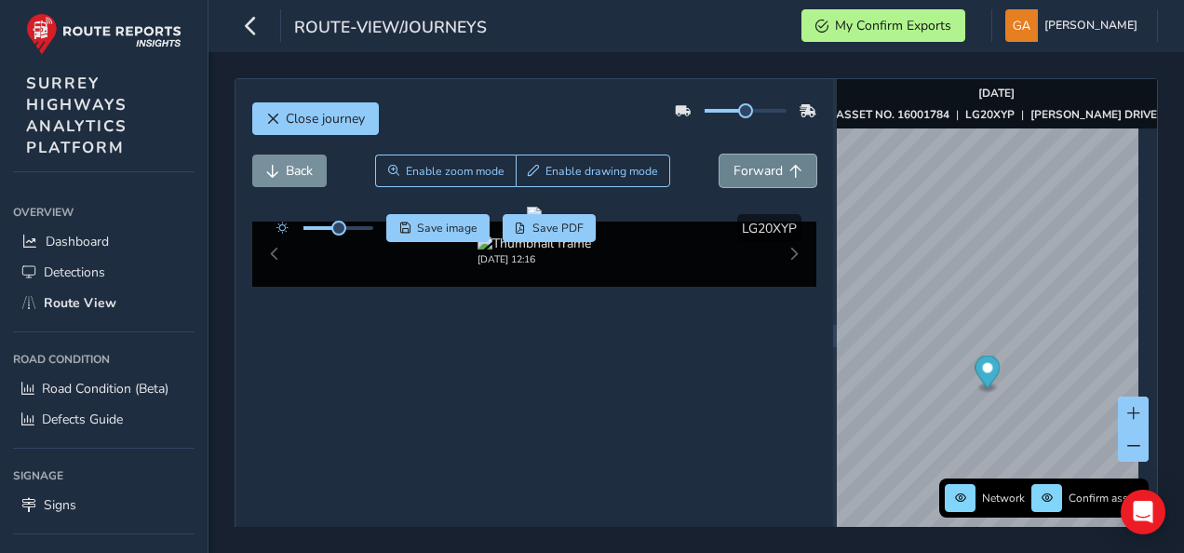
click at [742, 168] on span "Forward" at bounding box center [757, 171] width 49 height 18
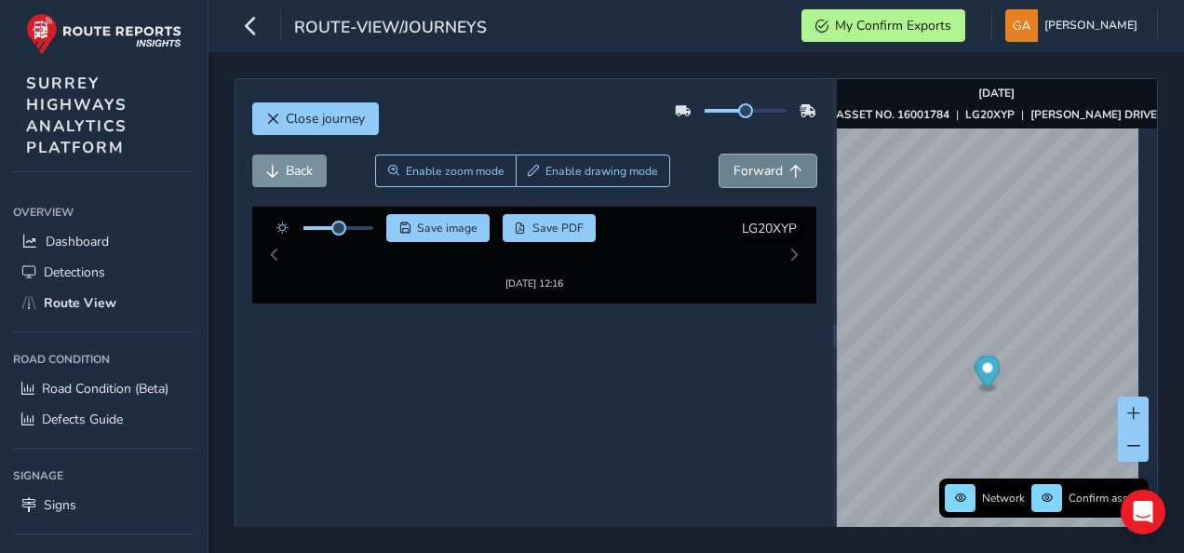
click at [742, 168] on span "Forward" at bounding box center [757, 171] width 49 height 18
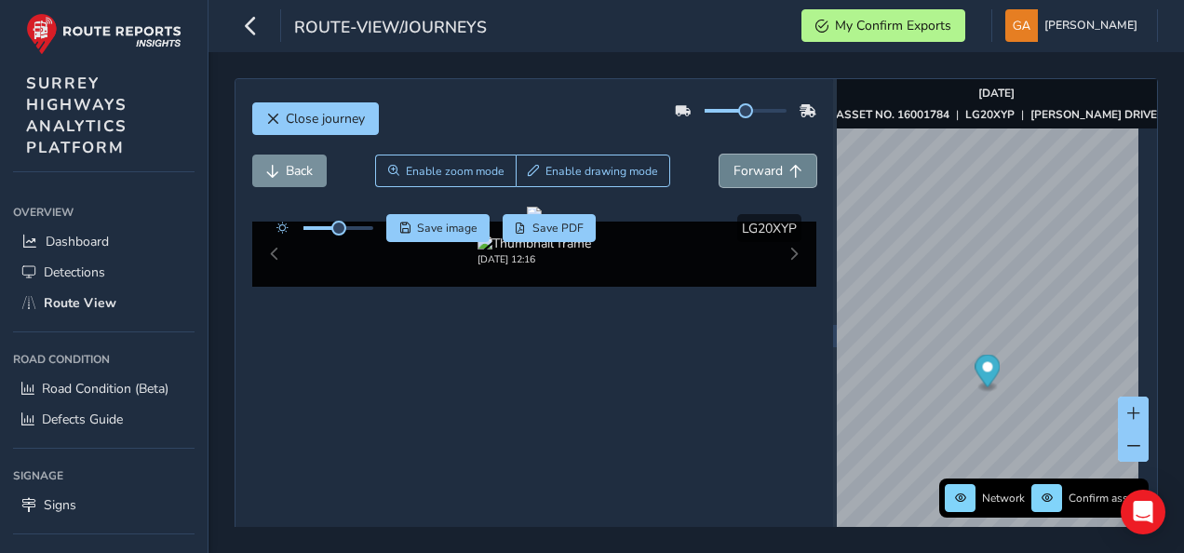
click at [742, 168] on span "Forward" at bounding box center [757, 171] width 49 height 18
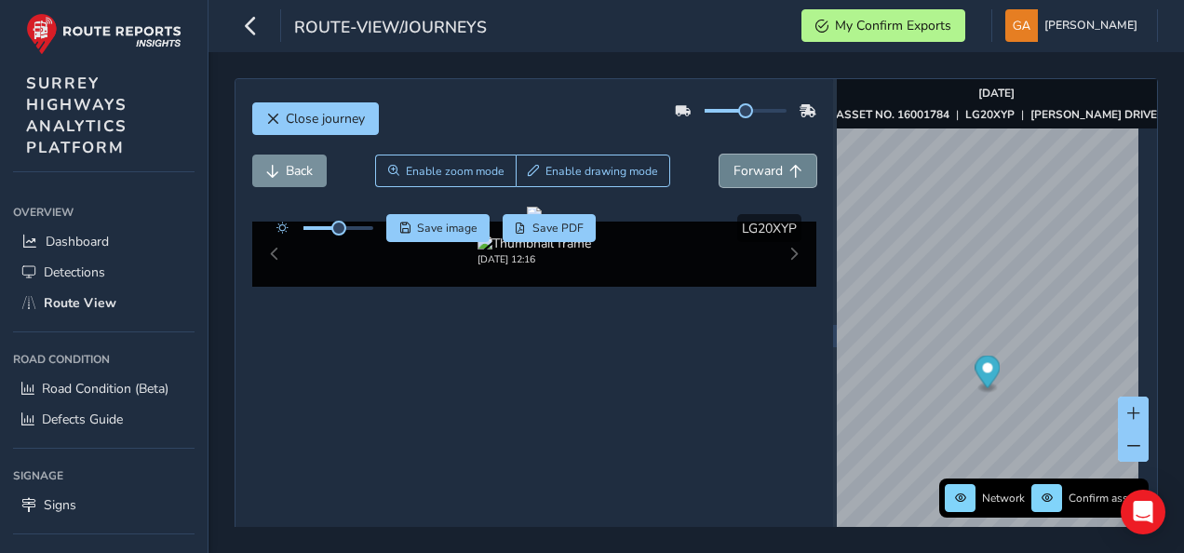
click at [742, 168] on span "Forward" at bounding box center [757, 171] width 49 height 18
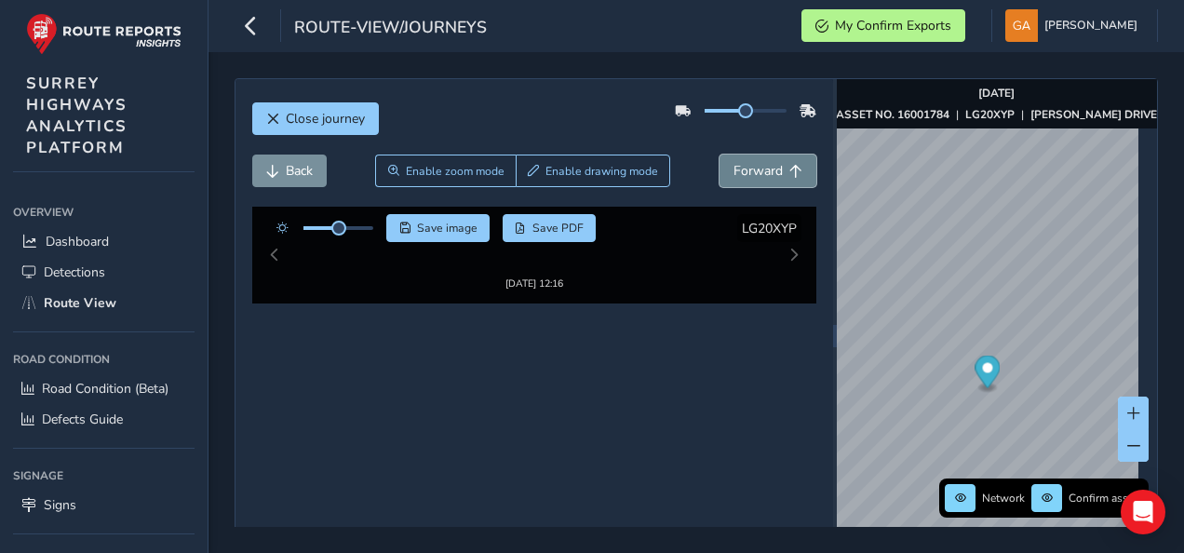
click at [742, 168] on span "Forward" at bounding box center [757, 171] width 49 height 18
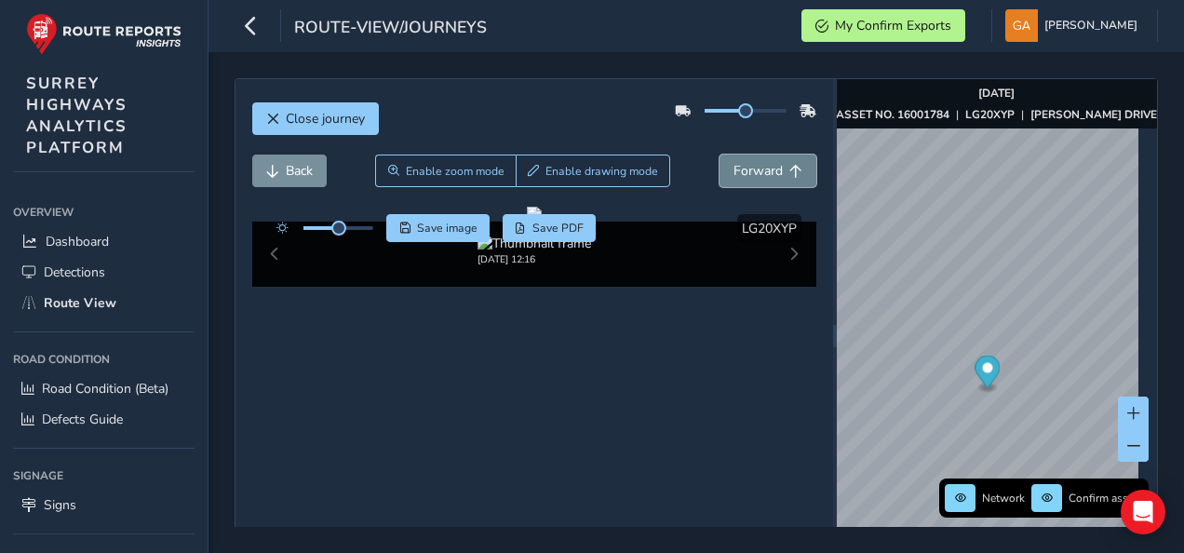
click at [742, 168] on span "Forward" at bounding box center [757, 171] width 49 height 18
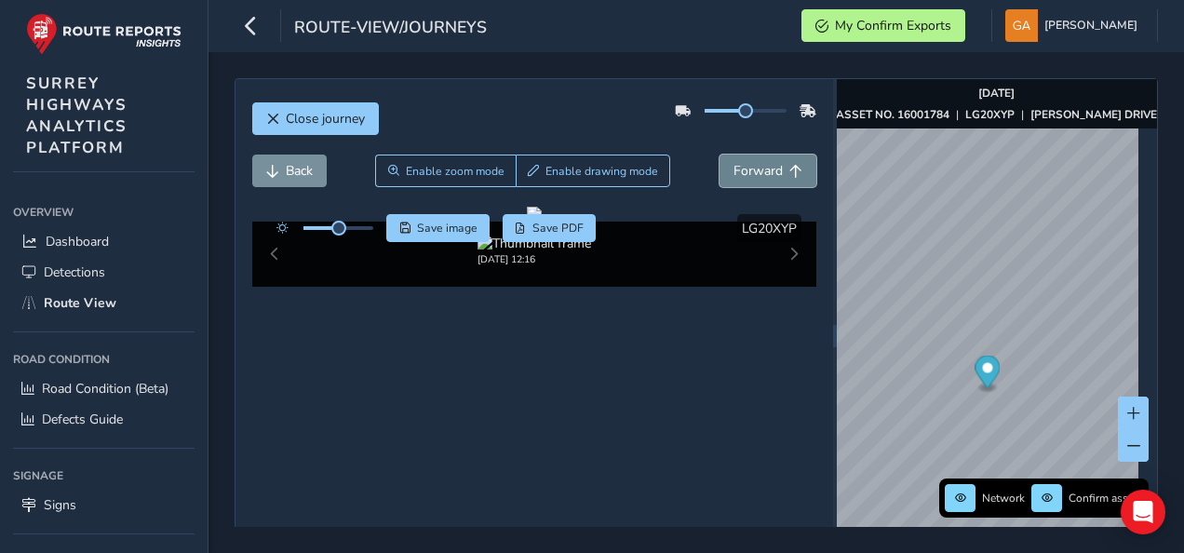
click at [742, 168] on span "Forward" at bounding box center [757, 171] width 49 height 18
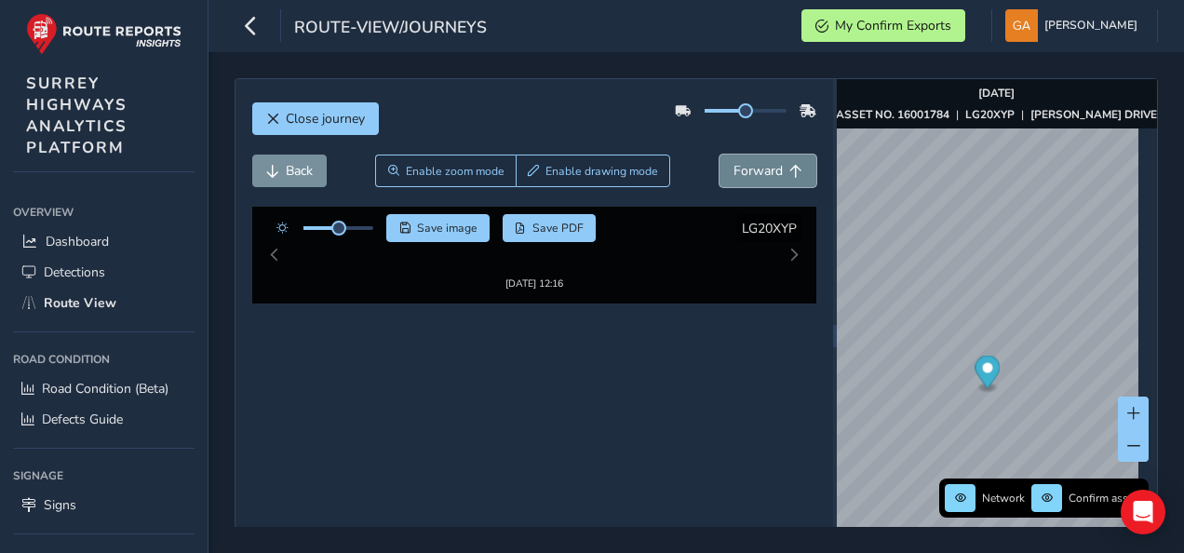
click at [742, 168] on span "Forward" at bounding box center [757, 171] width 49 height 18
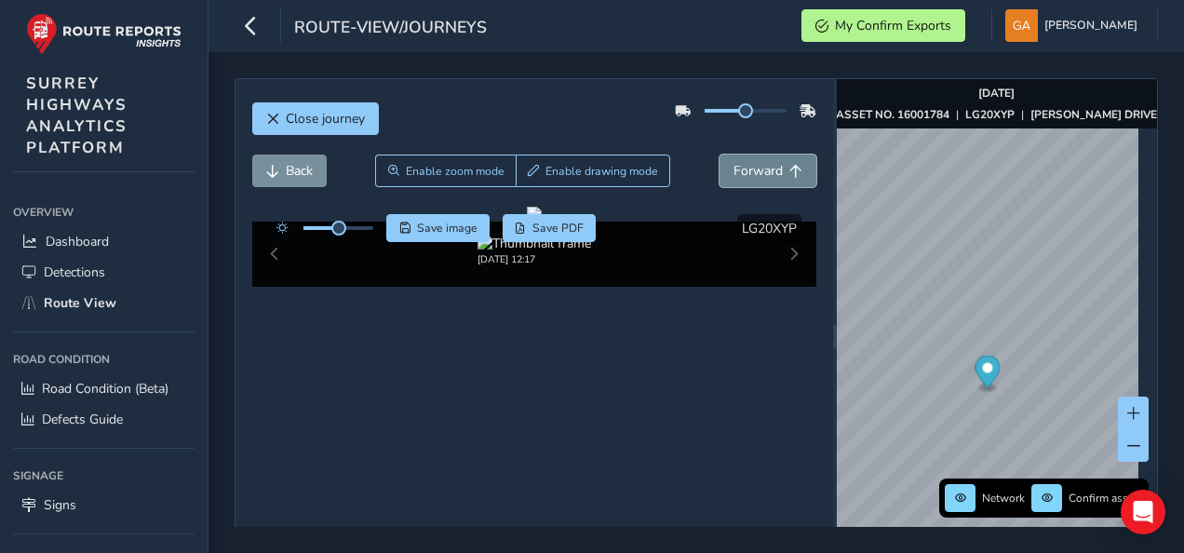
click at [742, 168] on span "Forward" at bounding box center [757, 171] width 49 height 18
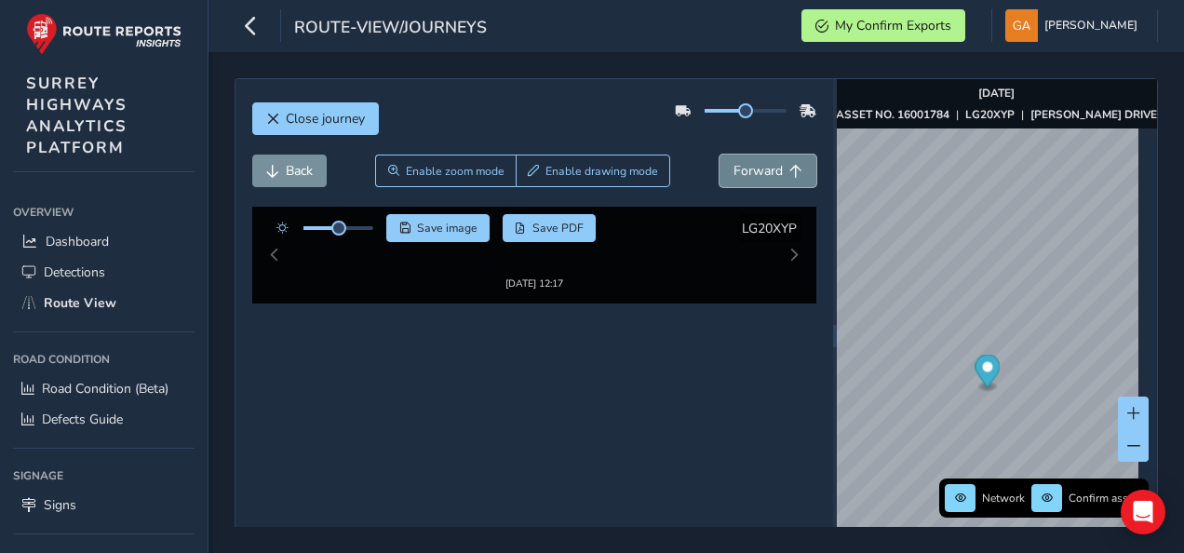
click at [742, 168] on span "Forward" at bounding box center [757, 171] width 49 height 18
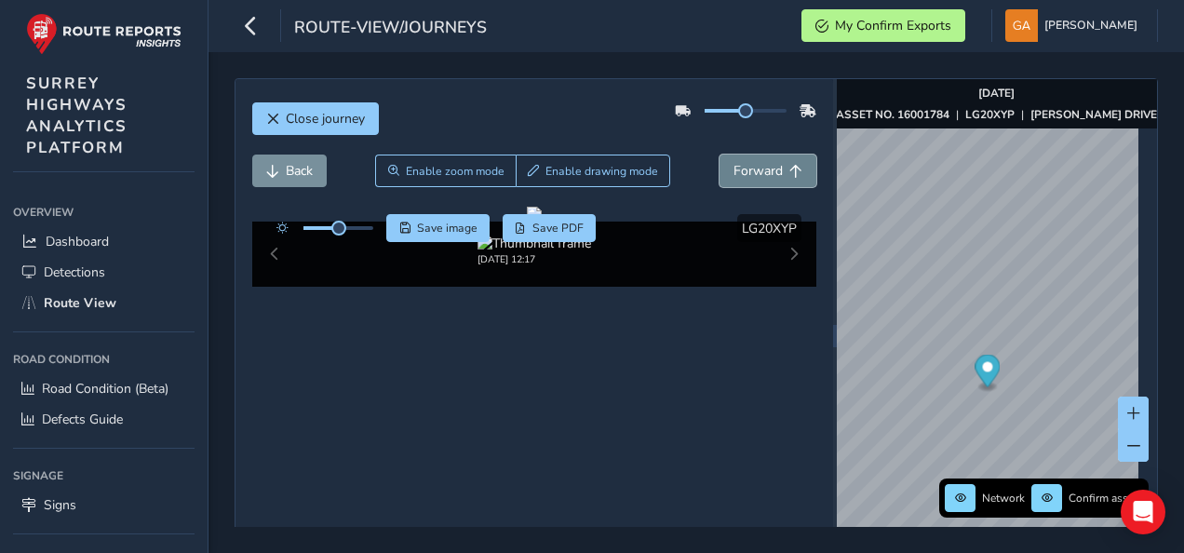
click at [742, 168] on span "Forward" at bounding box center [757, 171] width 49 height 18
click at [274, 169] on span "Back" at bounding box center [272, 171] width 13 height 13
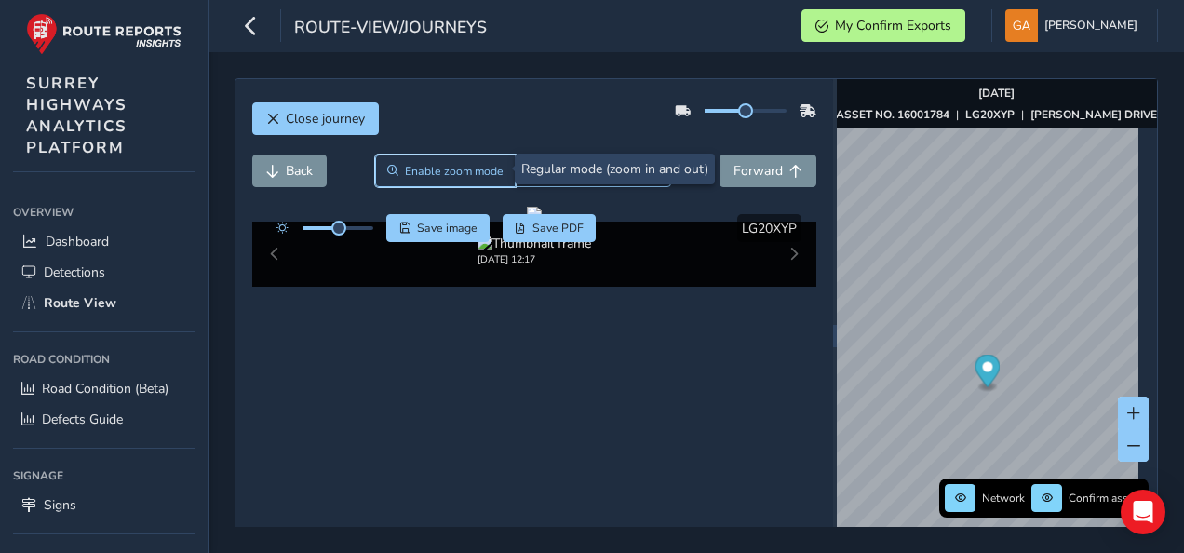
click at [484, 172] on span "Enable zoom mode" at bounding box center [454, 171] width 99 height 15
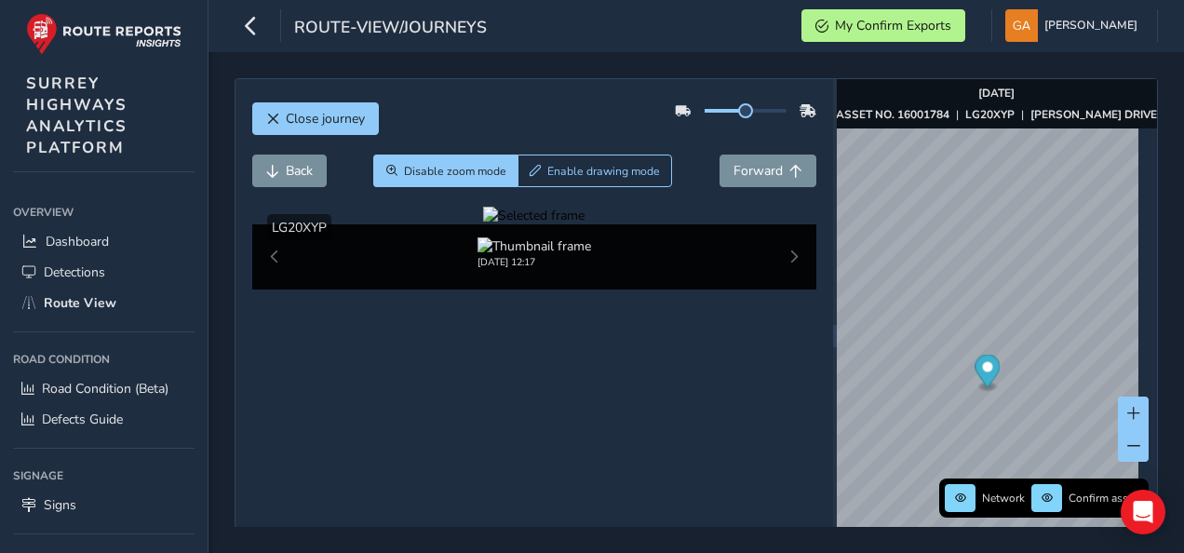
click at [483, 224] on div at bounding box center [533, 216] width 101 height 18
click at [443, 354] on img at bounding box center [1091, 389] width 2680 height 1507
click at [483, 224] on div at bounding box center [533, 216] width 101 height 18
click at [456, 347] on img at bounding box center [1041, 414] width 2680 height 1507
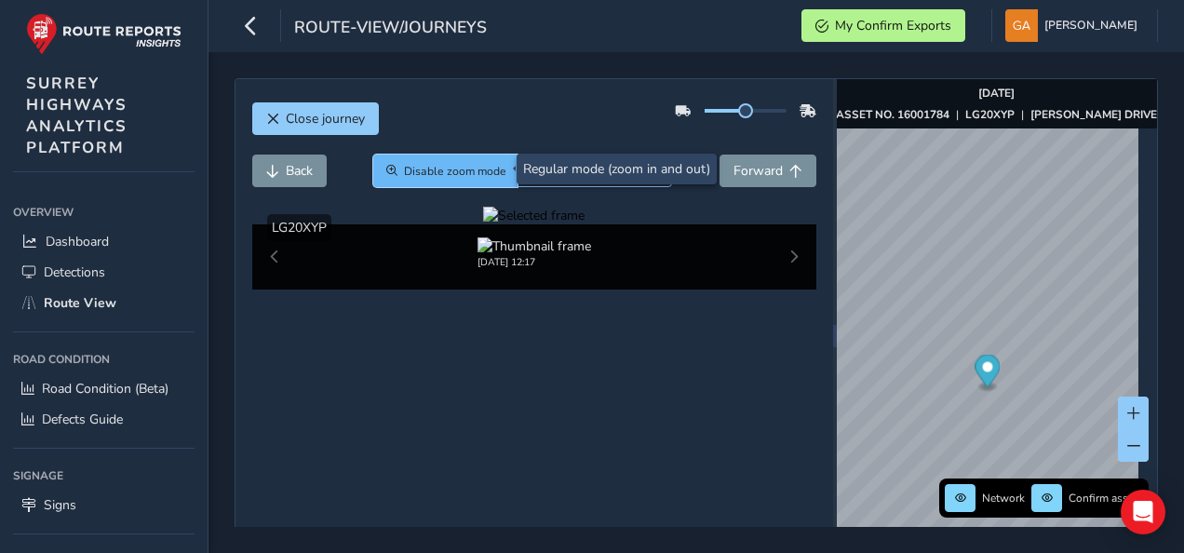
click at [462, 172] on span "Disable zoom mode" at bounding box center [455, 171] width 102 height 15
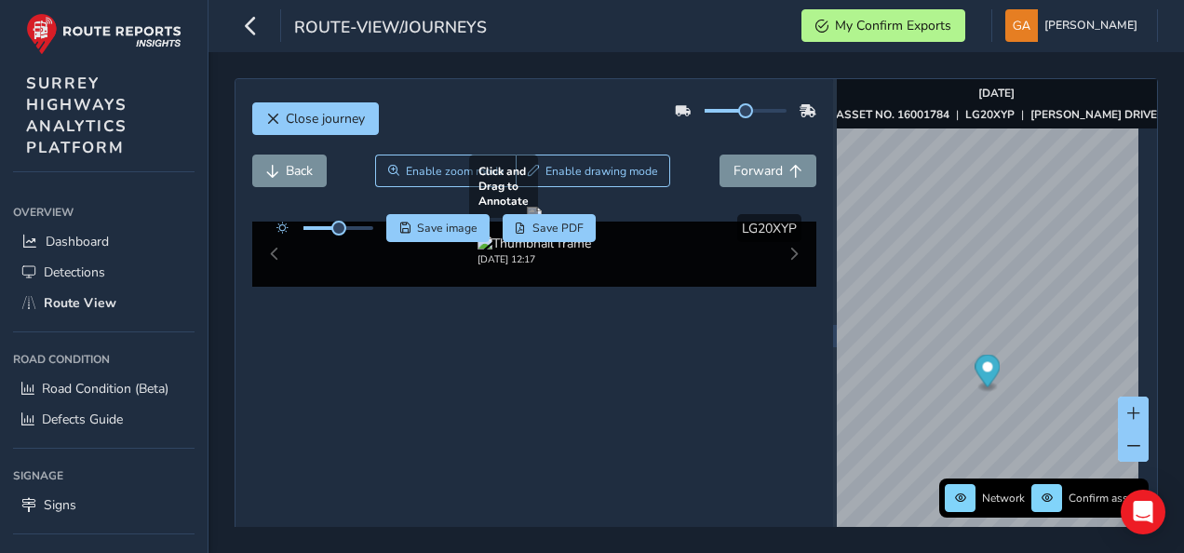
click at [527, 221] on div at bounding box center [534, 214] width 15 height 15
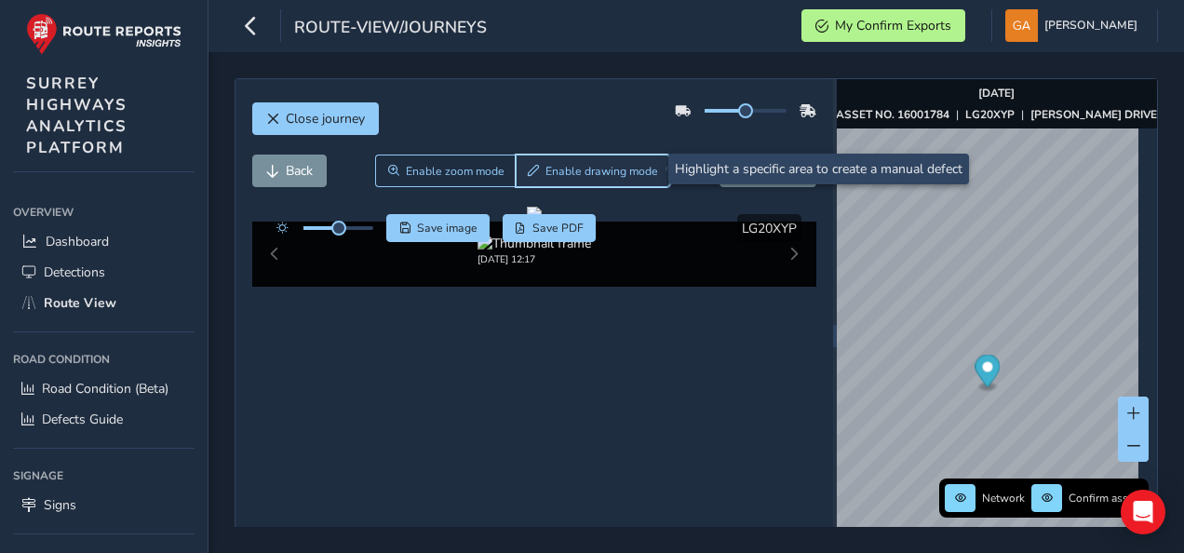
click at [579, 171] on span "Enable drawing mode" at bounding box center [601, 171] width 113 height 15
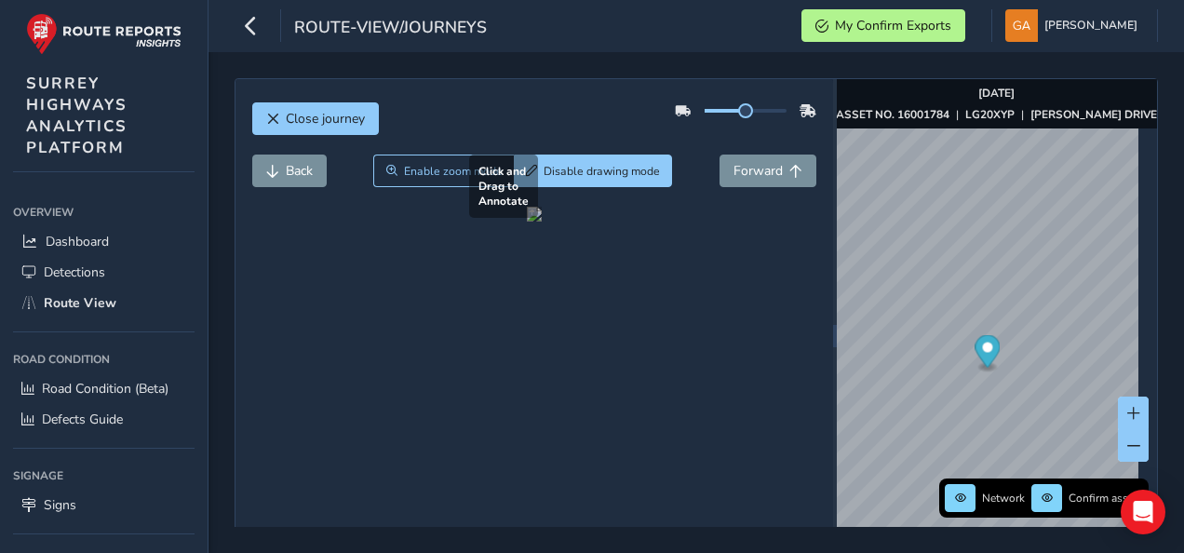
drag, startPoint x: 439, startPoint y: 326, endPoint x: 478, endPoint y: 372, distance: 60.8
click at [527, 221] on div at bounding box center [534, 214] width 15 height 15
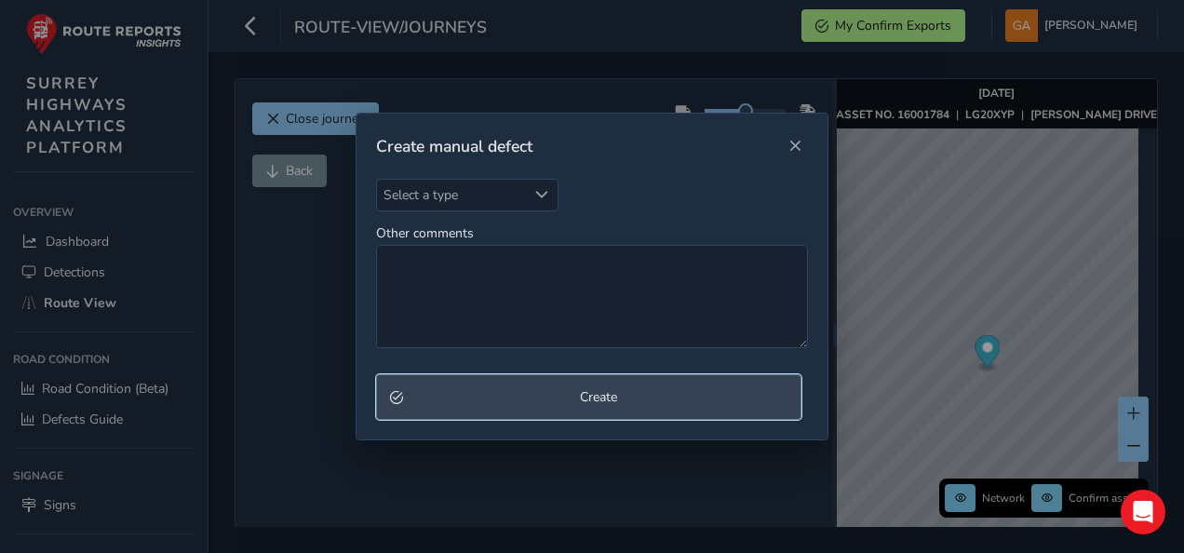
drag, startPoint x: 478, startPoint y: 372, endPoint x: 594, endPoint y: 398, distance: 118.3
click at [594, 398] on span "Create" at bounding box center [598, 397] width 379 height 18
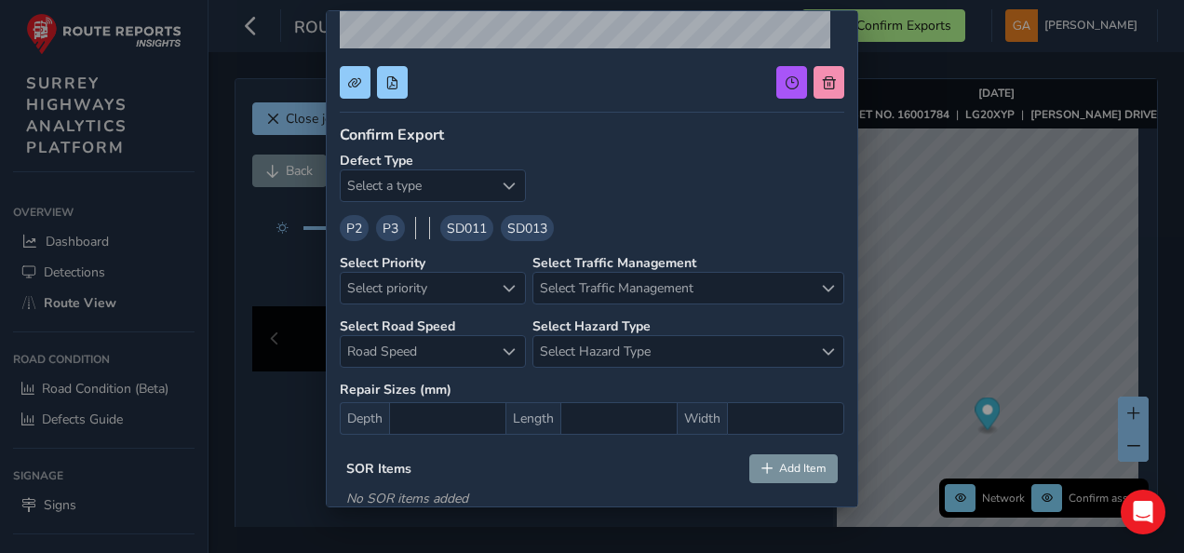
scroll to position [324, 0]
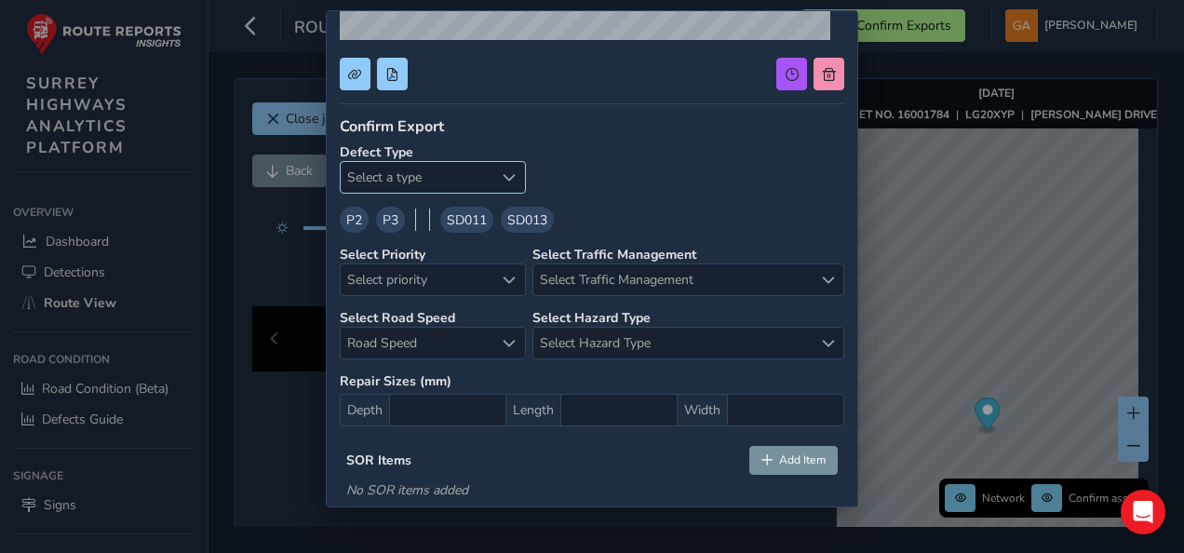
click at [508, 173] on span "Select a type" at bounding box center [508, 177] width 13 height 13
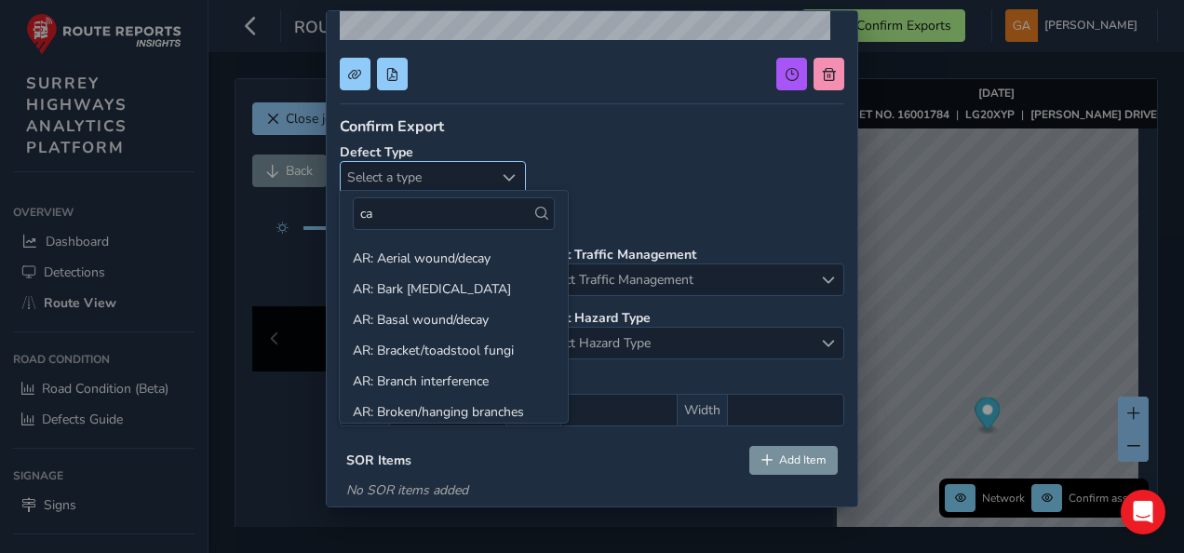
type input "c"
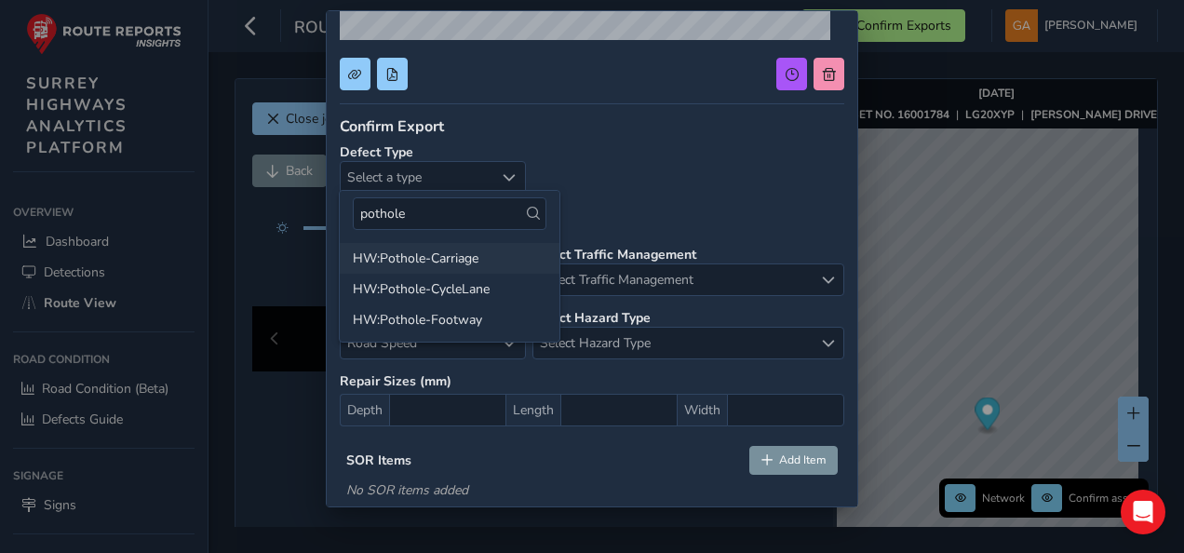
type input "pothole"
click at [453, 250] on li "HW:Pothole-Carriage" at bounding box center [450, 258] width 220 height 31
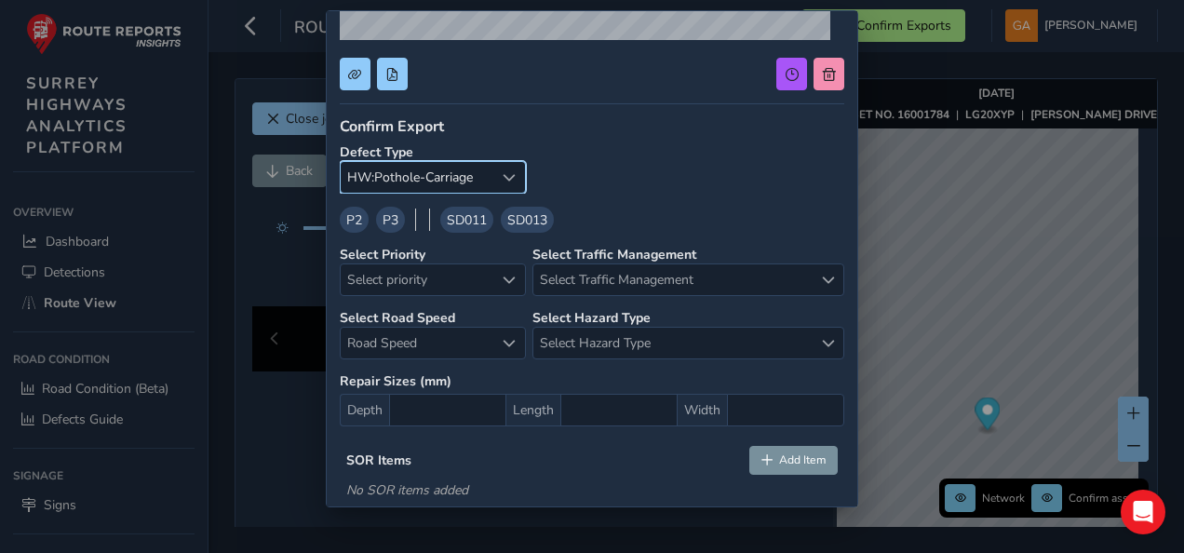
click at [359, 215] on span "P2" at bounding box center [354, 220] width 16 height 20
click at [527, 220] on span "SD013" at bounding box center [527, 220] width 40 height 20
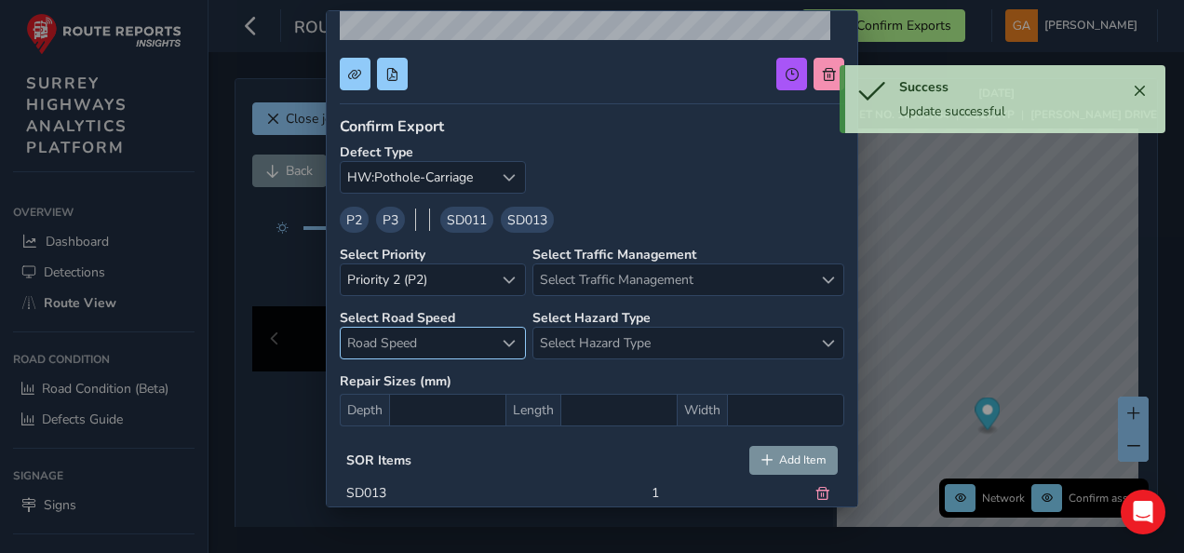
click at [511, 337] on span "Road Speed" at bounding box center [508, 343] width 13 height 13
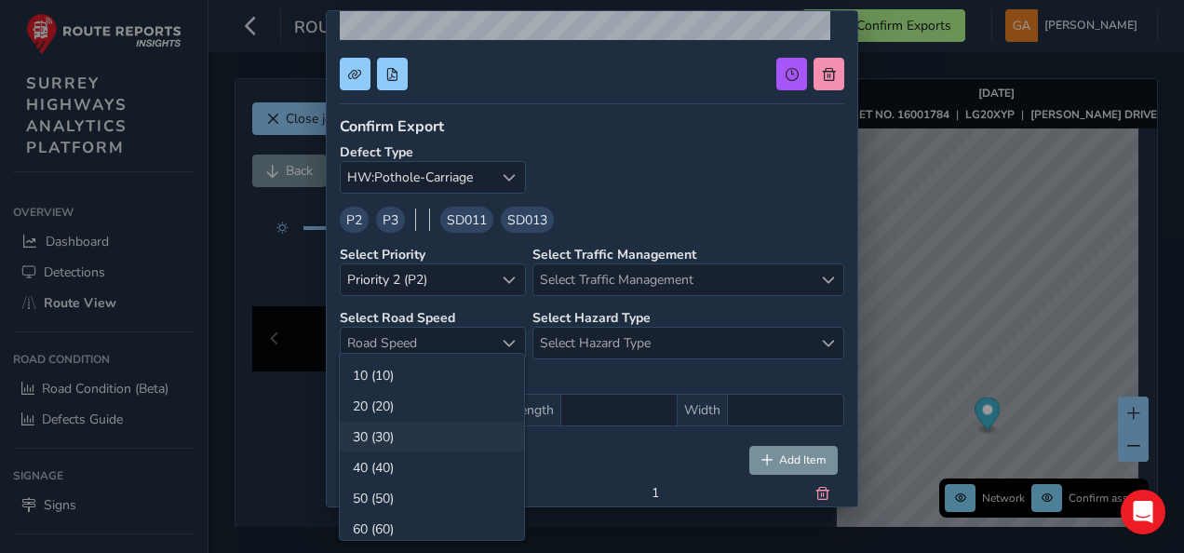
click at [442, 435] on li "30 (30)" at bounding box center [432, 437] width 184 height 31
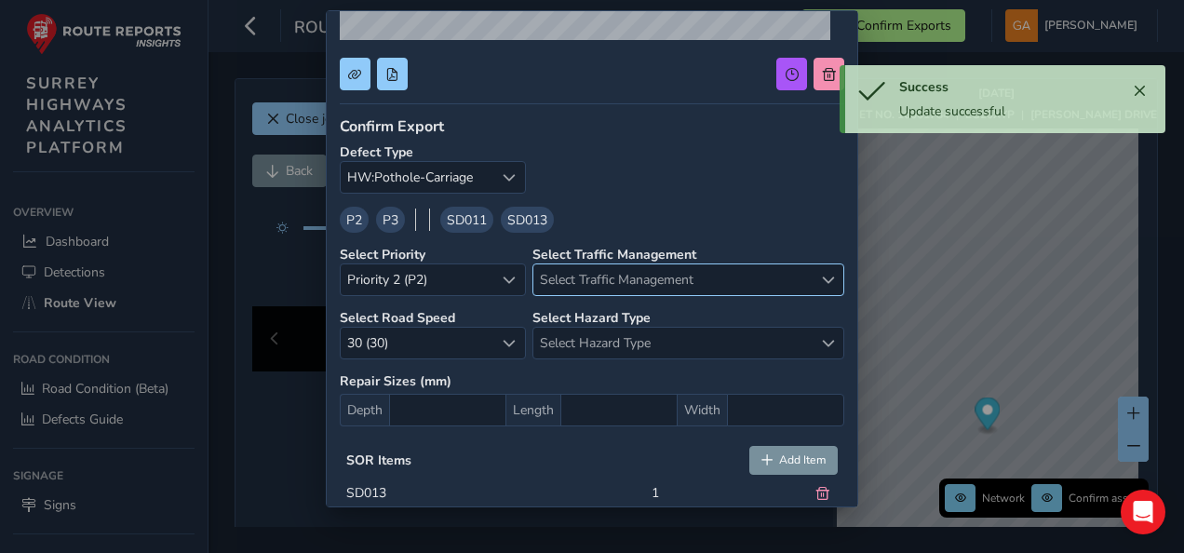
click at [822, 279] on span "Select Traffic Management" at bounding box center [828, 280] width 13 height 13
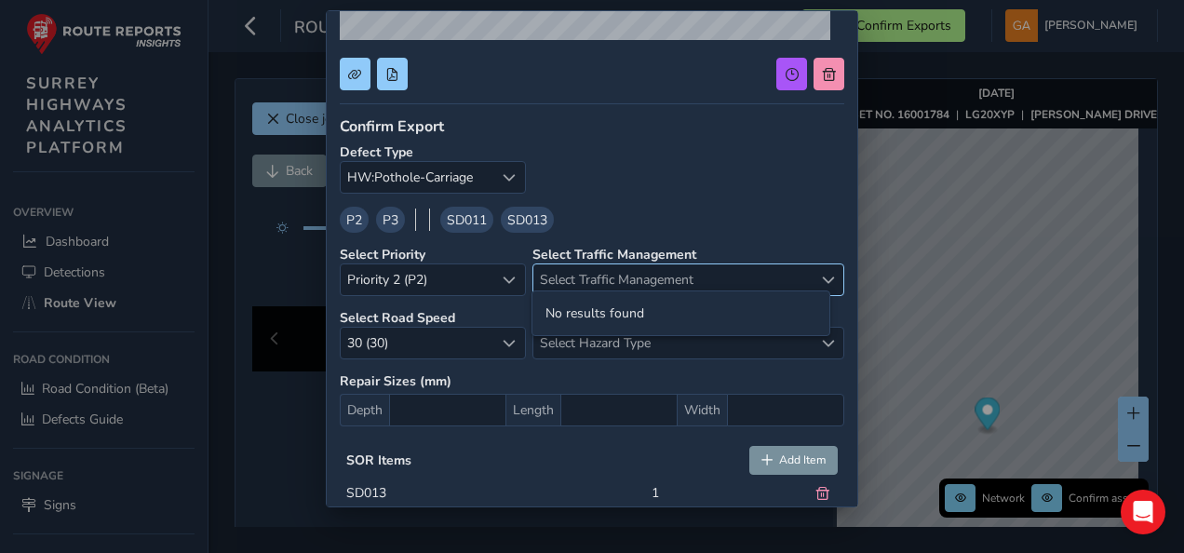
click at [822, 274] on span "Select Traffic Management" at bounding box center [828, 280] width 13 height 13
click at [618, 272] on span "Select Traffic Management" at bounding box center [672, 279] width 279 height 31
click at [573, 268] on span "Select Traffic Management" at bounding box center [672, 279] width 279 height 31
click at [573, 270] on span "Select Traffic Management" at bounding box center [672, 279] width 279 height 31
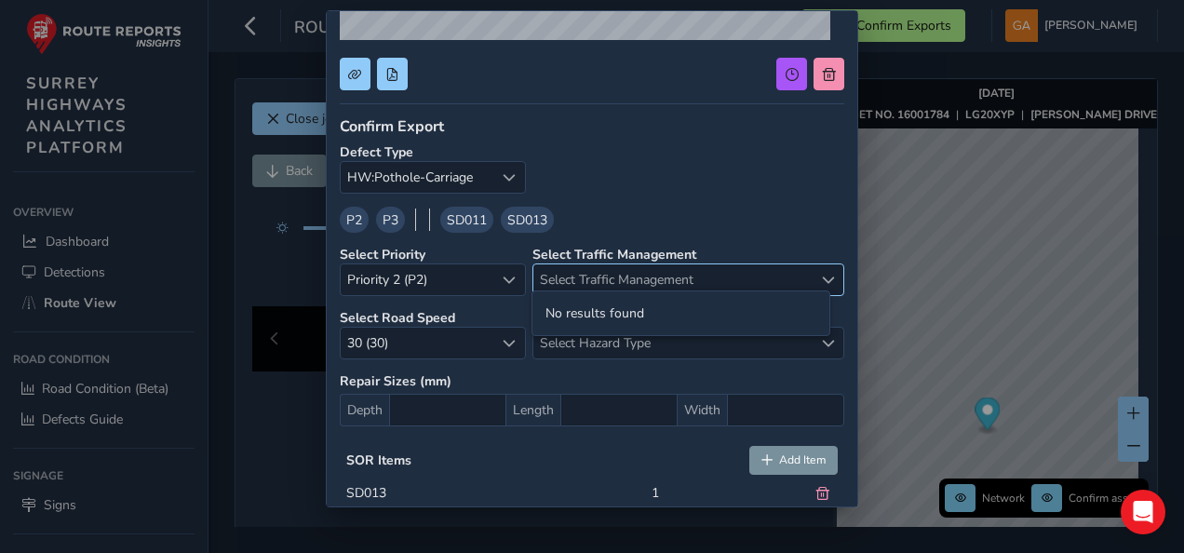
click at [822, 274] on span "Select Traffic Management" at bounding box center [828, 280] width 13 height 13
click at [798, 207] on div "P2 P3 SD011 SD013" at bounding box center [592, 220] width 504 height 26
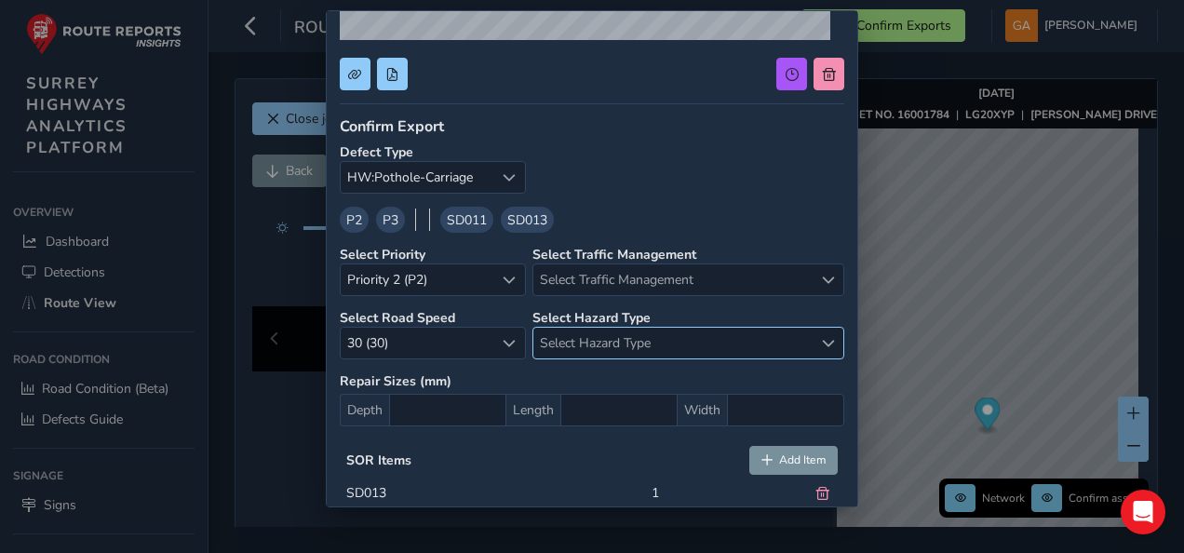
click at [822, 337] on span "Select Hazard Type" at bounding box center [828, 343] width 13 height 13
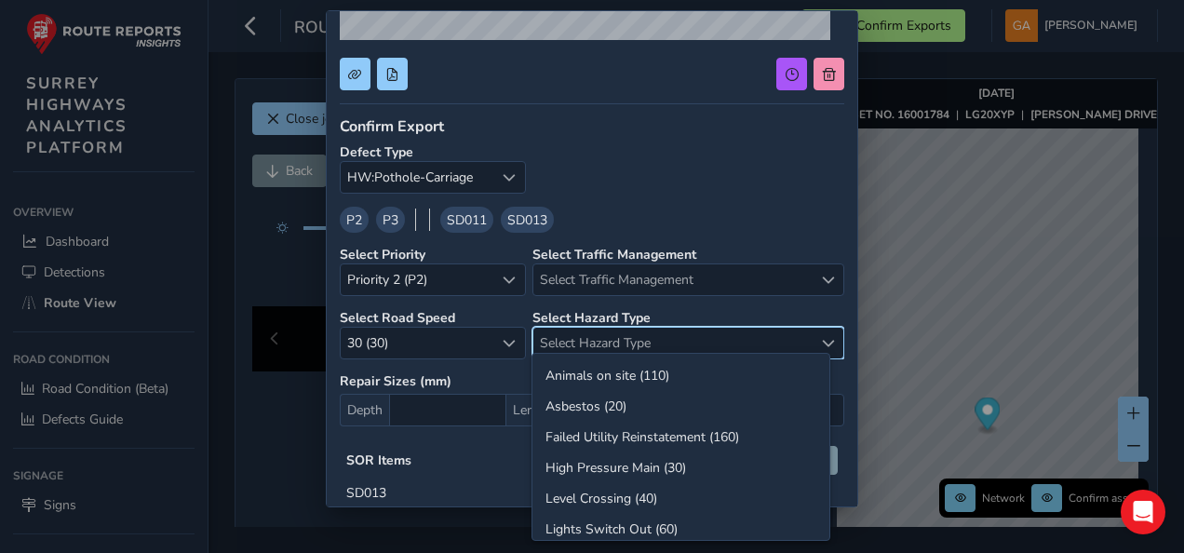
click at [743, 201] on div "Confirm Export Defect Type HW:Pothole-Carriage HW:Pothole-Carriage P2 P3 SD011 …" at bounding box center [592, 348] width 504 height 465
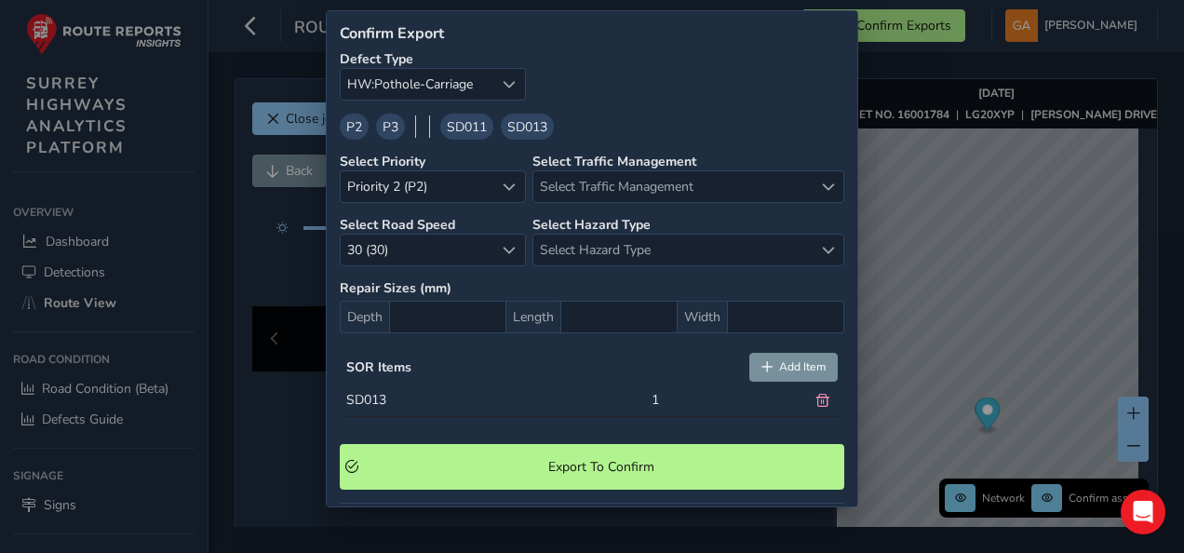
scroll to position [510, 0]
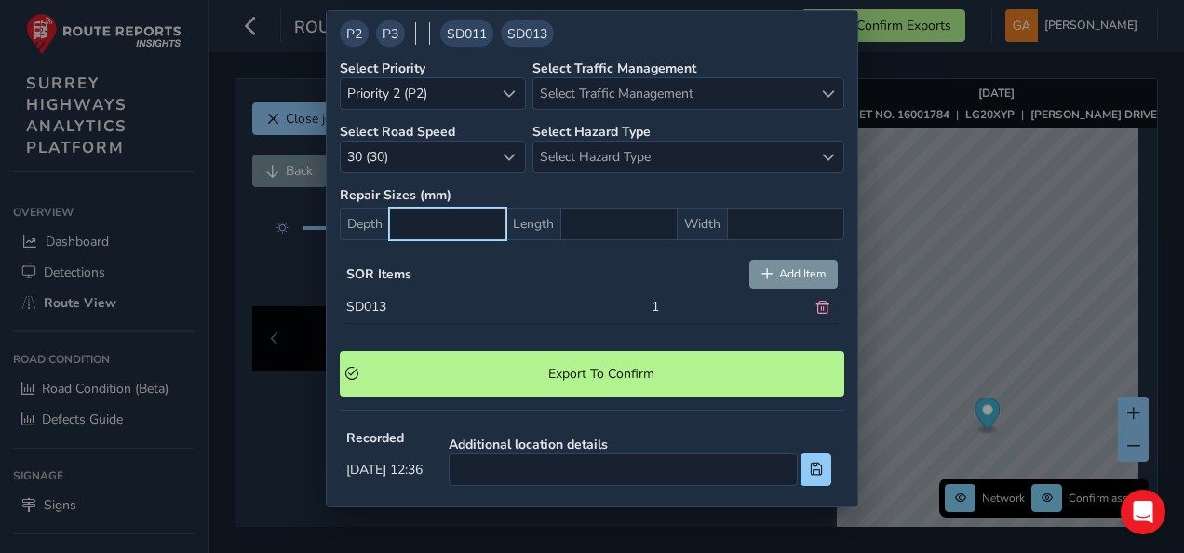
click at [416, 215] on input "text" at bounding box center [447, 223] width 117 height 33
type input "1,000"
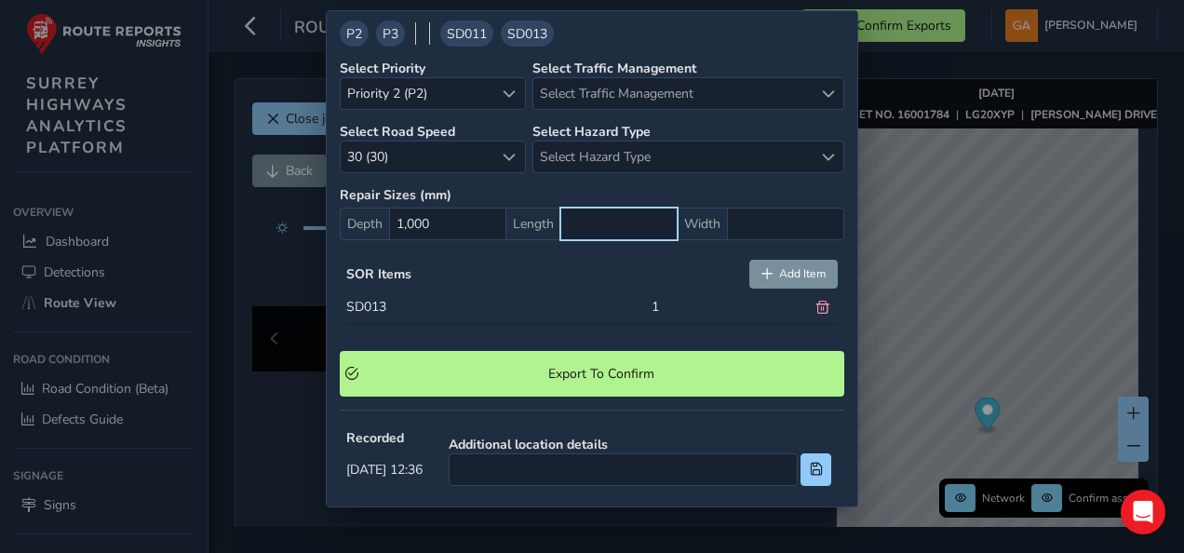
click at [595, 220] on input "text" at bounding box center [618, 223] width 117 height 33
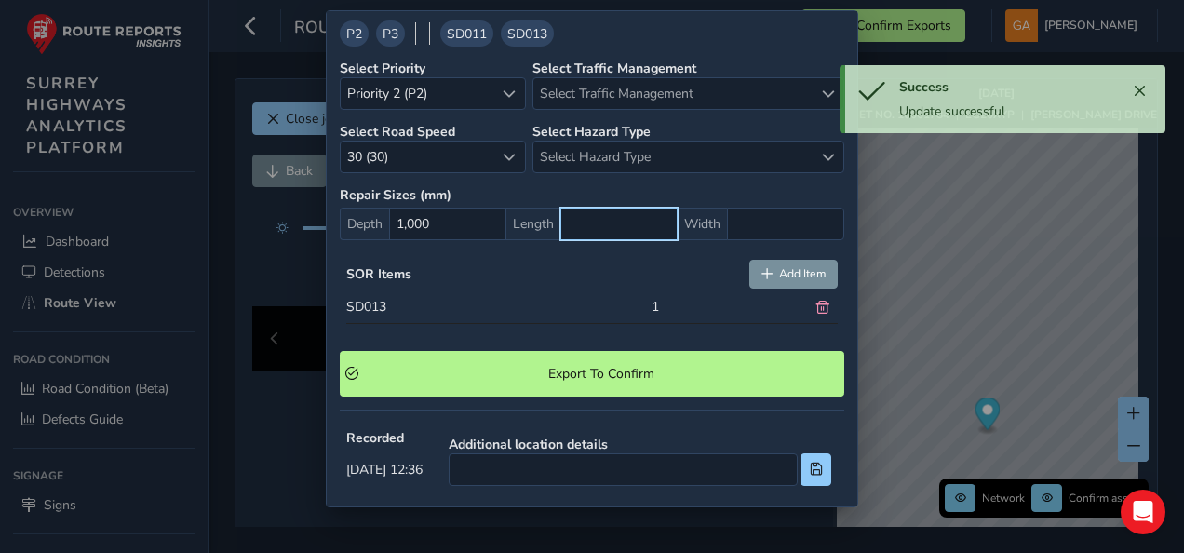
type input "5"
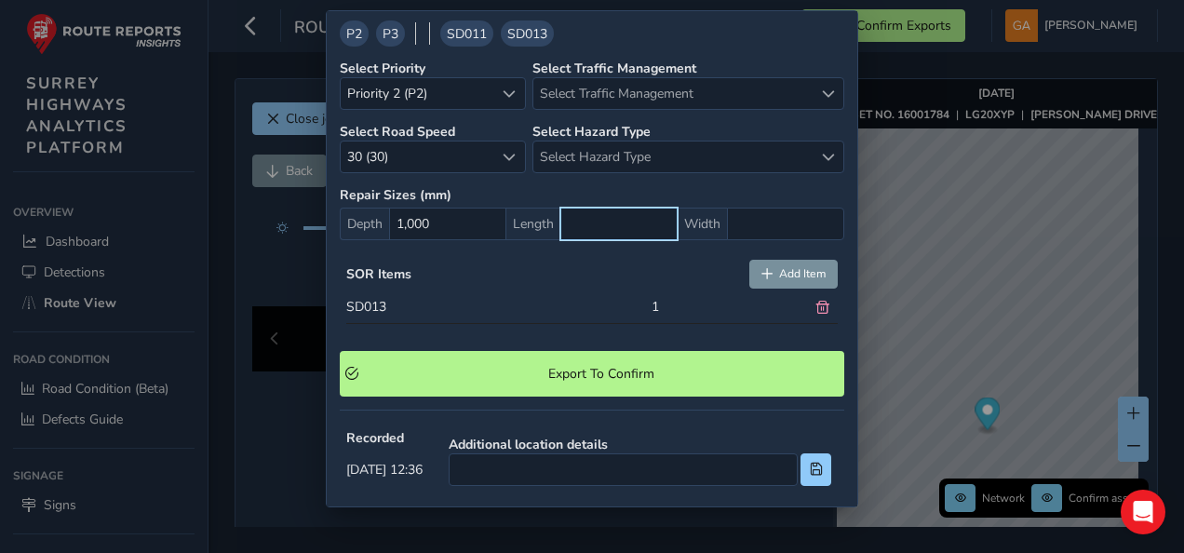
type input "0"
type input "5"
type input "40"
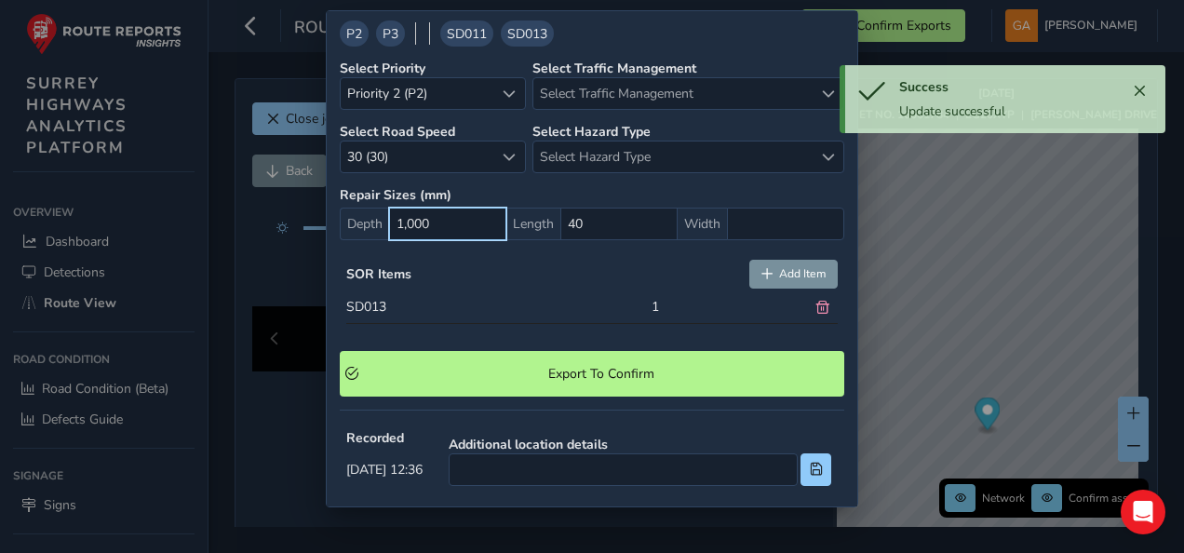
drag, startPoint x: 448, startPoint y: 212, endPoint x: 395, endPoint y: 212, distance: 52.1
click at [395, 212] on input "1,000" at bounding box center [447, 223] width 117 height 33
type input "40"
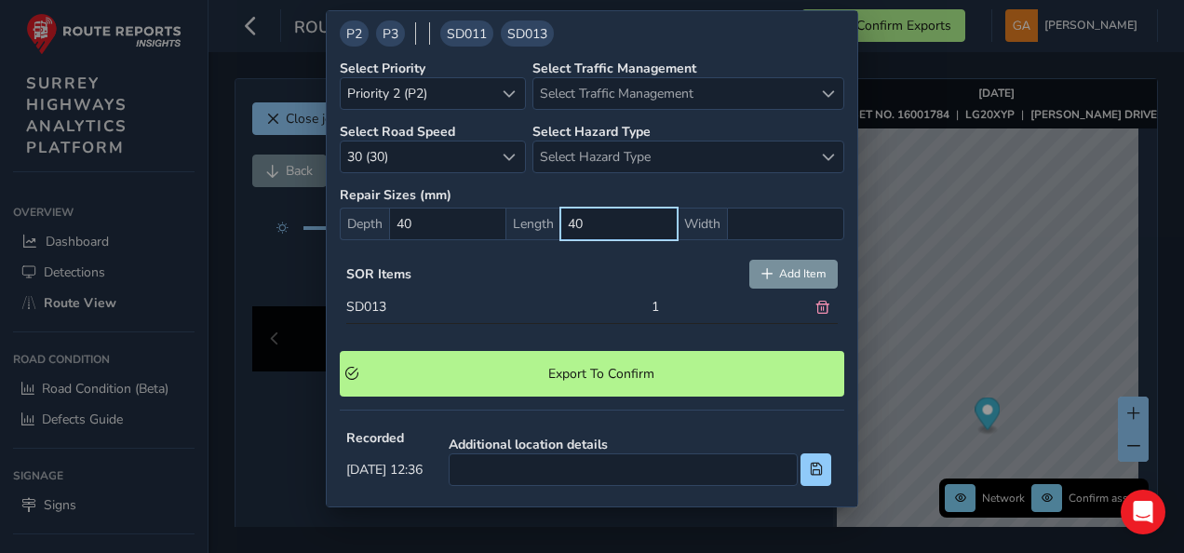
click at [572, 215] on input "40" at bounding box center [618, 223] width 117 height 33
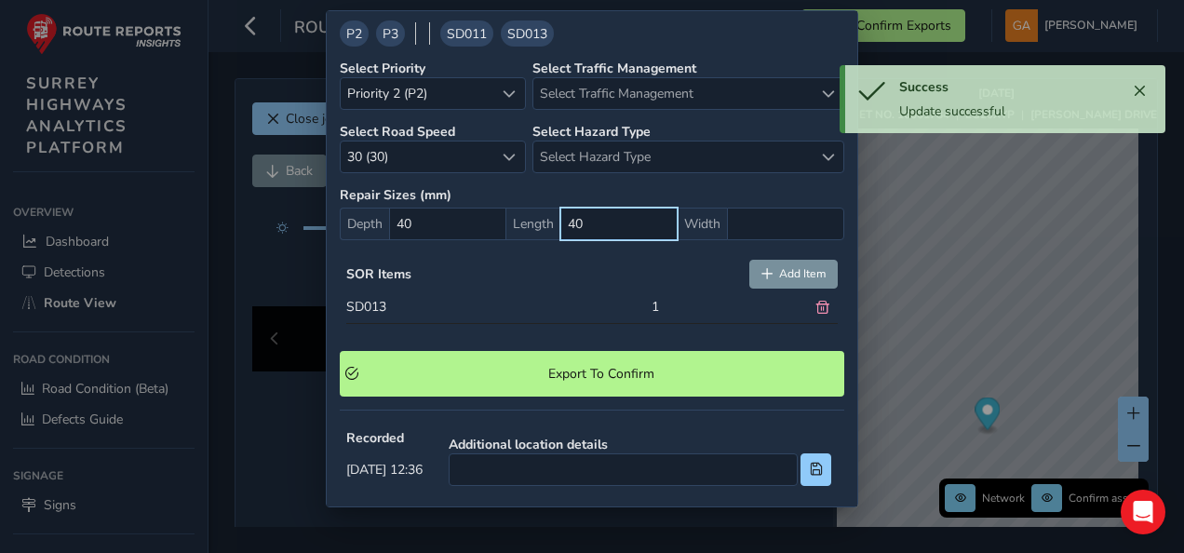
click at [582, 216] on input "40" at bounding box center [618, 223] width 117 height 33
type input "4"
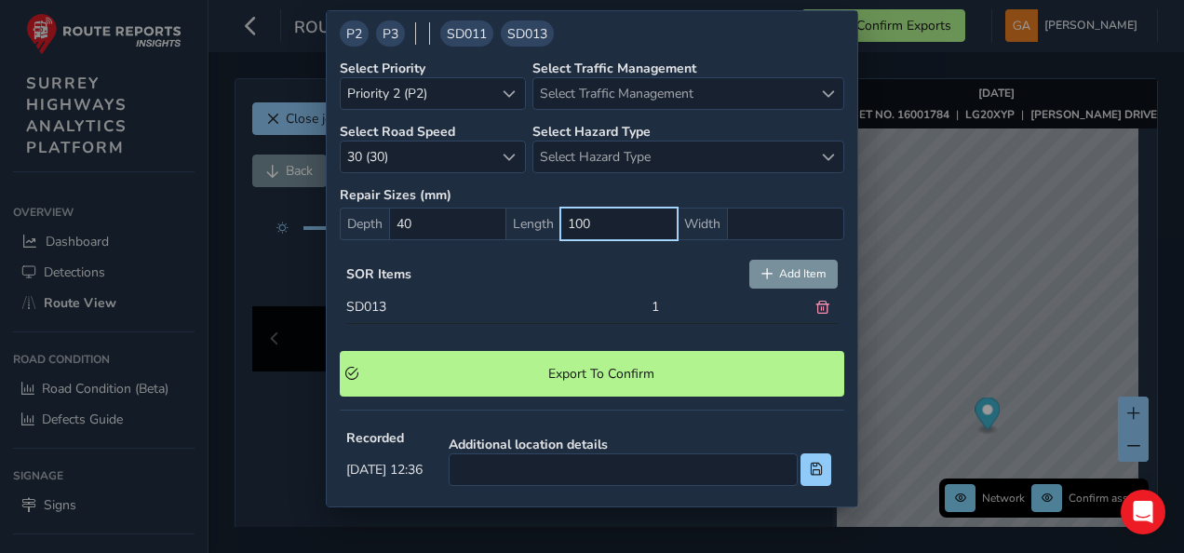
type input "1,000"
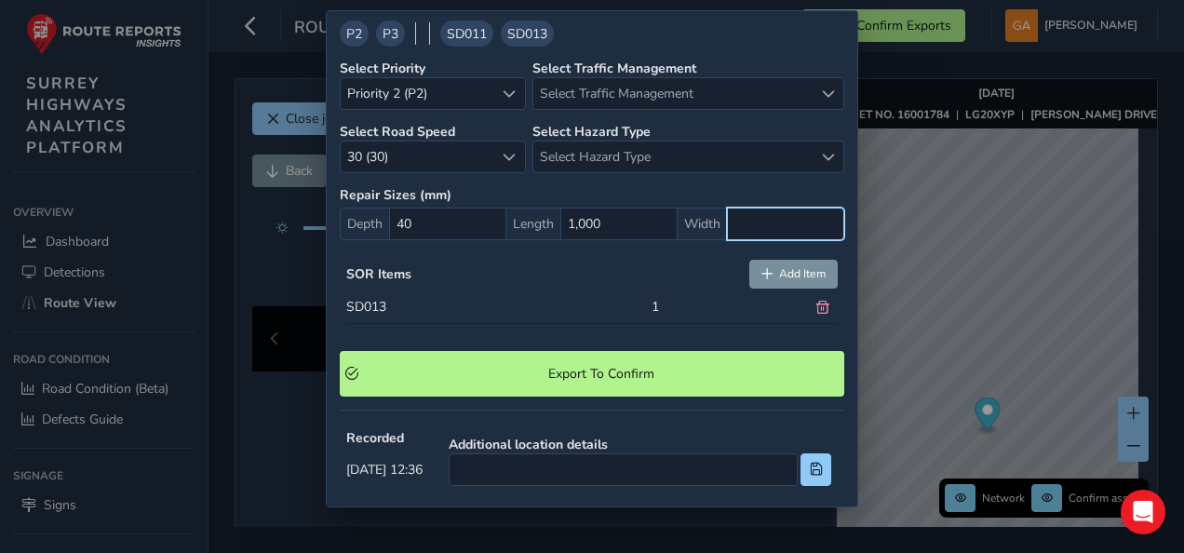
click at [730, 219] on input "text" at bounding box center [785, 223] width 117 height 33
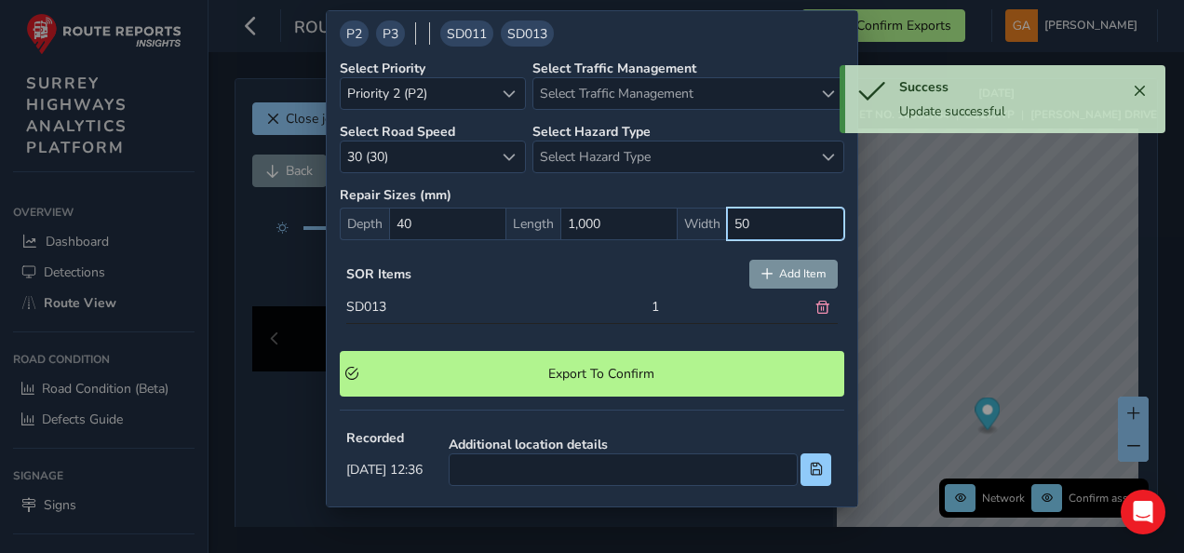
type input "500"
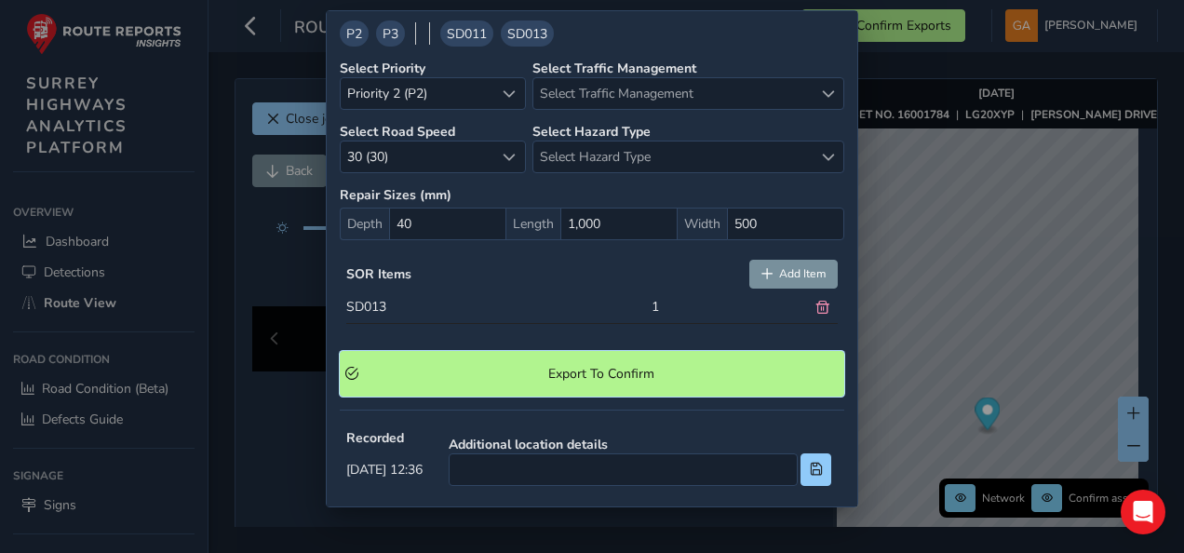
click at [668, 367] on span "Export To Confirm" at bounding box center [602, 374] width 474 height 18
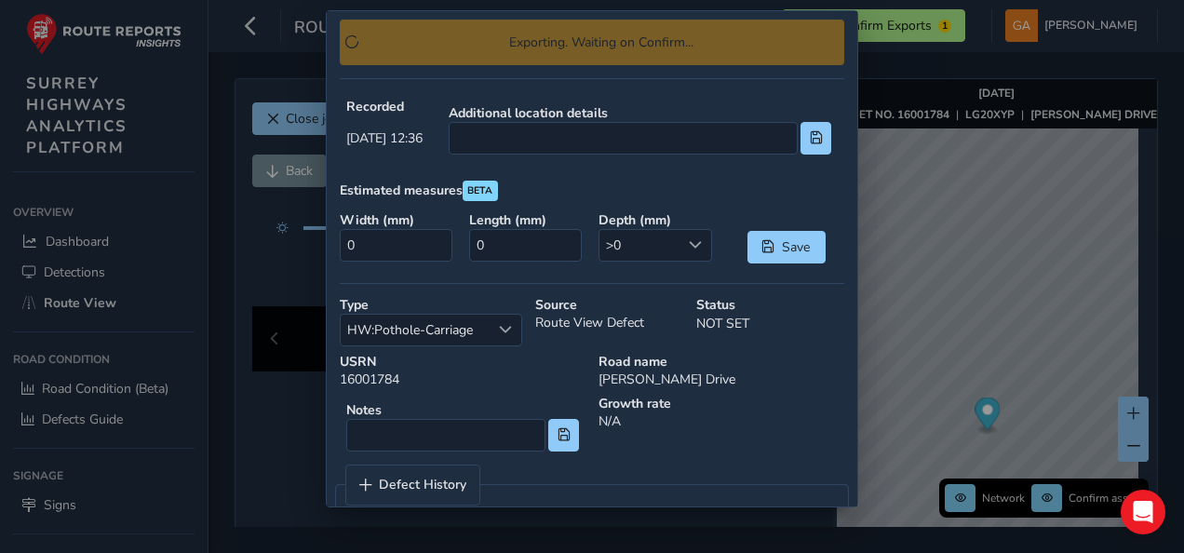
scroll to position [863, 0]
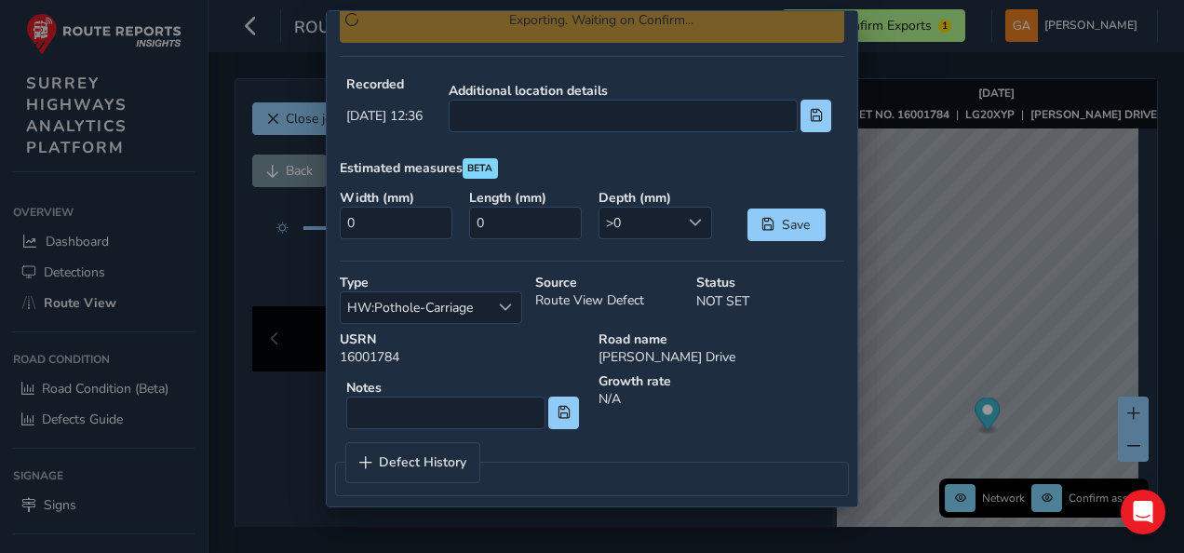
click at [915, 274] on div "Confirm Export Defect Type HW:Pothole-Carriage HW:Pothole-Carriage P2 P3 SD011 …" at bounding box center [592, 276] width 1184 height 553
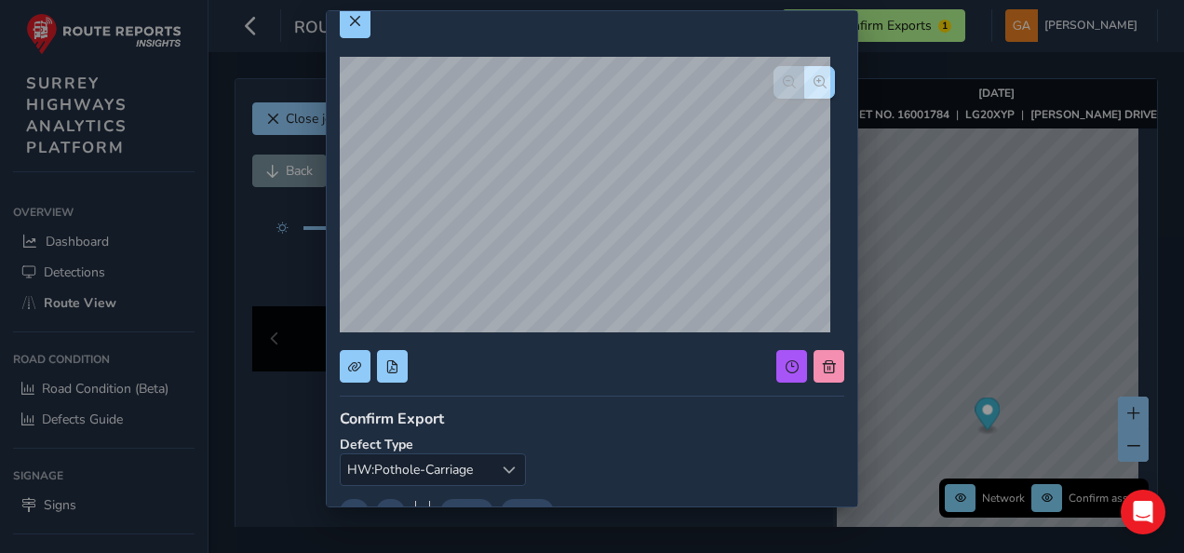
scroll to position [0, 0]
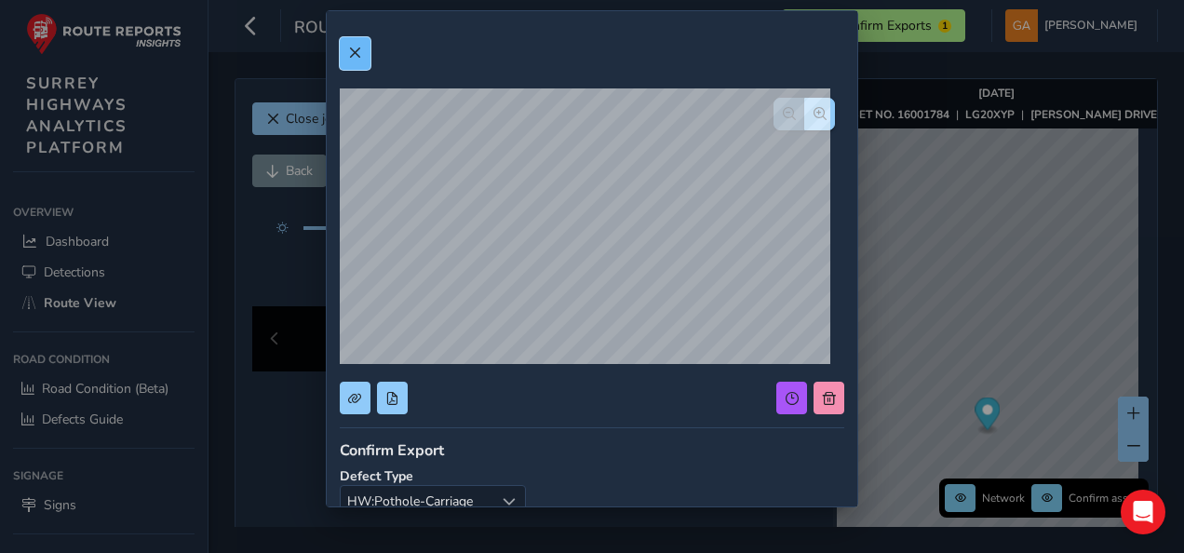
click at [352, 47] on span at bounding box center [354, 53] width 13 height 13
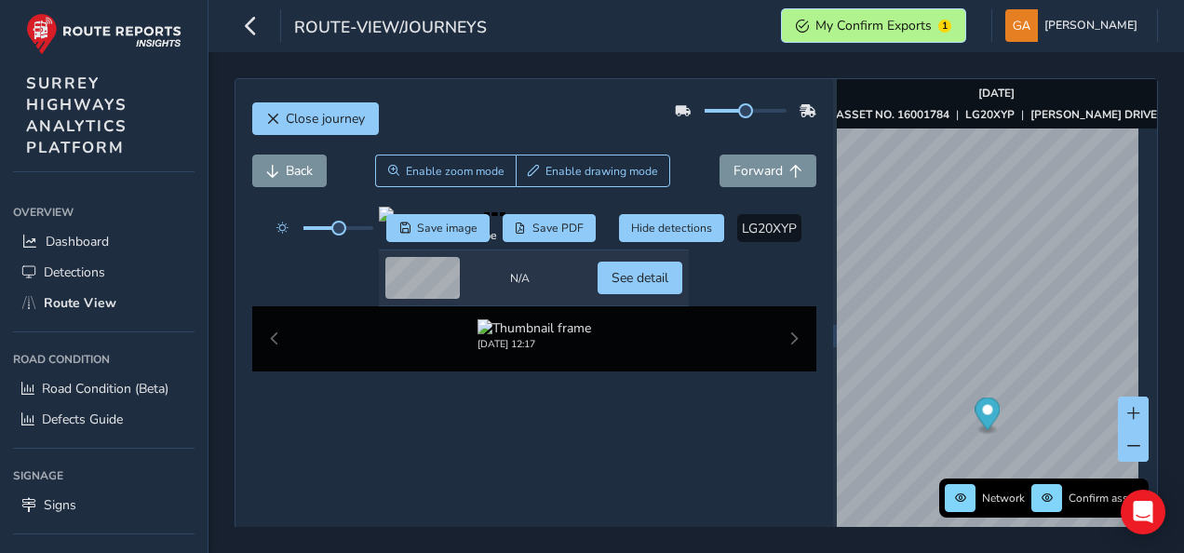
click at [916, 24] on span "My Confirm Exports" at bounding box center [873, 26] width 116 height 18
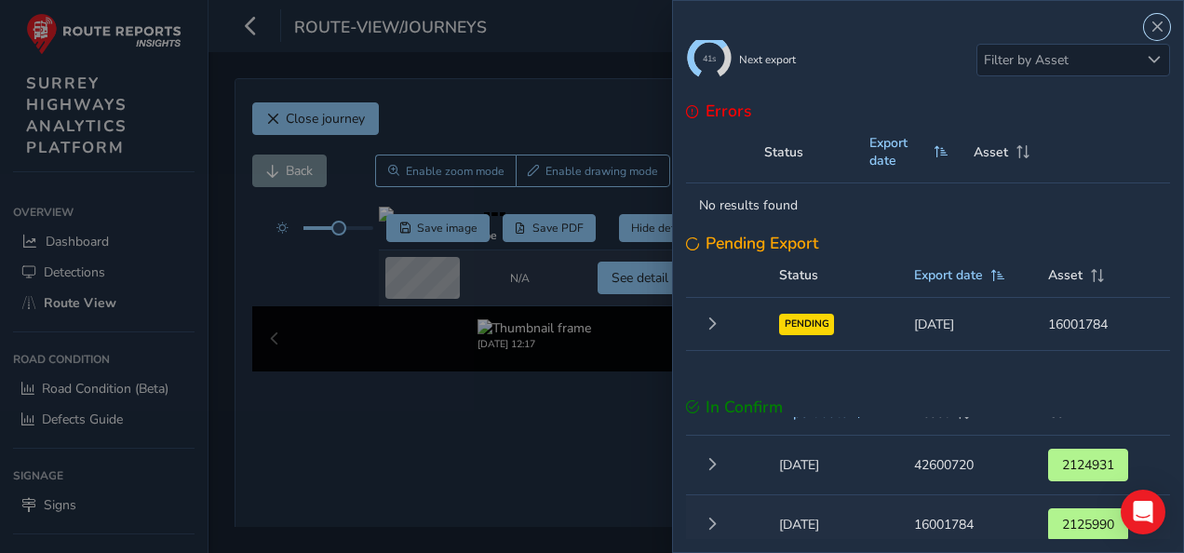
scroll to position [36, 0]
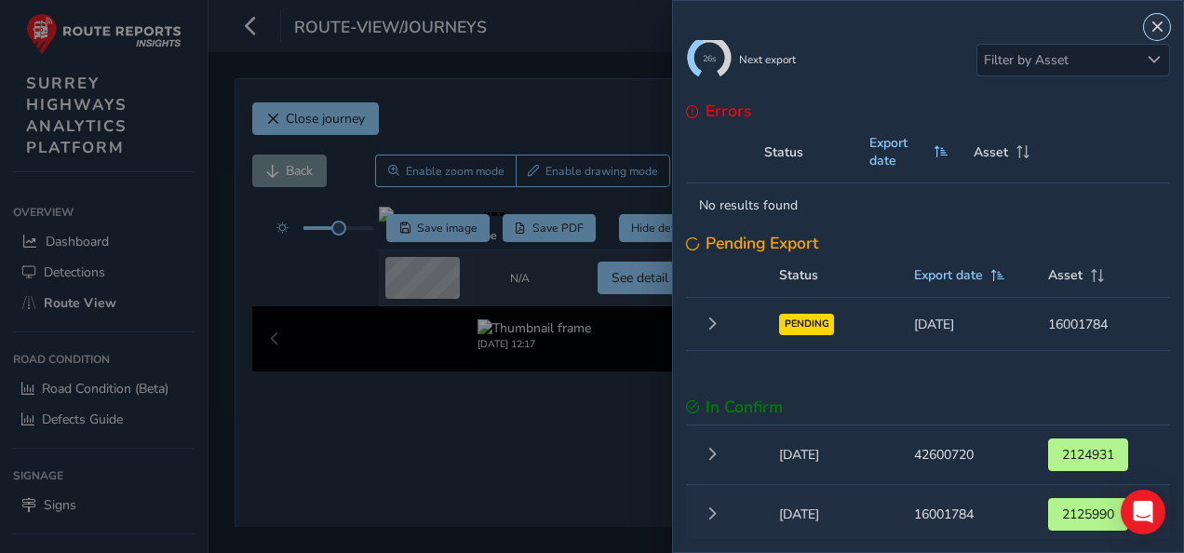
click at [1152, 27] on span "Close" at bounding box center [1156, 26] width 13 height 13
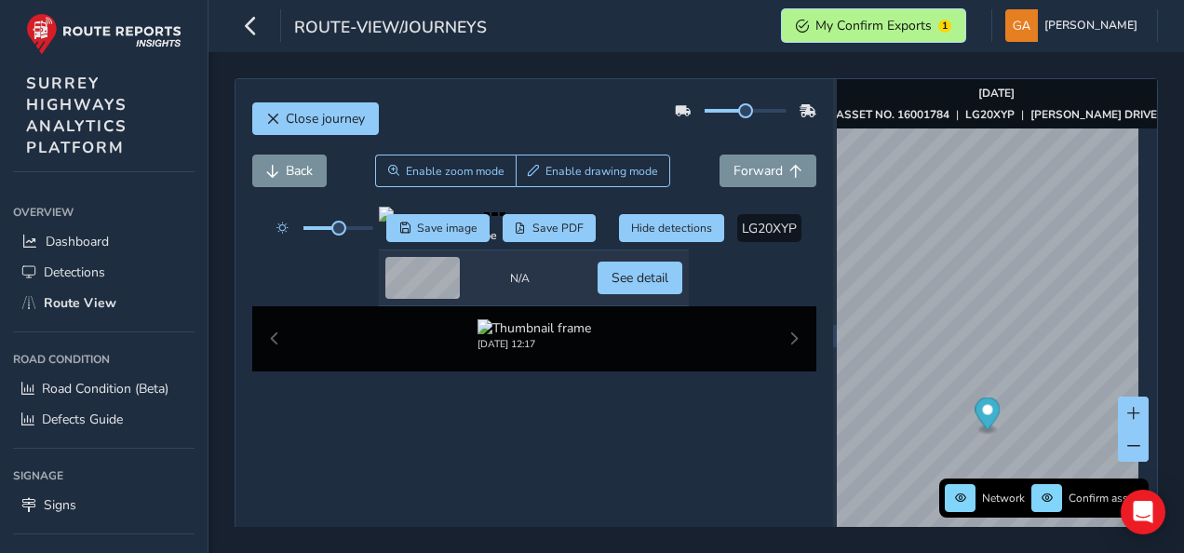
click at [913, 29] on span "My Confirm Exports" at bounding box center [873, 26] width 116 height 18
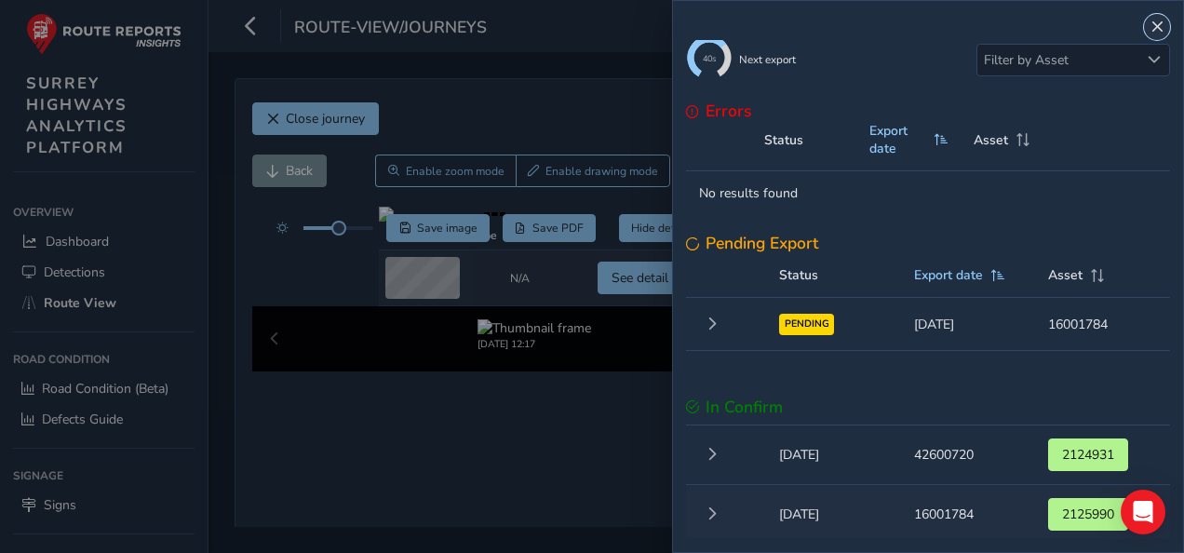
click at [1154, 22] on span "Close" at bounding box center [1156, 26] width 13 height 13
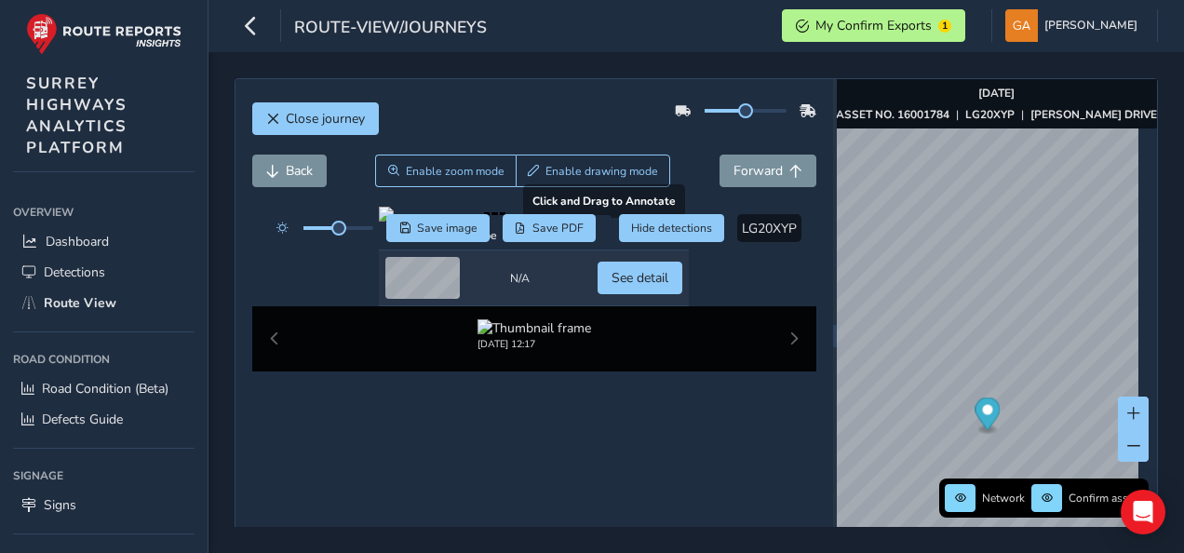
click at [455, 221] on div at bounding box center [534, 214] width 310 height 15
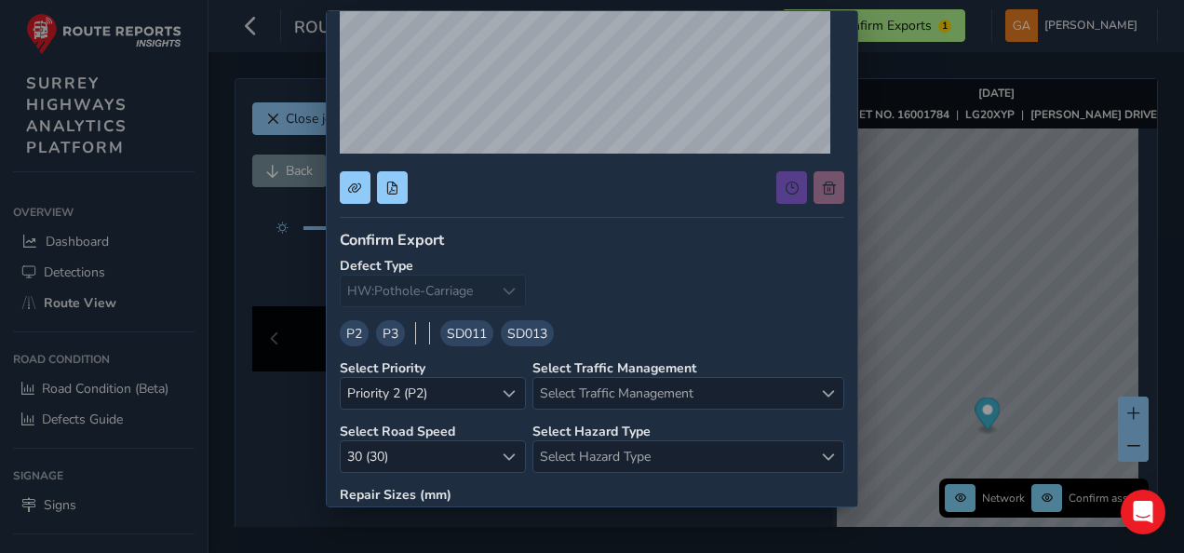
scroll to position [0, 0]
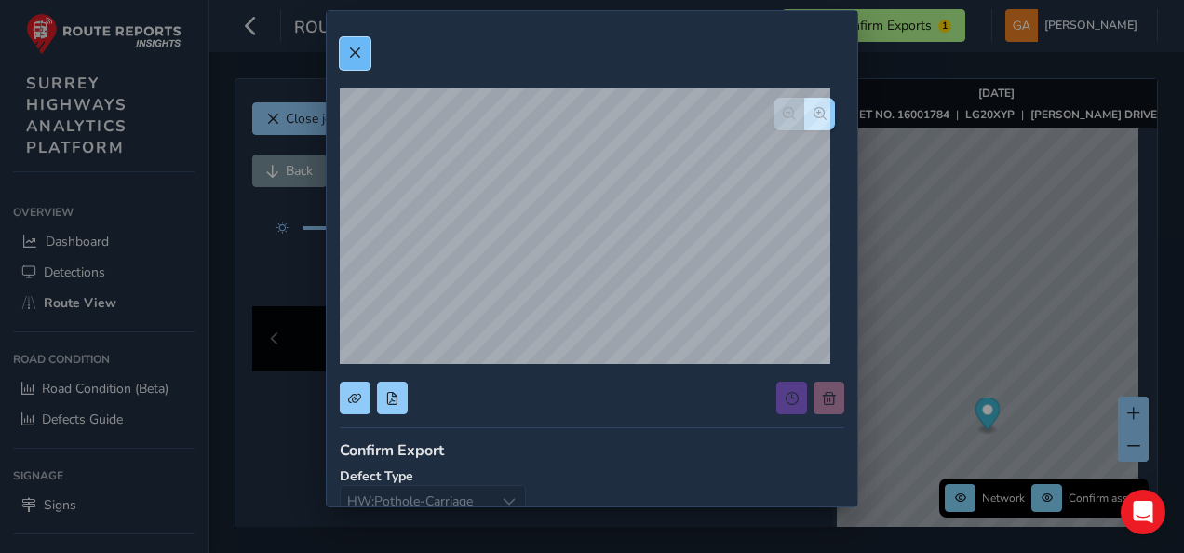
click at [354, 50] on span at bounding box center [354, 53] width 13 height 13
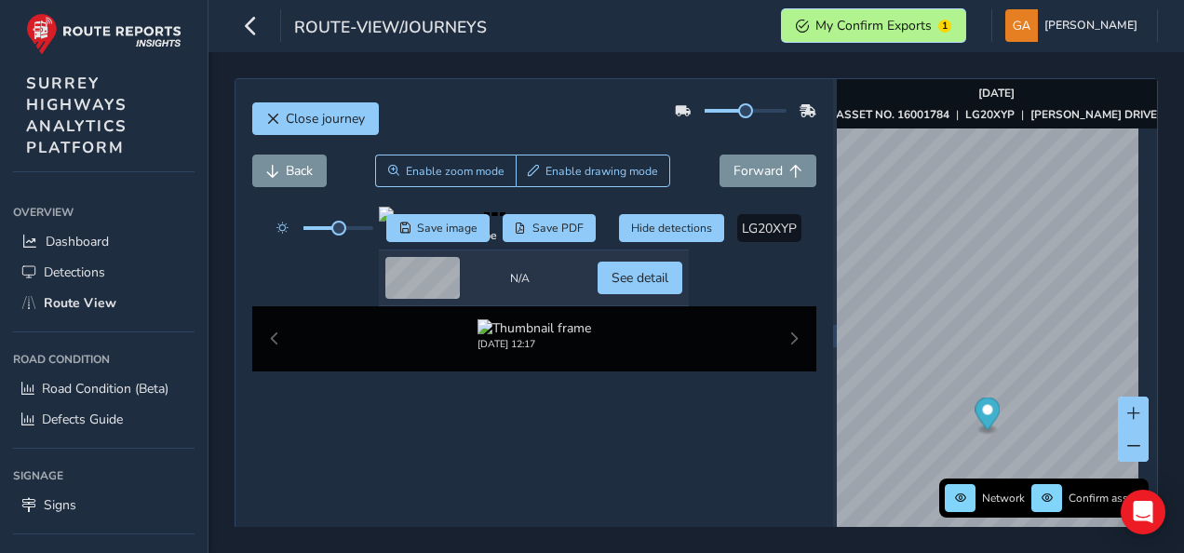
click at [898, 22] on span "My Confirm Exports" at bounding box center [873, 26] width 116 height 18
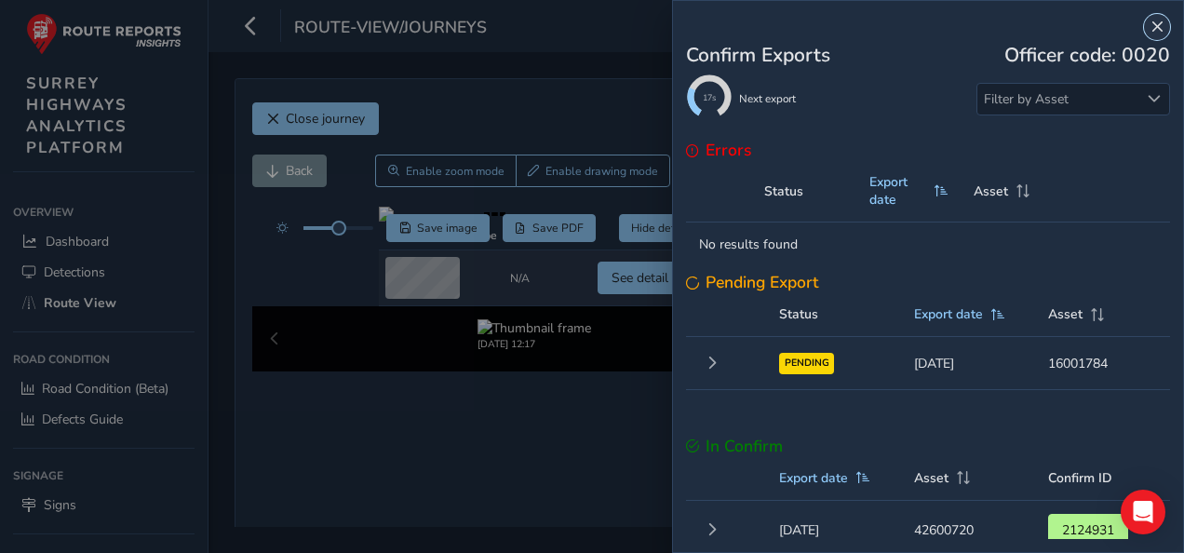
click at [1154, 25] on span "Close" at bounding box center [1156, 26] width 13 height 13
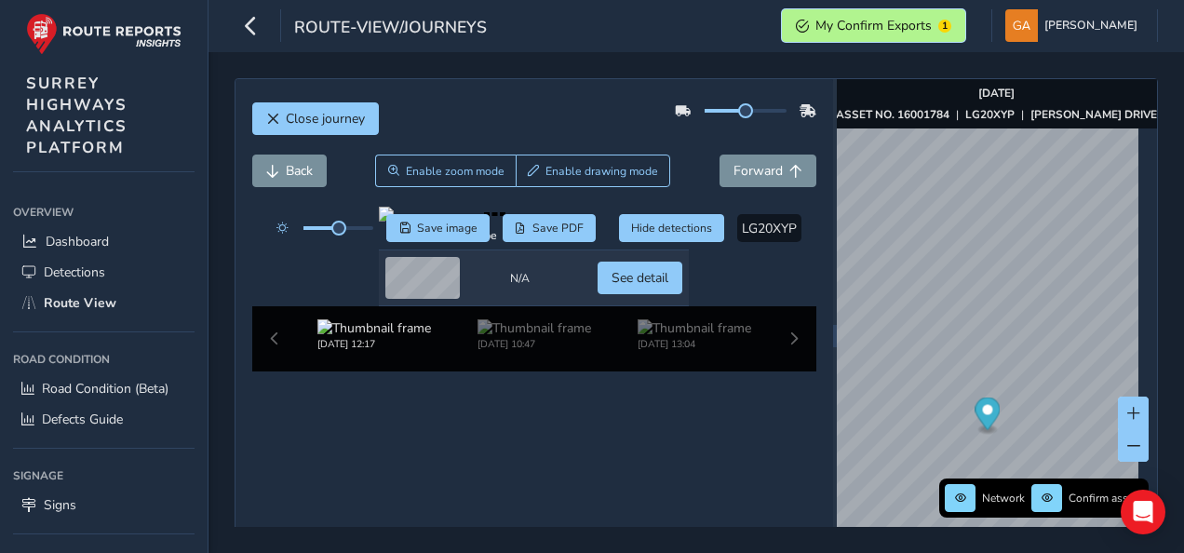
click at [931, 31] on span "My Confirm Exports" at bounding box center [873, 26] width 116 height 18
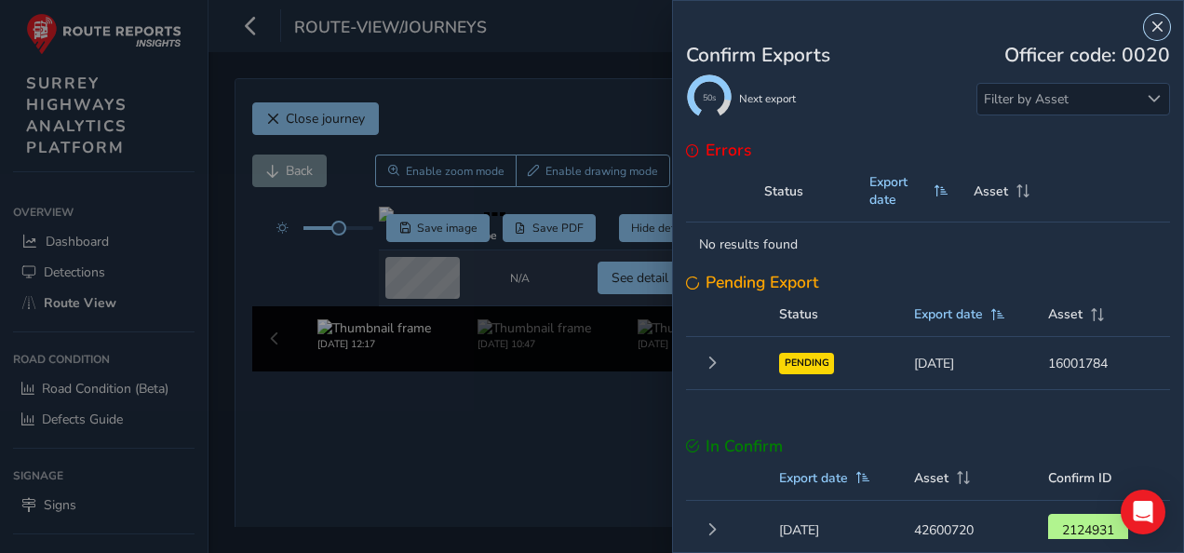
click at [1155, 25] on span "Close" at bounding box center [1156, 26] width 13 height 13
